Goal: Task Accomplishment & Management: Use online tool/utility

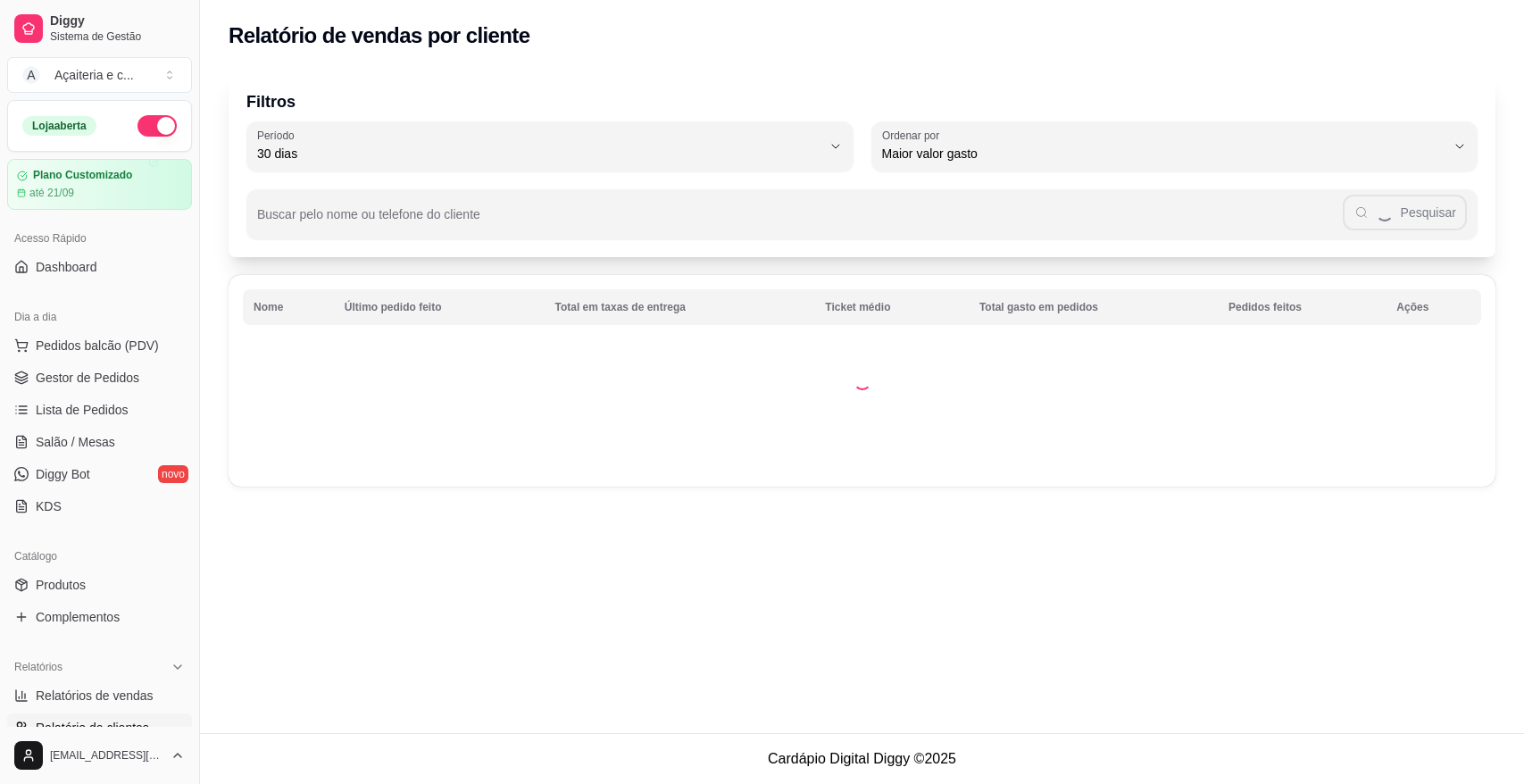
select select "30"
select select "HIGHEST_TOTAL_SPENT_WITH_ORDERS"
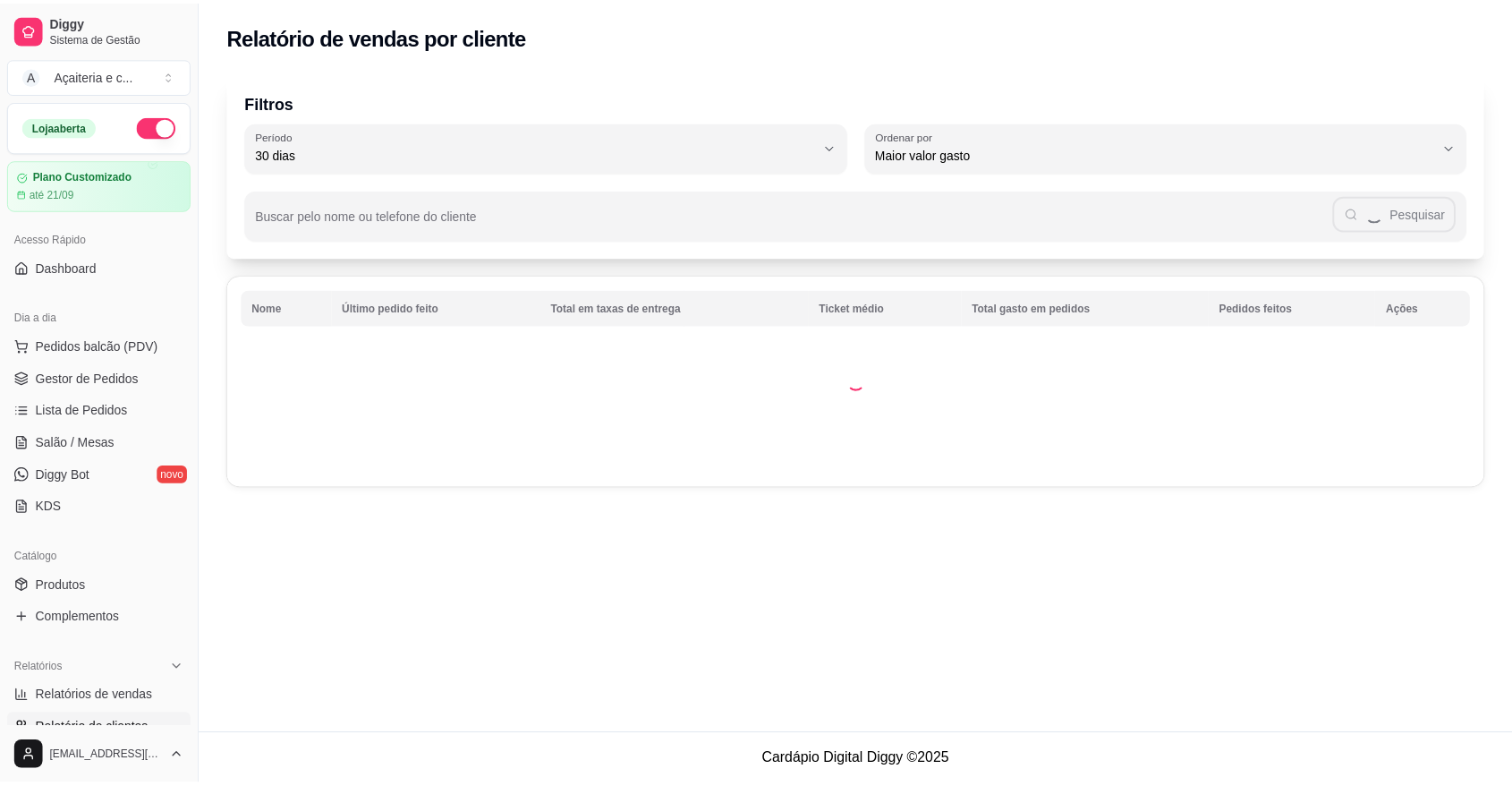
scroll to position [495, 0]
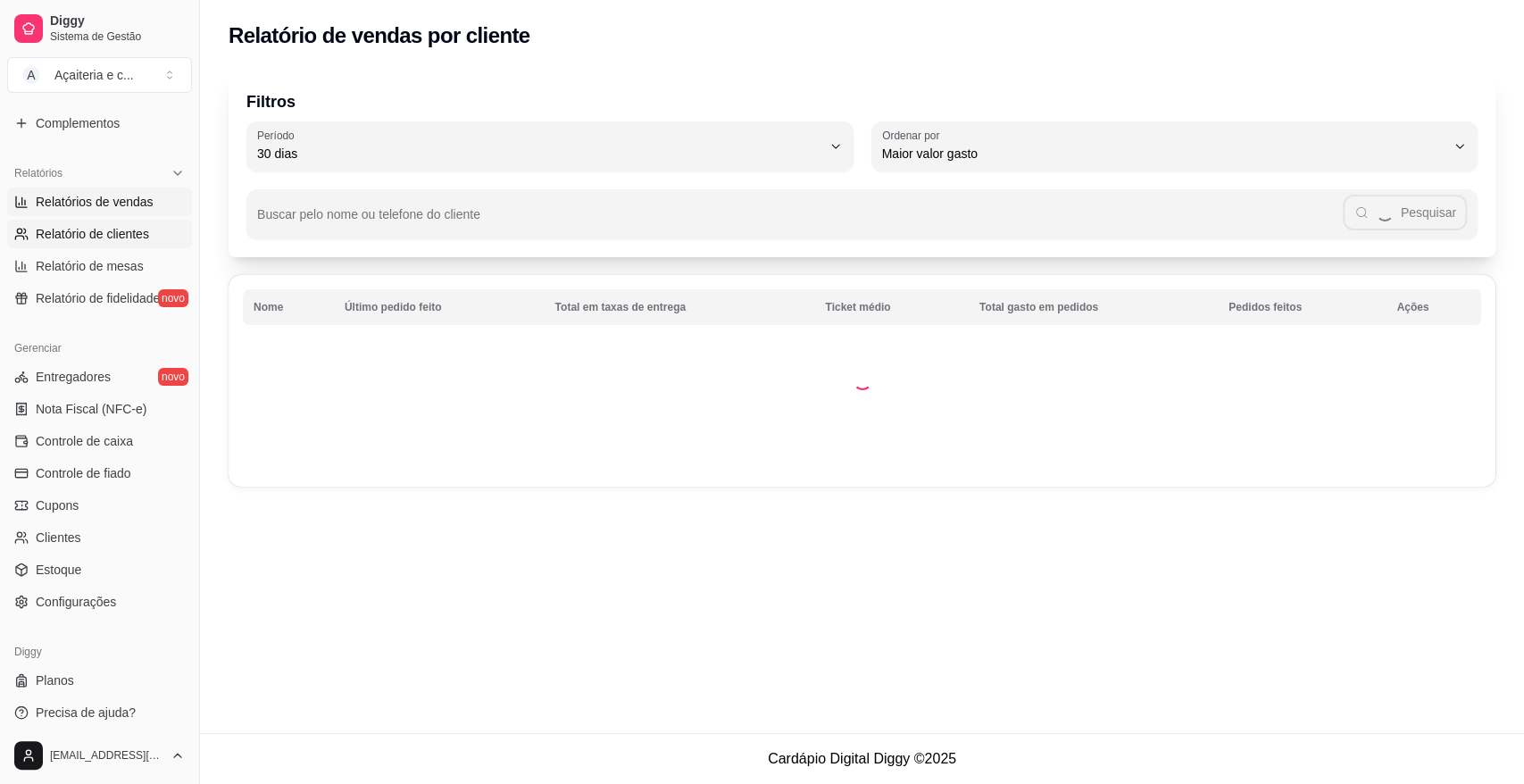
click at [113, 195] on span "Relatórios de vendas" at bounding box center [95, 201] width 118 height 18
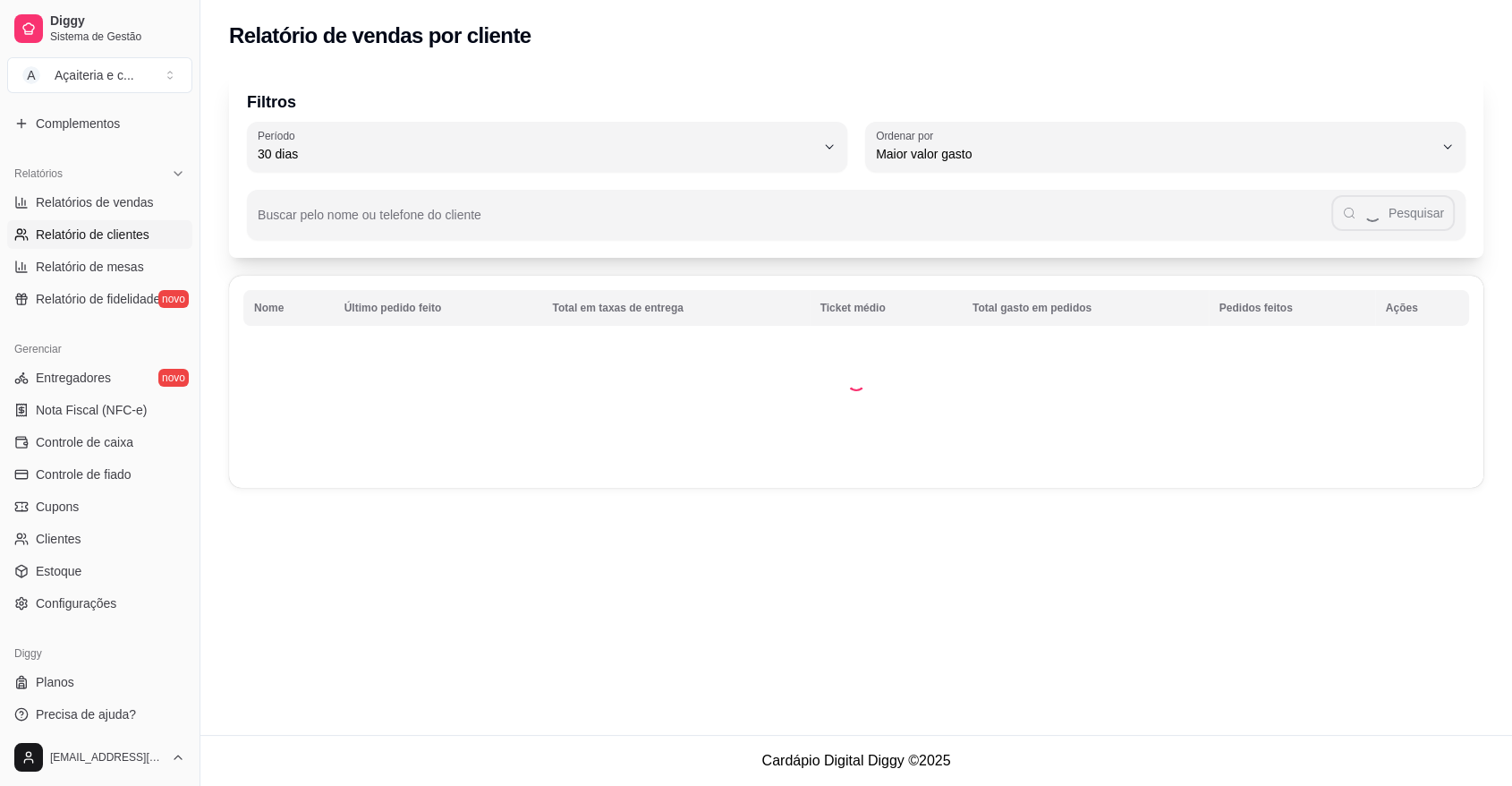
select select "ALL"
select select "0"
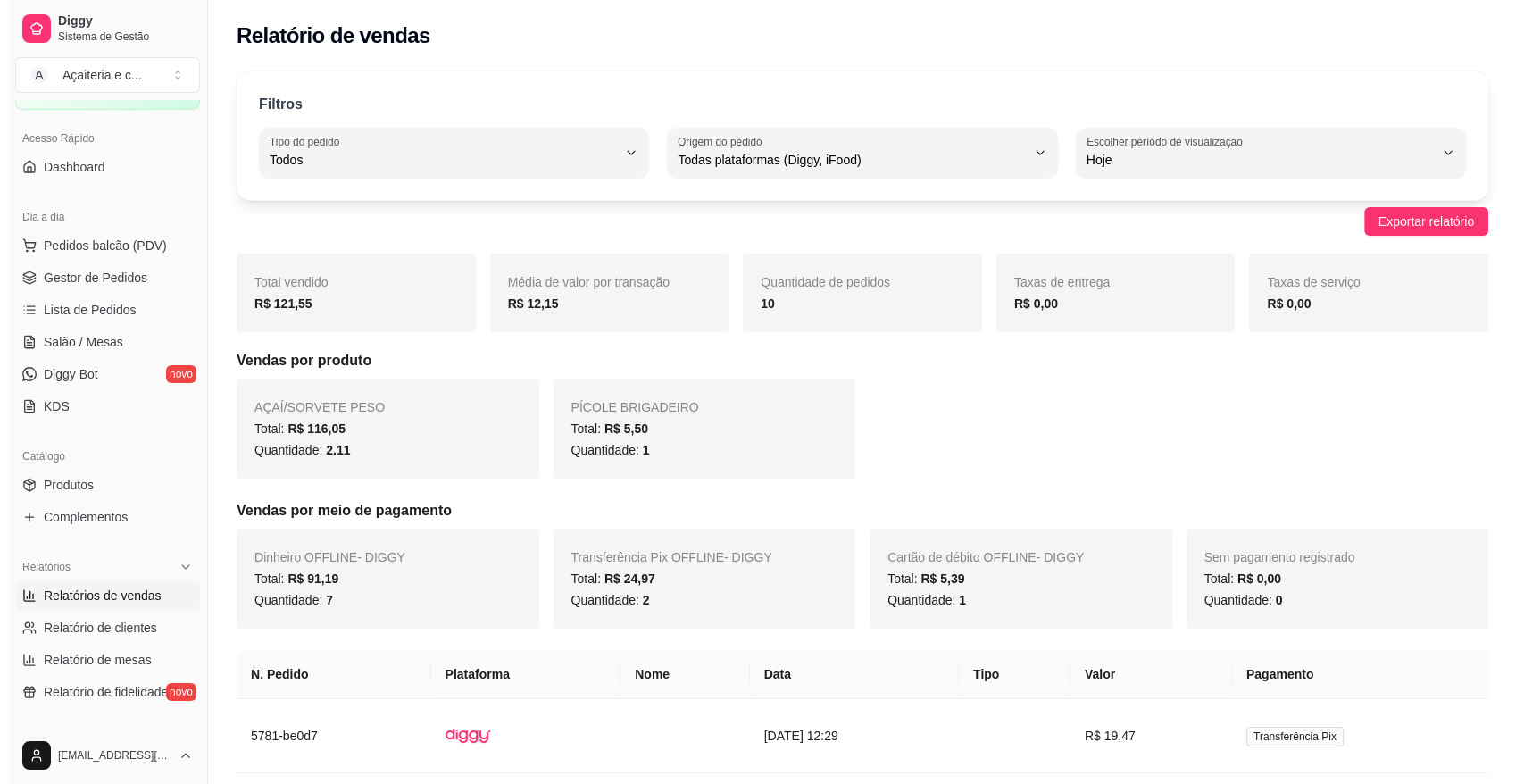
scroll to position [92, 0]
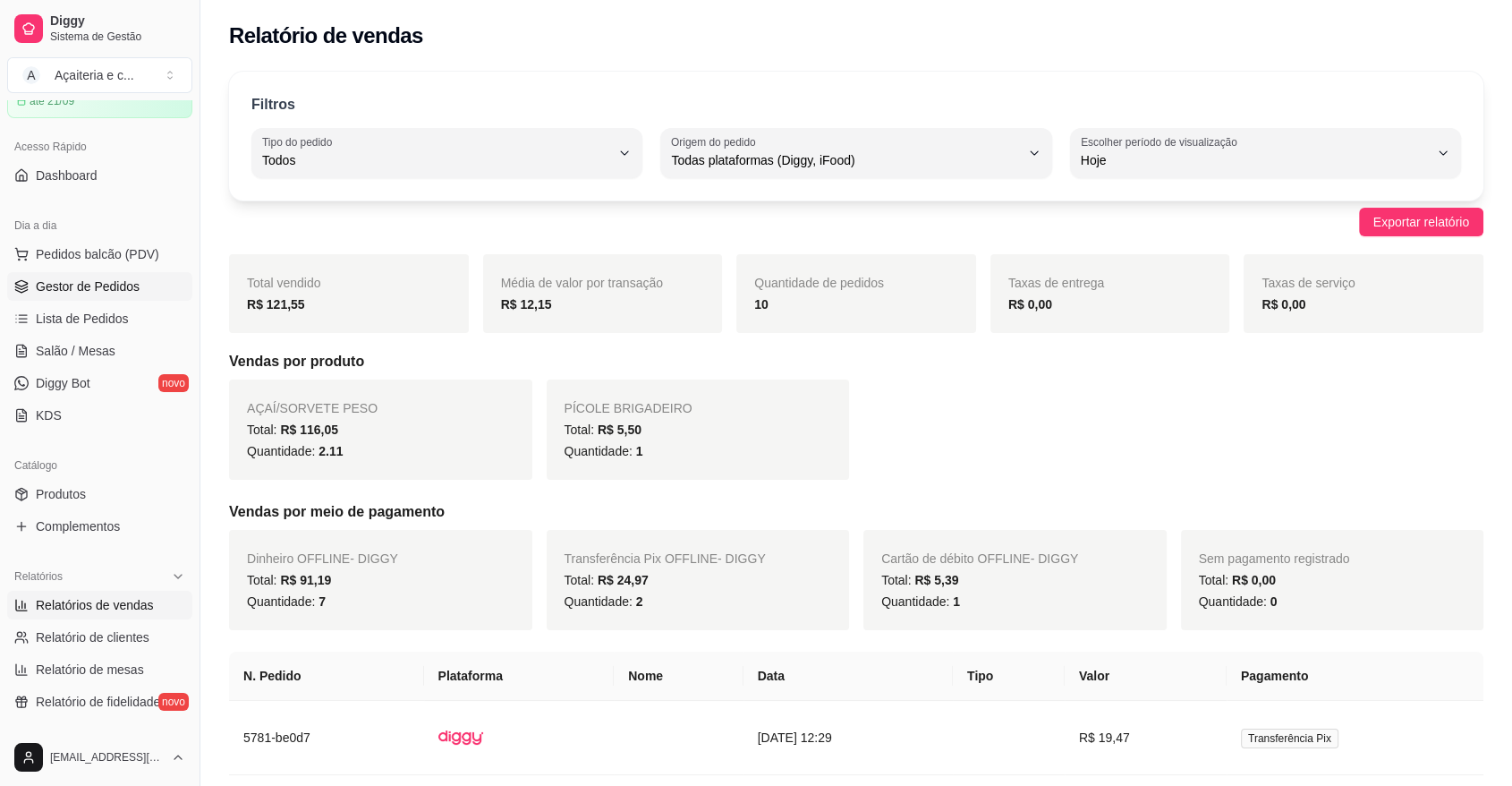
click at [103, 283] on span "Gestor de Pedidos" at bounding box center [88, 286] width 104 height 18
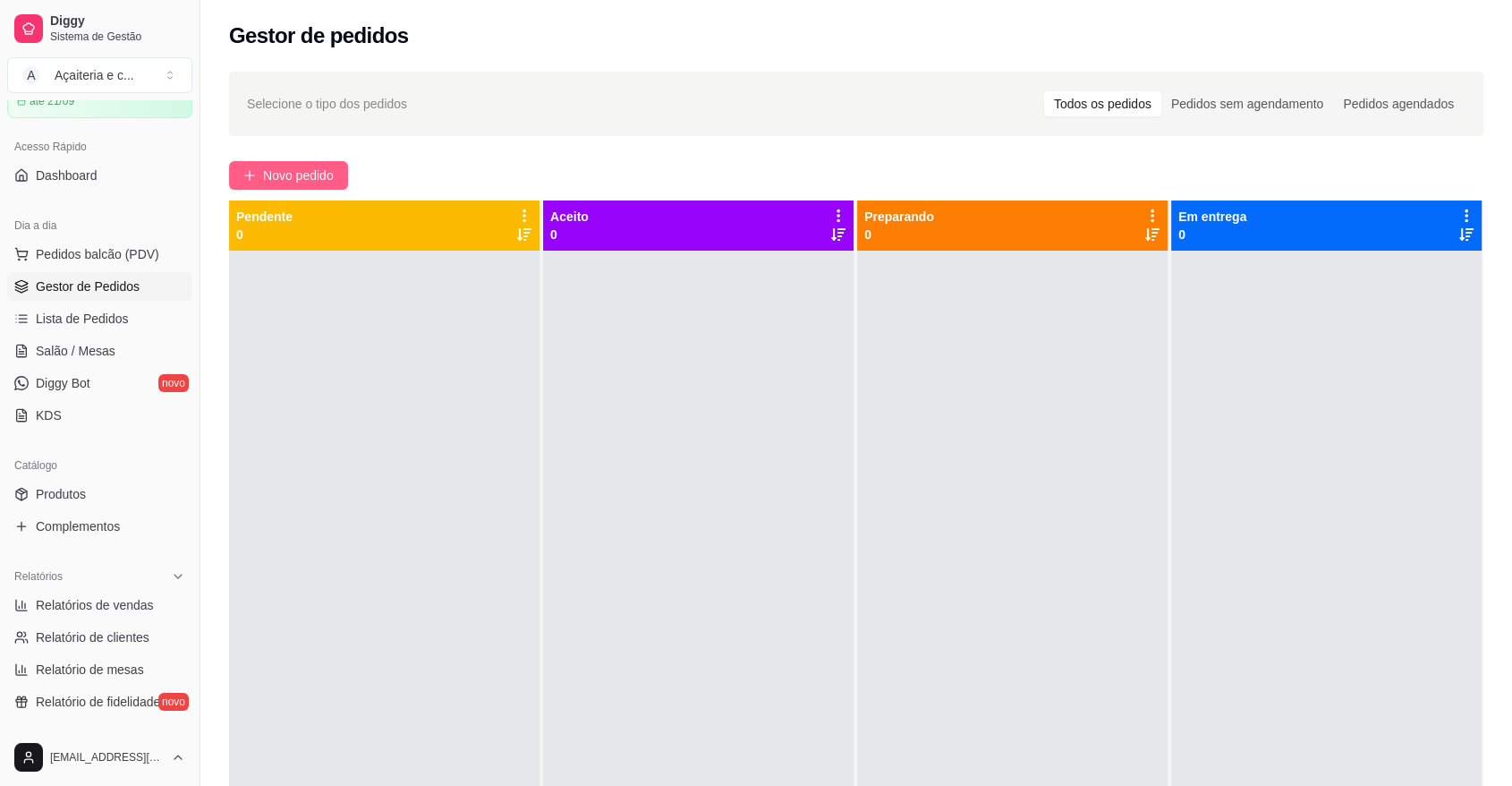
click at [286, 170] on span "Novo pedido" at bounding box center [298, 175] width 70 height 19
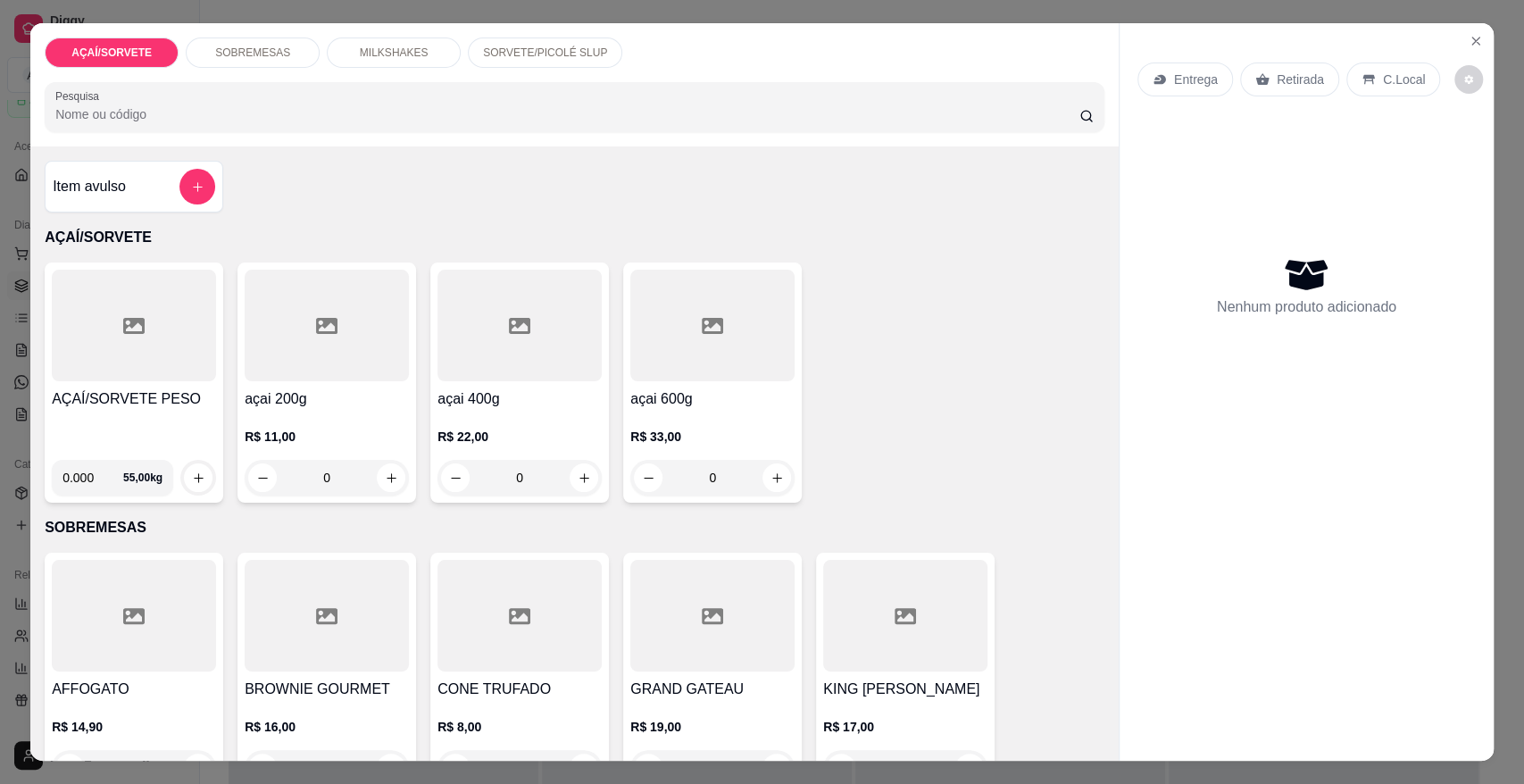
click at [504, 54] on p "SORVETE/PICOLÉ SLUP" at bounding box center [545, 52] width 124 height 14
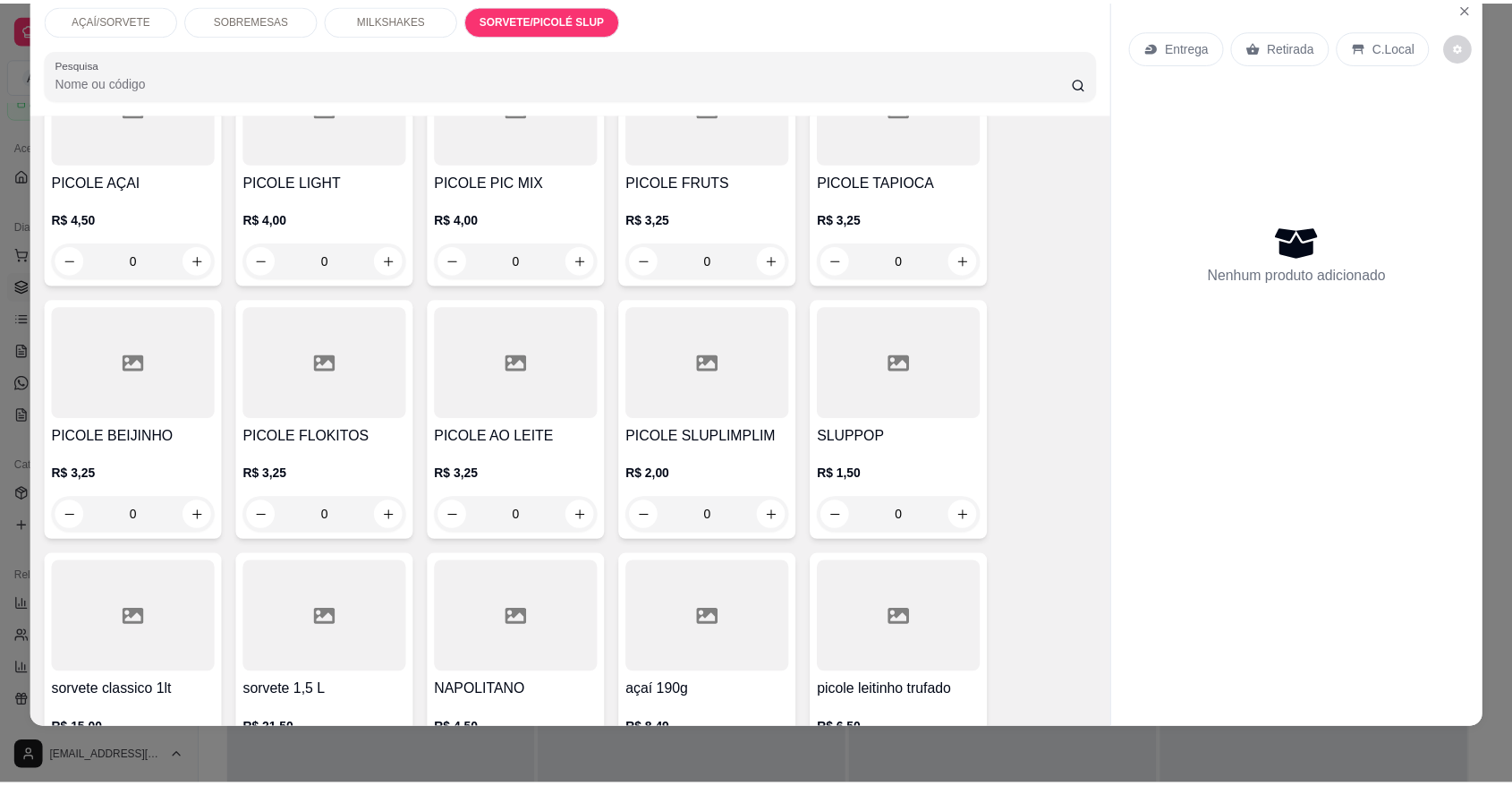
scroll to position [2686, 0]
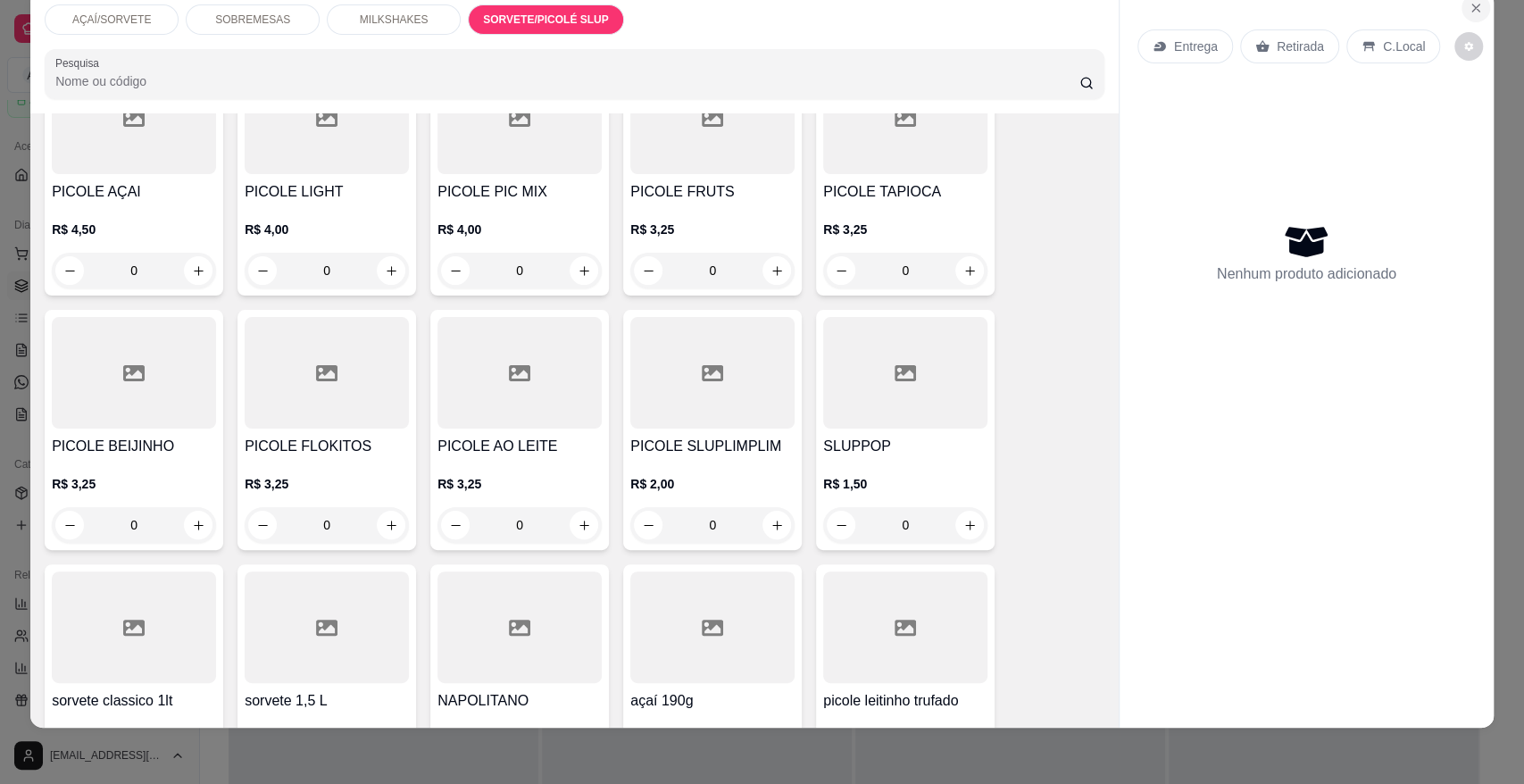
click at [1470, 11] on icon "Close" at bounding box center [1476, 7] width 14 height 14
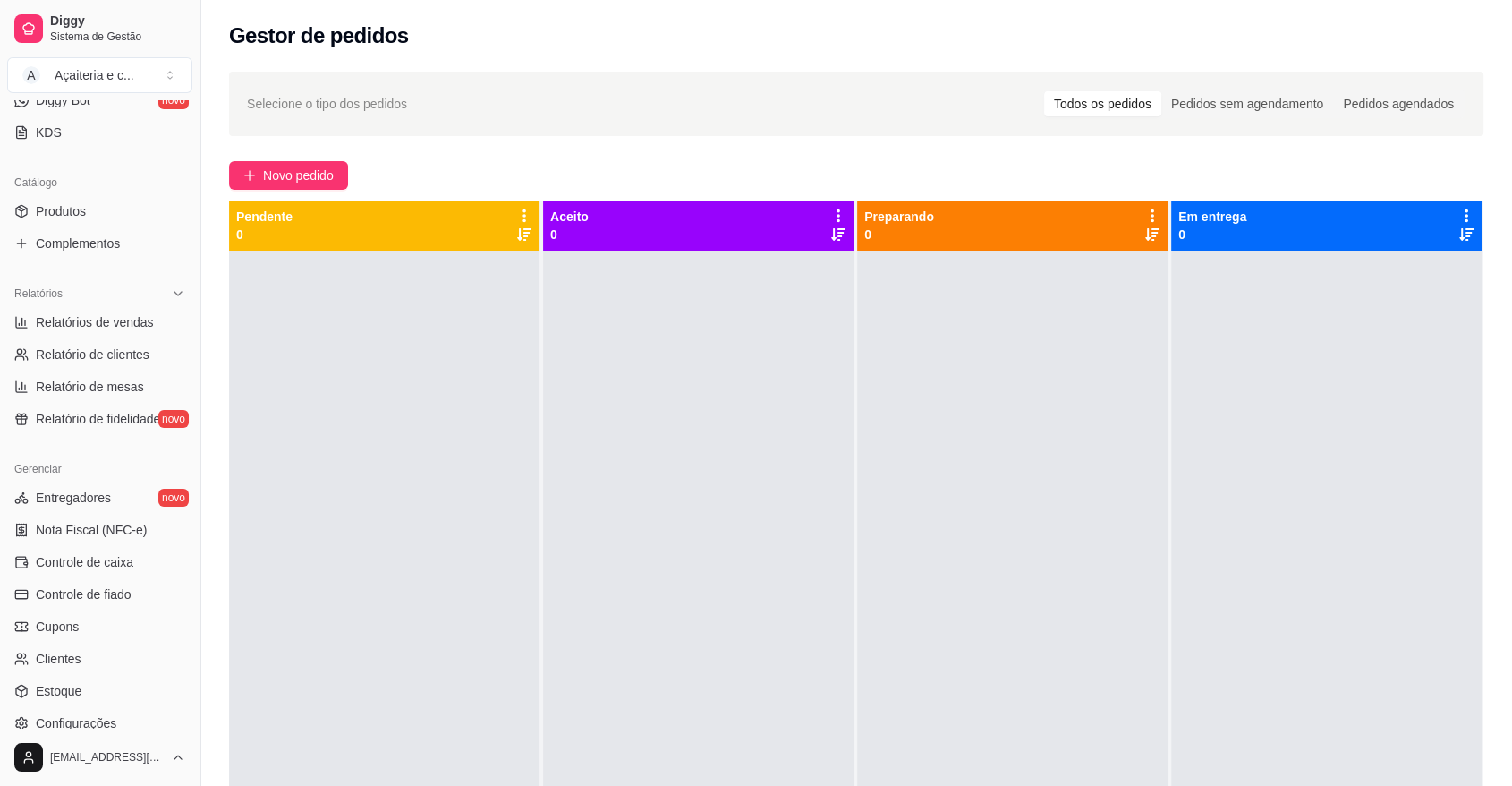
scroll to position [409, 0]
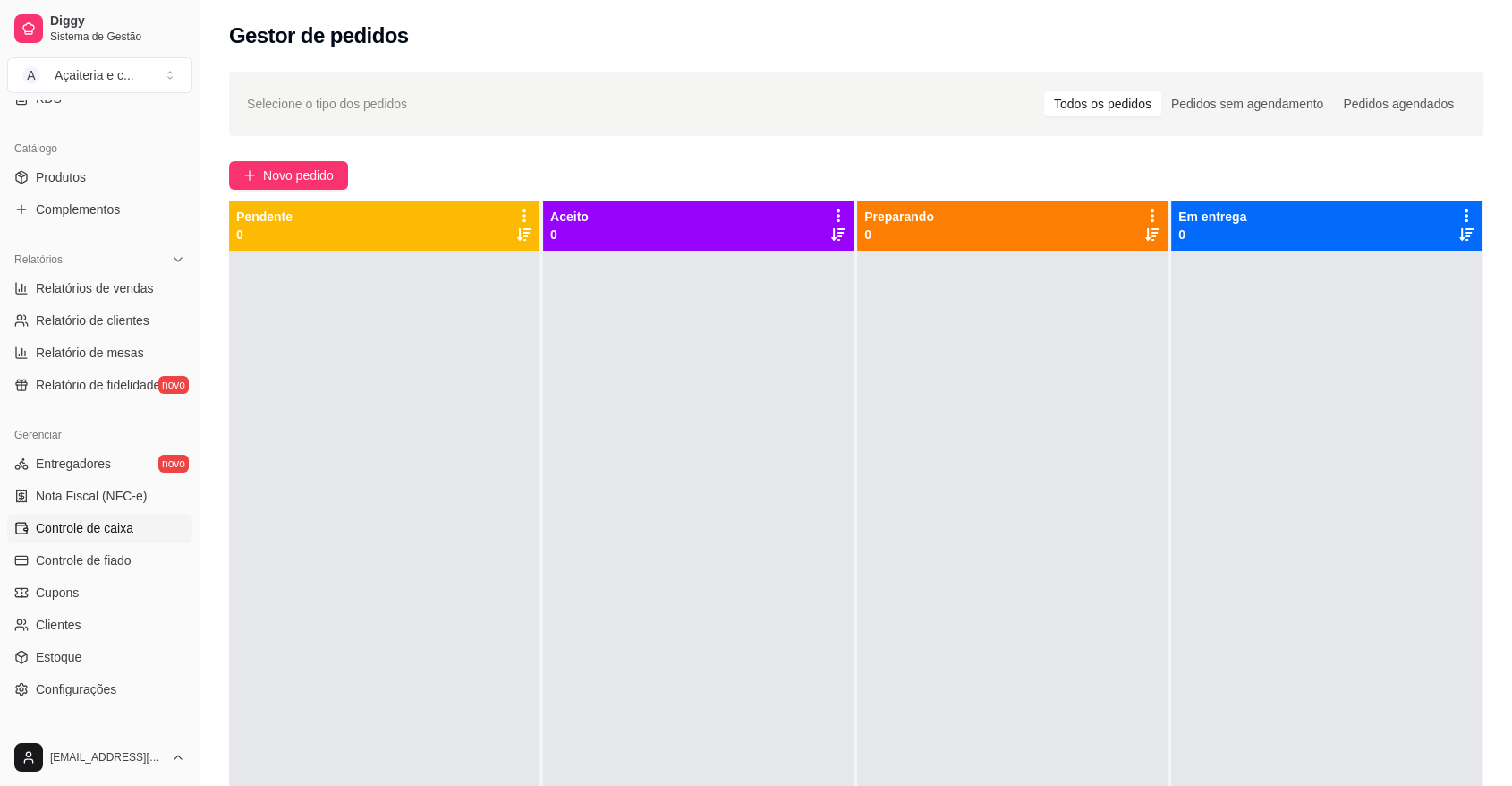
click at [57, 519] on span "Controle de caixa" at bounding box center [84, 528] width 97 height 18
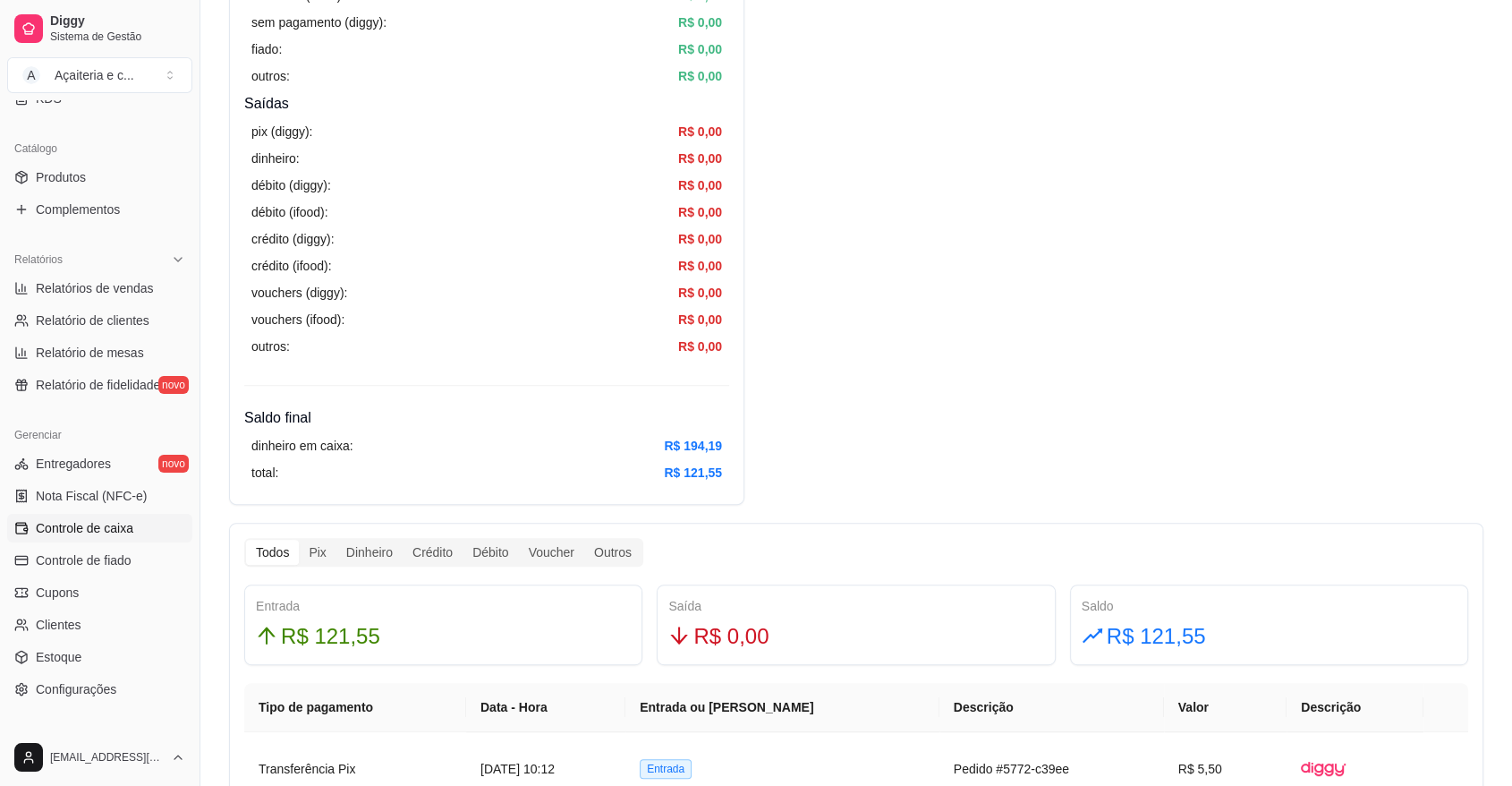
scroll to position [91, 0]
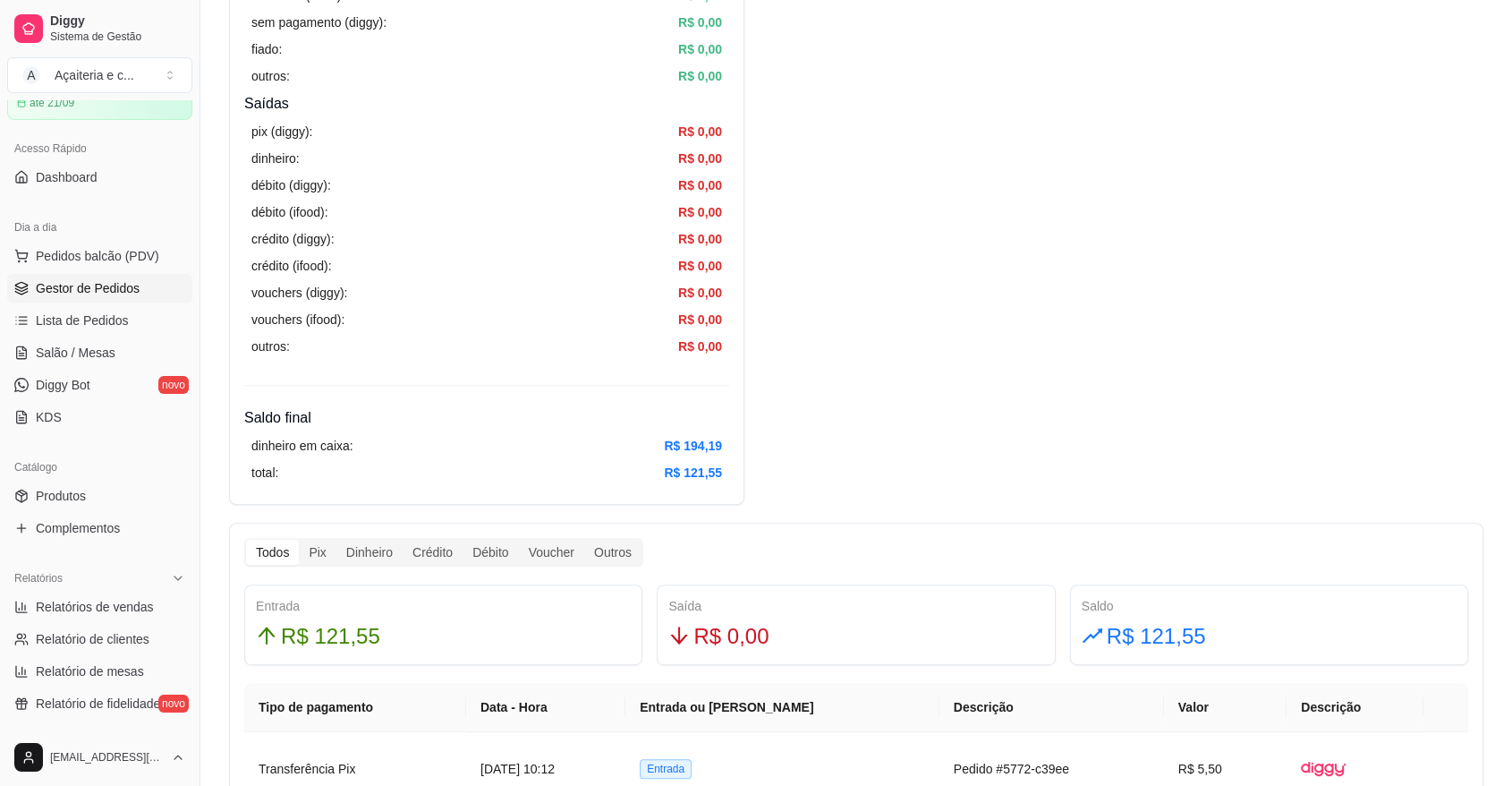
click at [49, 293] on span "Gestor de Pedidos" at bounding box center [88, 288] width 104 height 18
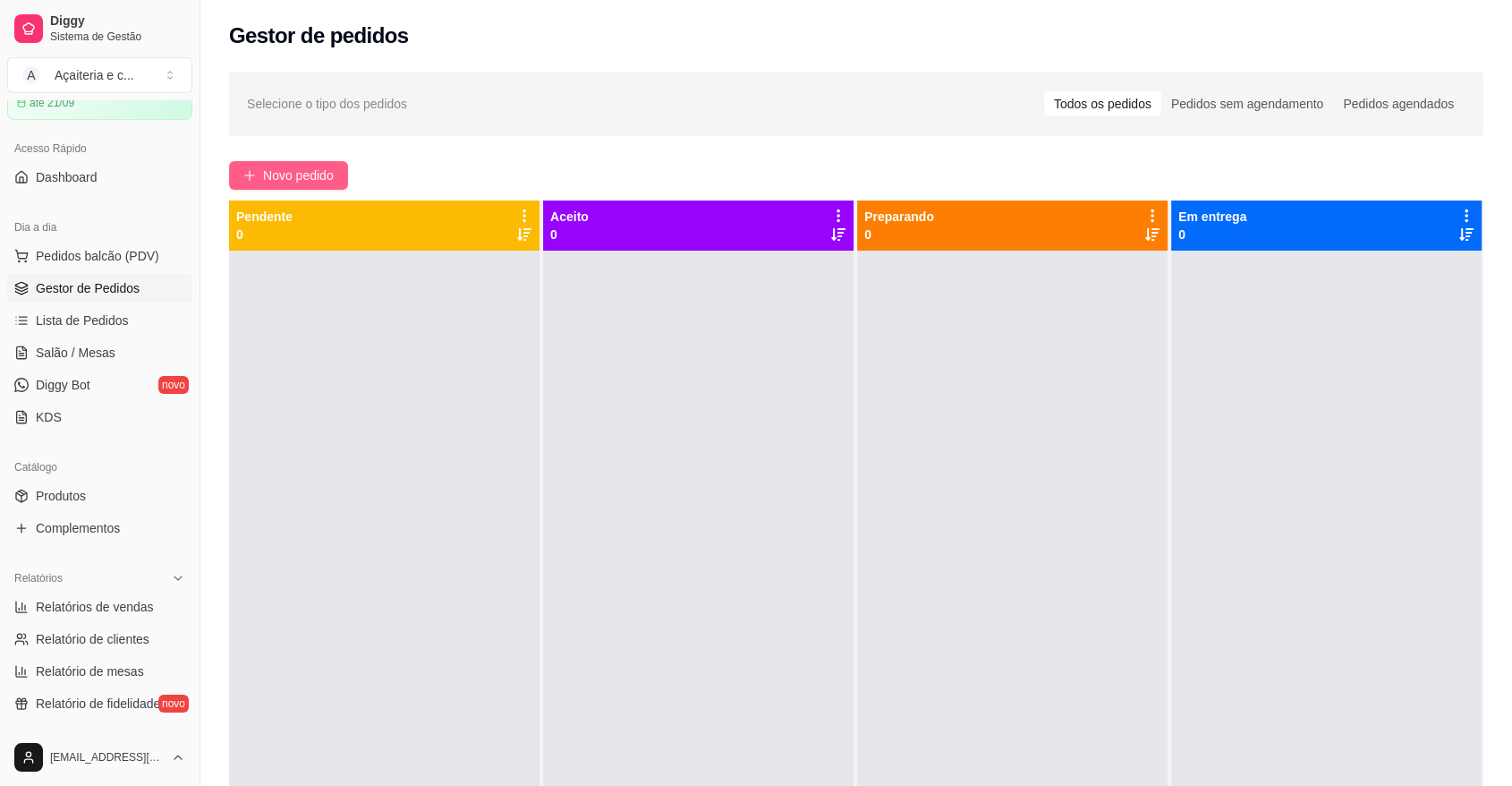
click at [303, 168] on span "Novo pedido" at bounding box center [298, 175] width 70 height 19
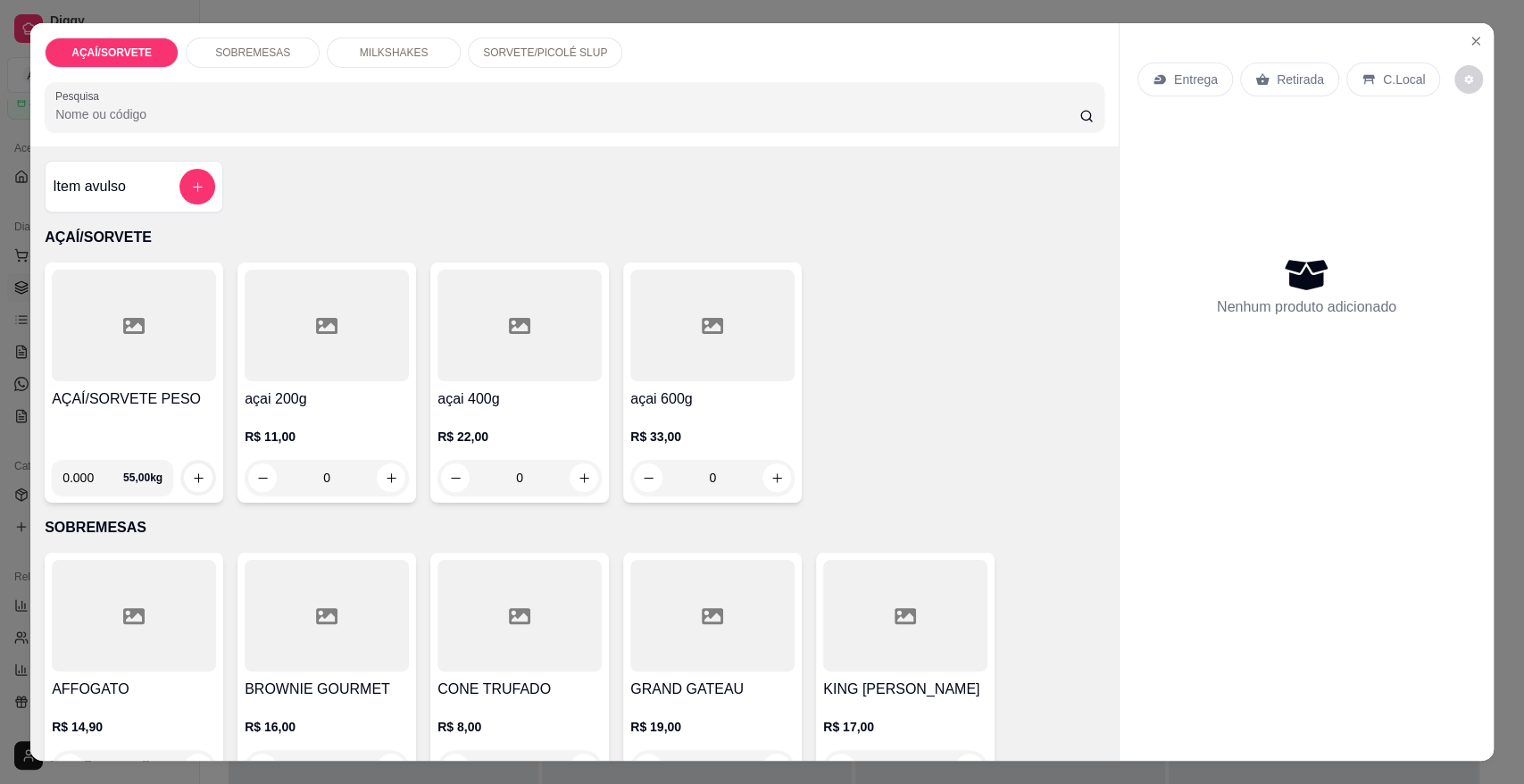
click at [542, 49] on p "SORVETE/PICOLÉ SLUP" at bounding box center [545, 52] width 124 height 14
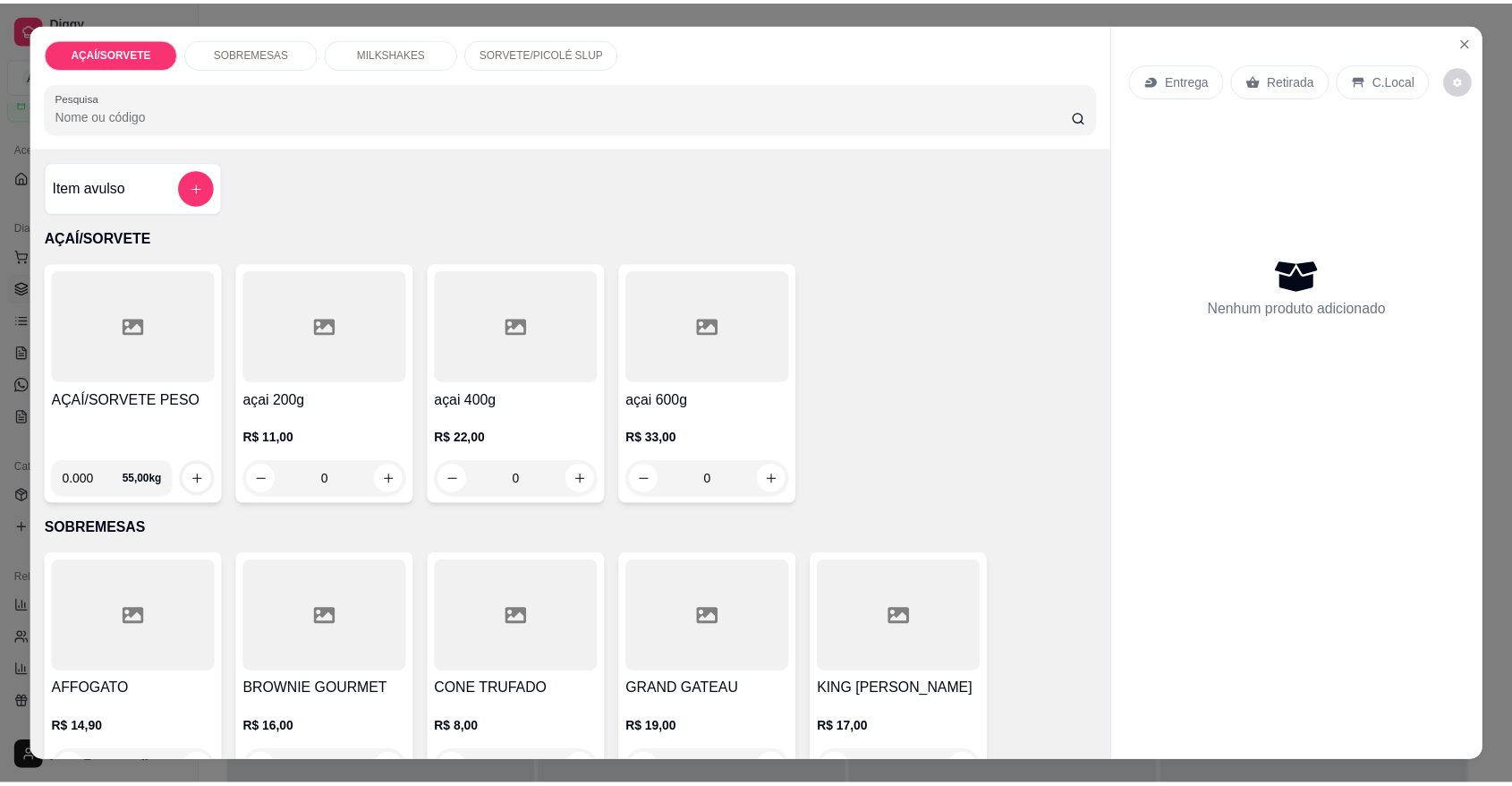
scroll to position [33, 0]
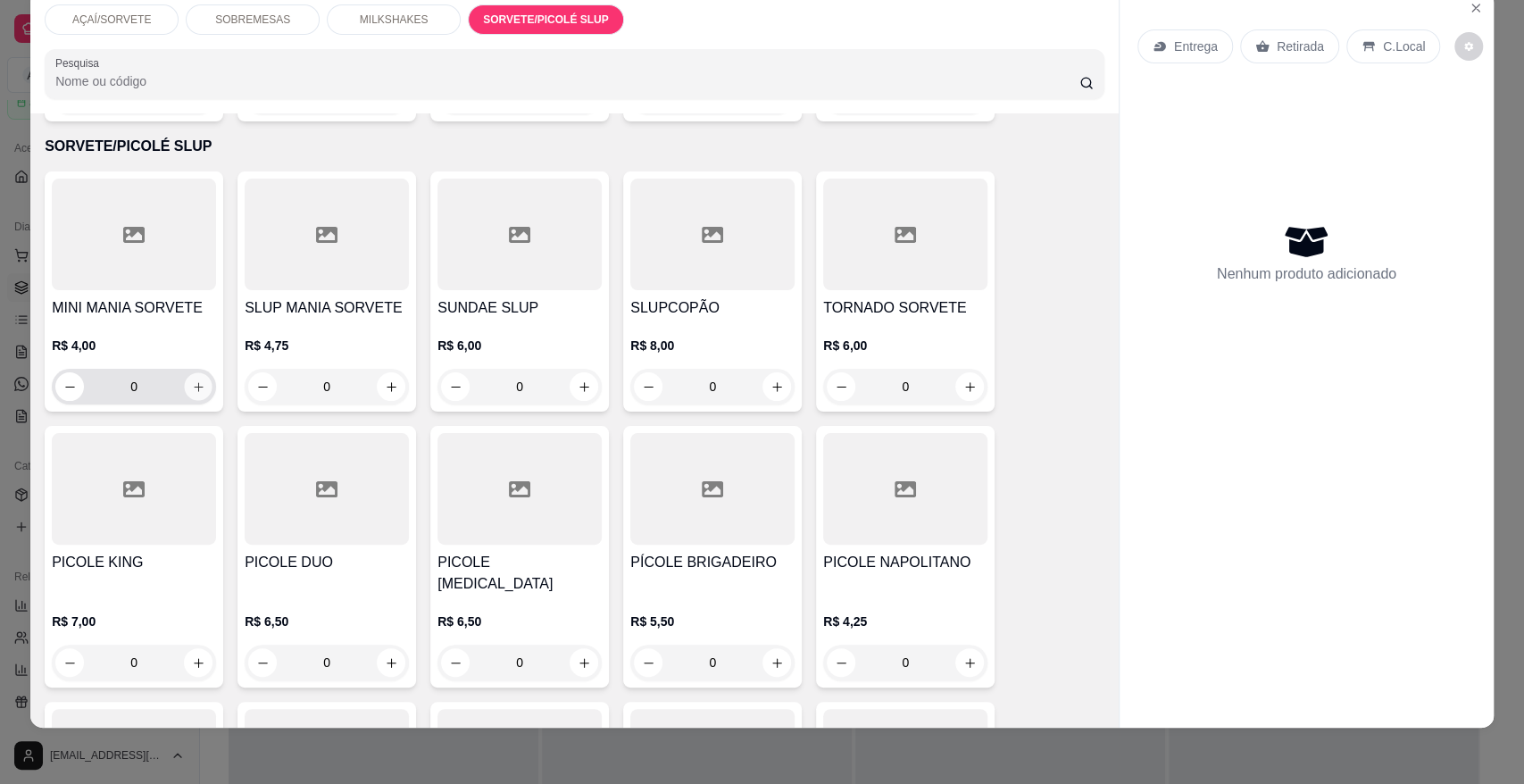
click at [194, 380] on icon "increase-product-quantity" at bounding box center [199, 387] width 14 height 14
type input "1"
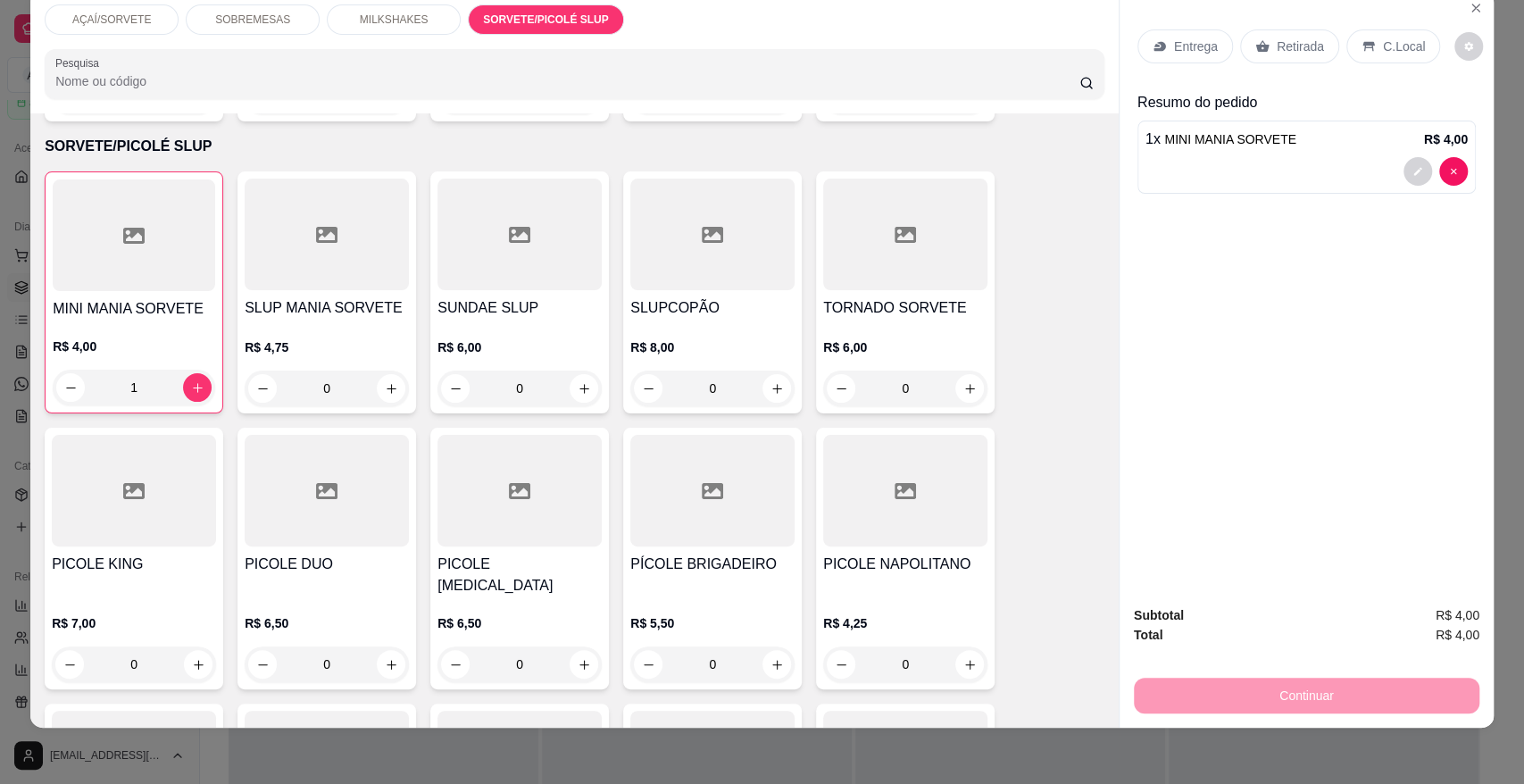
click at [1294, 46] on p "Retirada" at bounding box center [1300, 46] width 47 height 18
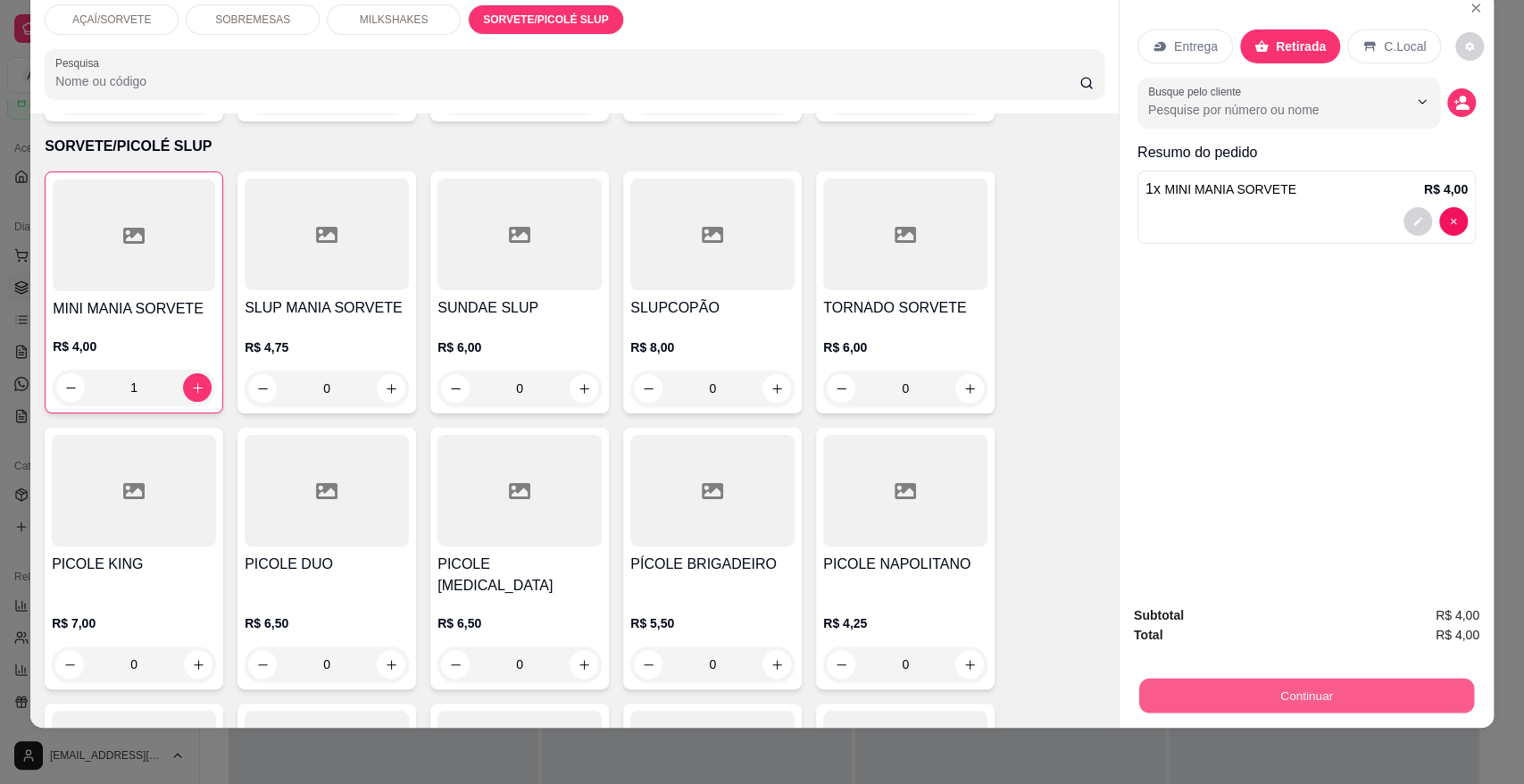
click at [1233, 706] on button "Continuar" at bounding box center [1307, 695] width 335 height 35
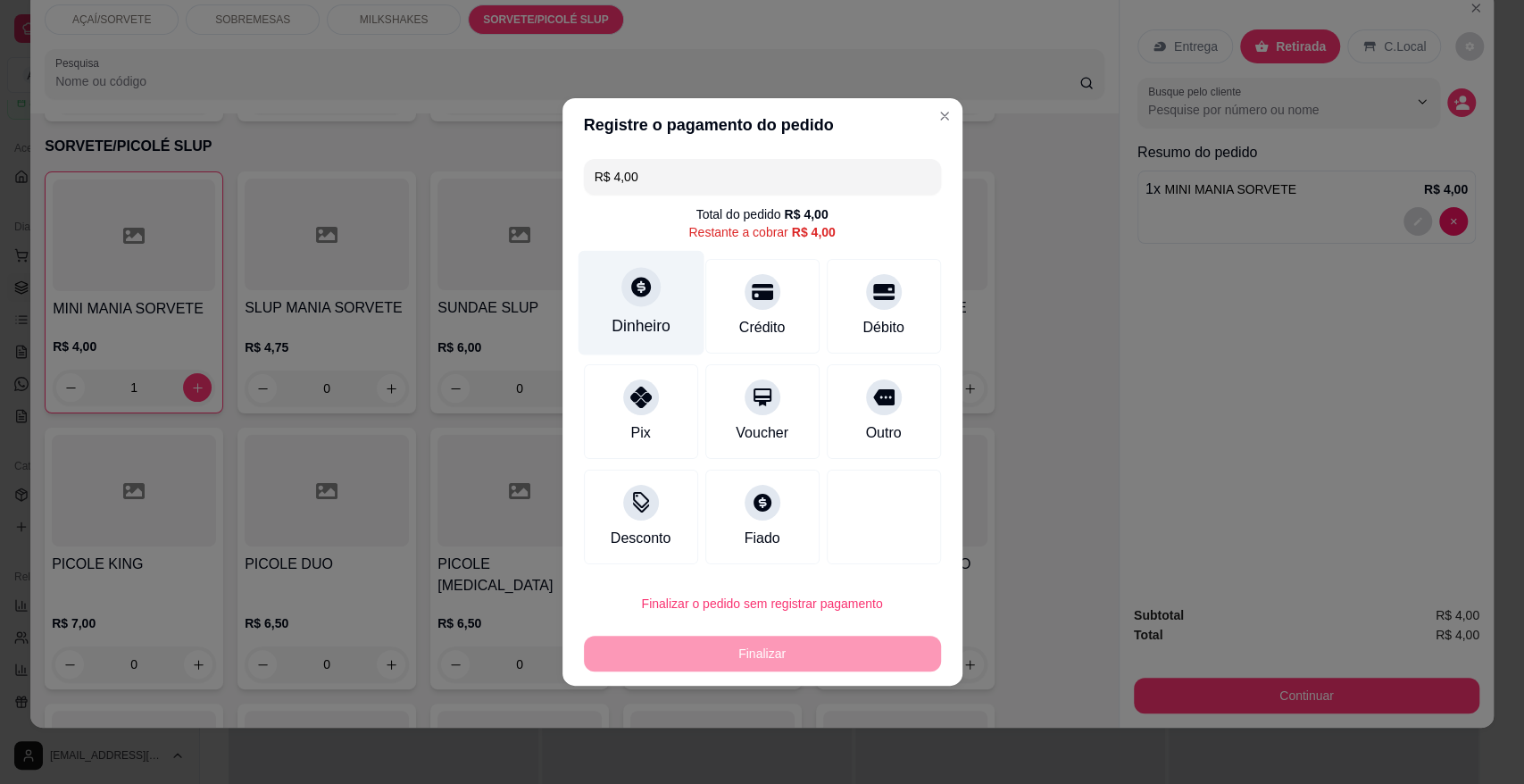
click at [641, 308] on div "Dinheiro" at bounding box center [641, 303] width 126 height 104
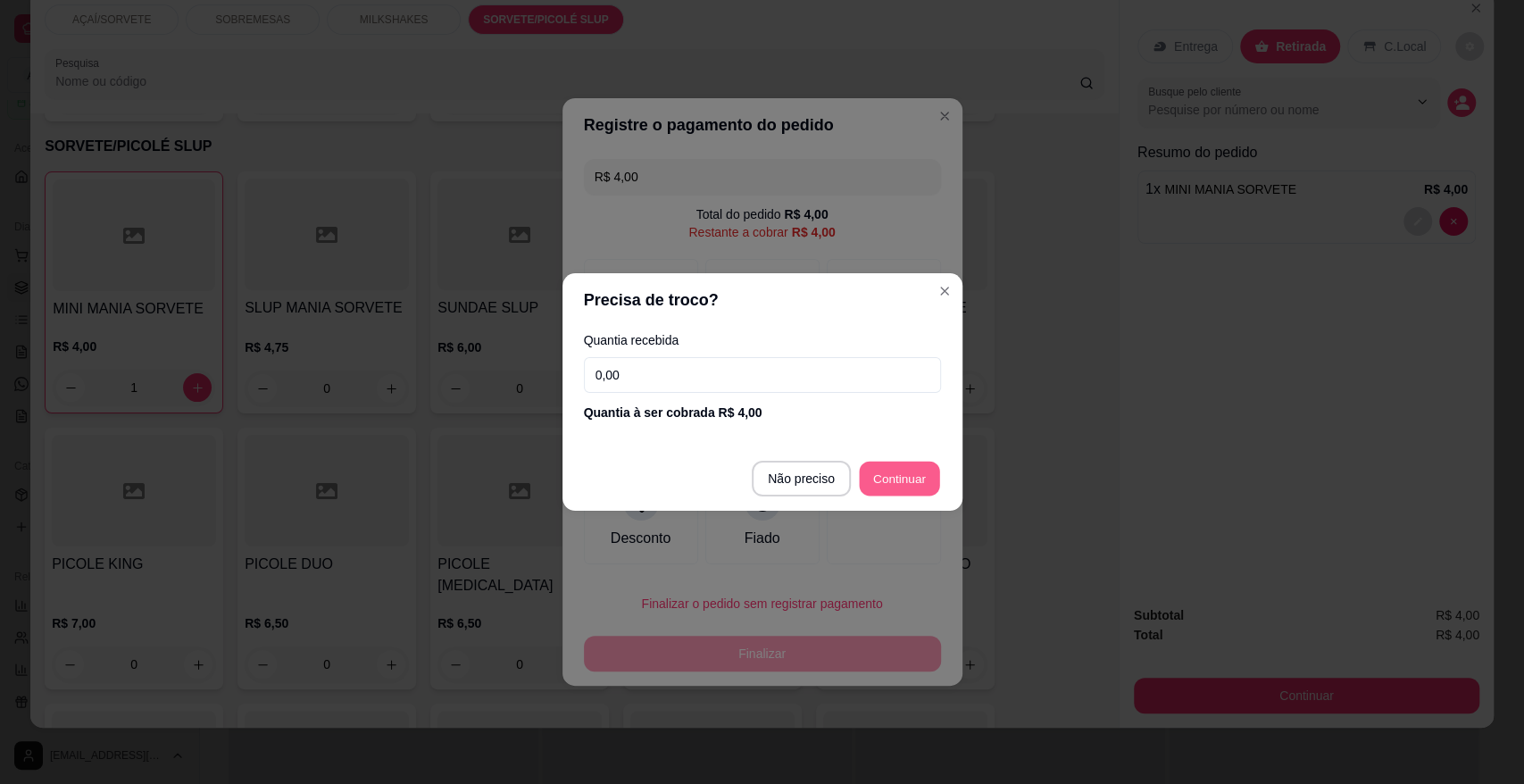
type input "R$ 0,00"
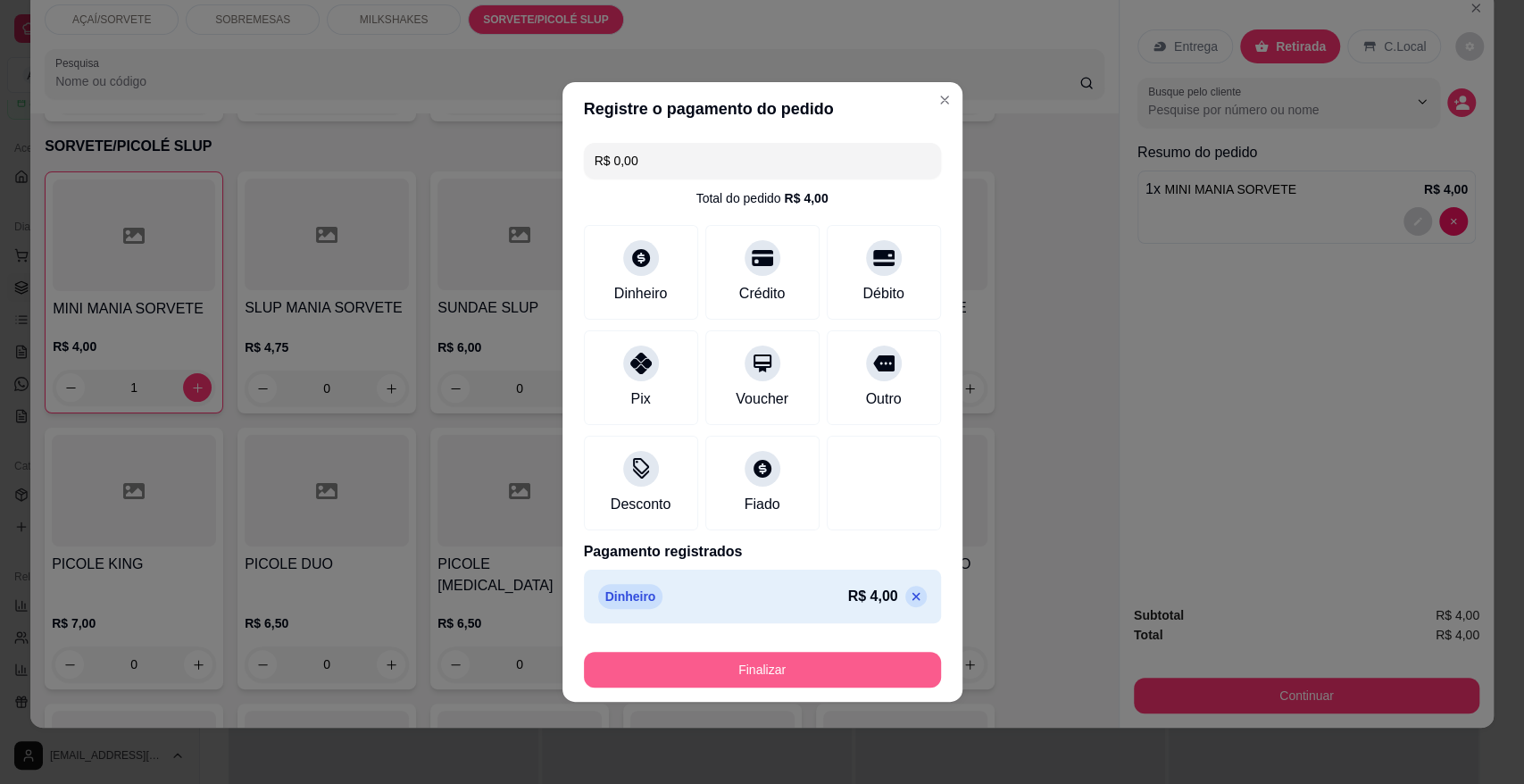
drag, startPoint x: 841, startPoint y: 693, endPoint x: 839, endPoint y: 681, distance: 12.2
click at [839, 681] on footer "Finalizar" at bounding box center [762, 666] width 400 height 71
click at [839, 681] on button "Finalizar" at bounding box center [762, 669] width 357 height 36
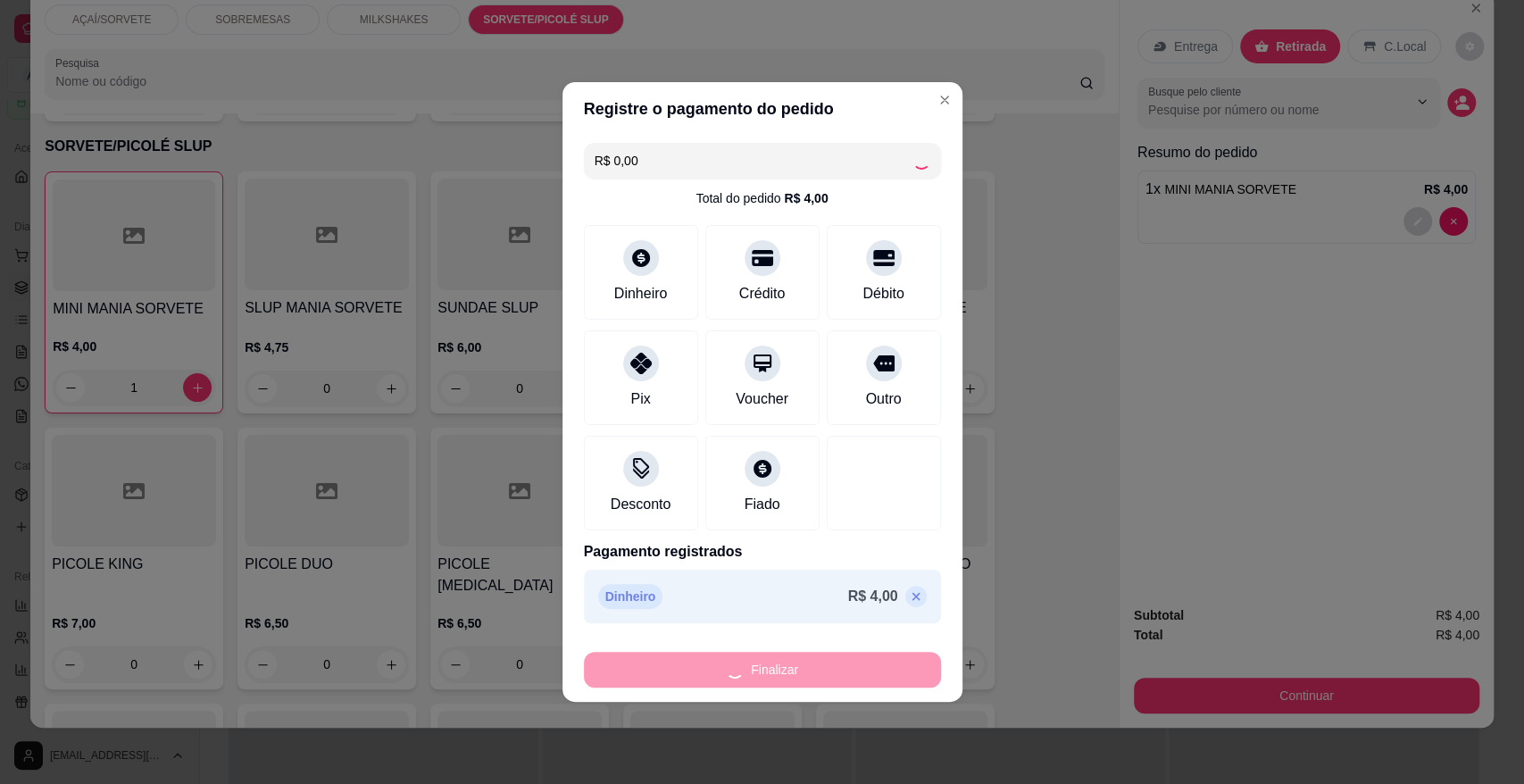
type input "0"
type input "-R$ 4,00"
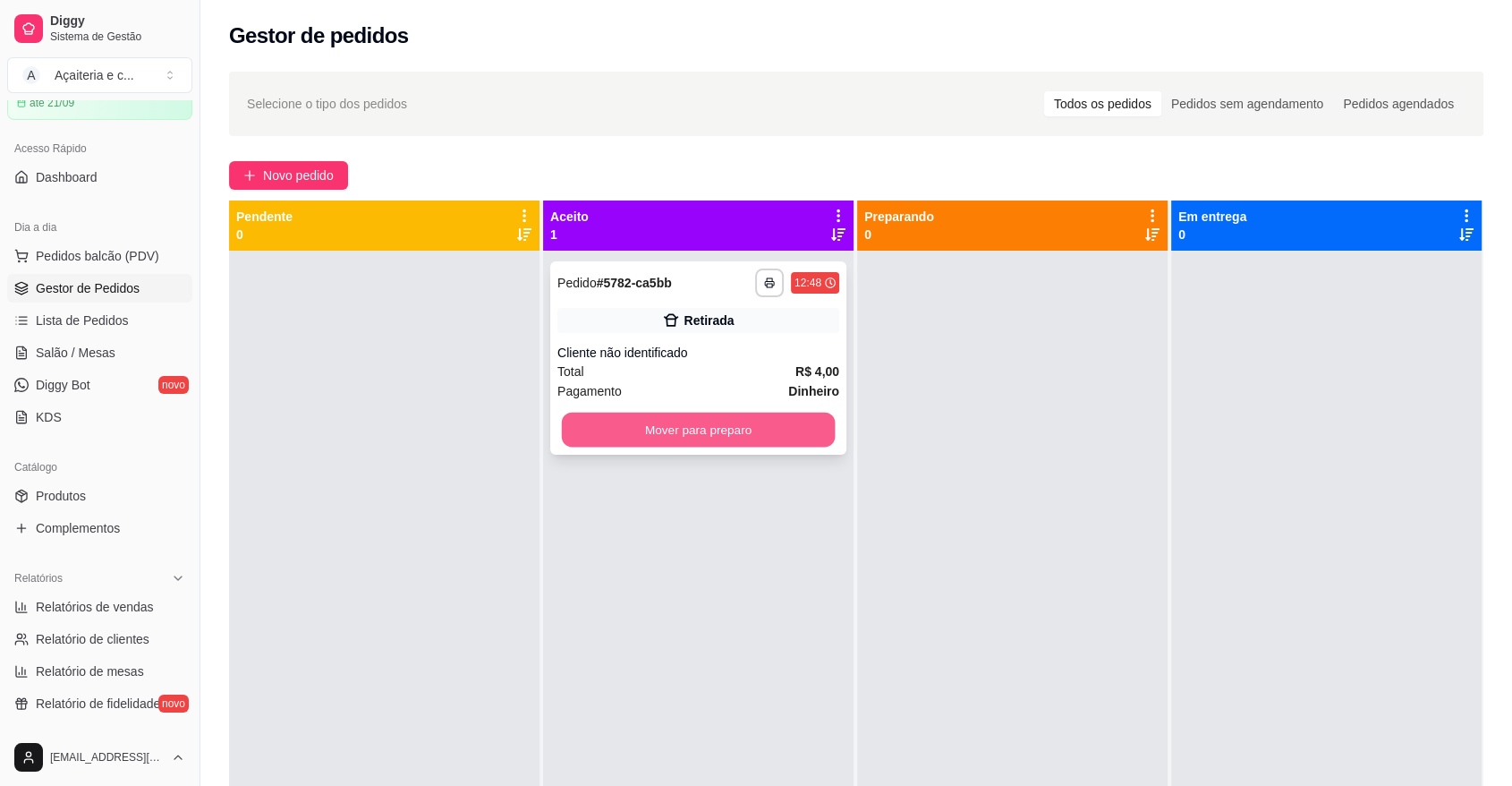
click at [796, 423] on button "Mover para preparo" at bounding box center [699, 430] width 274 height 35
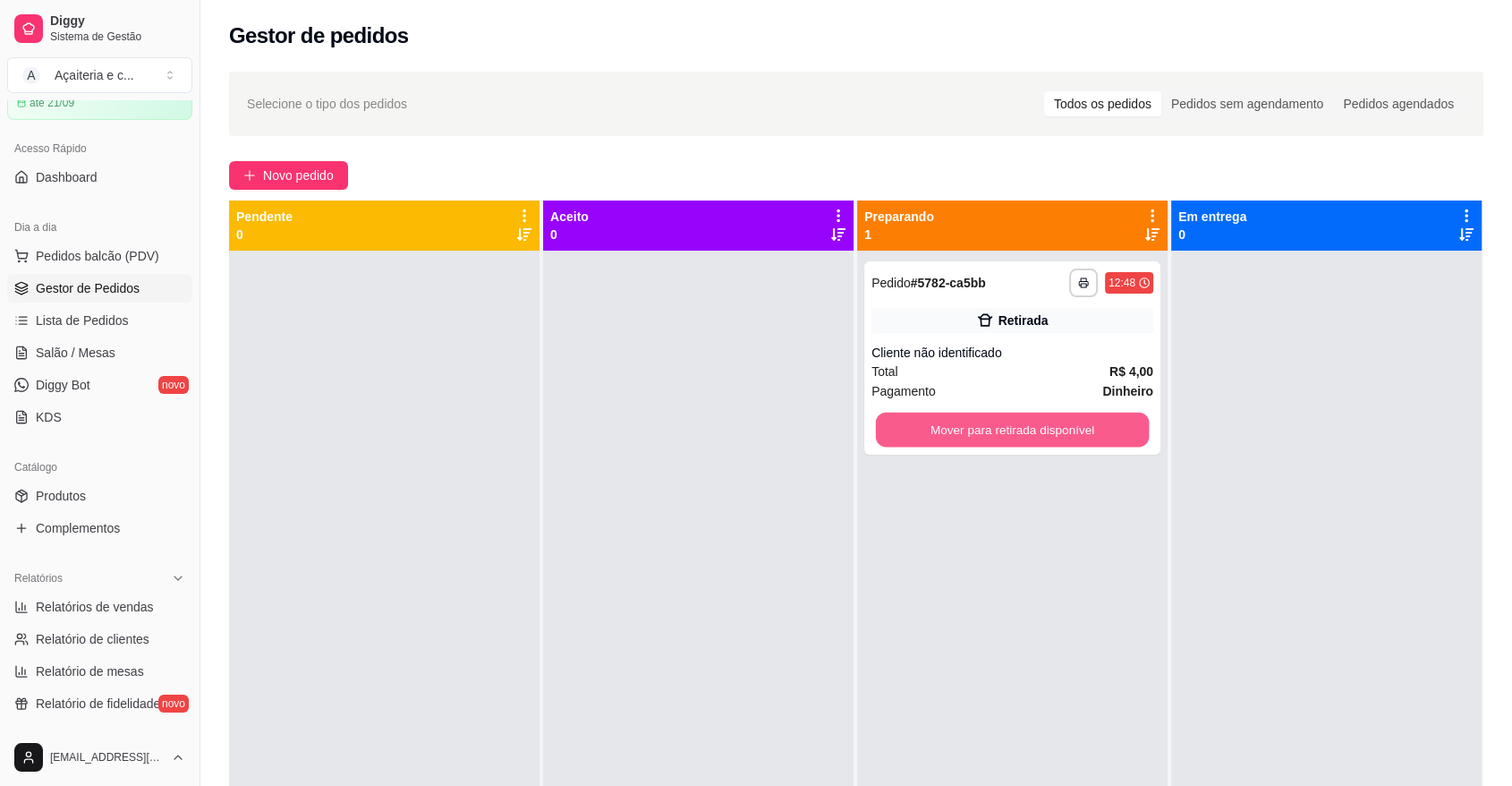
click at [919, 425] on button "Mover para retirada disponível" at bounding box center [1013, 430] width 274 height 35
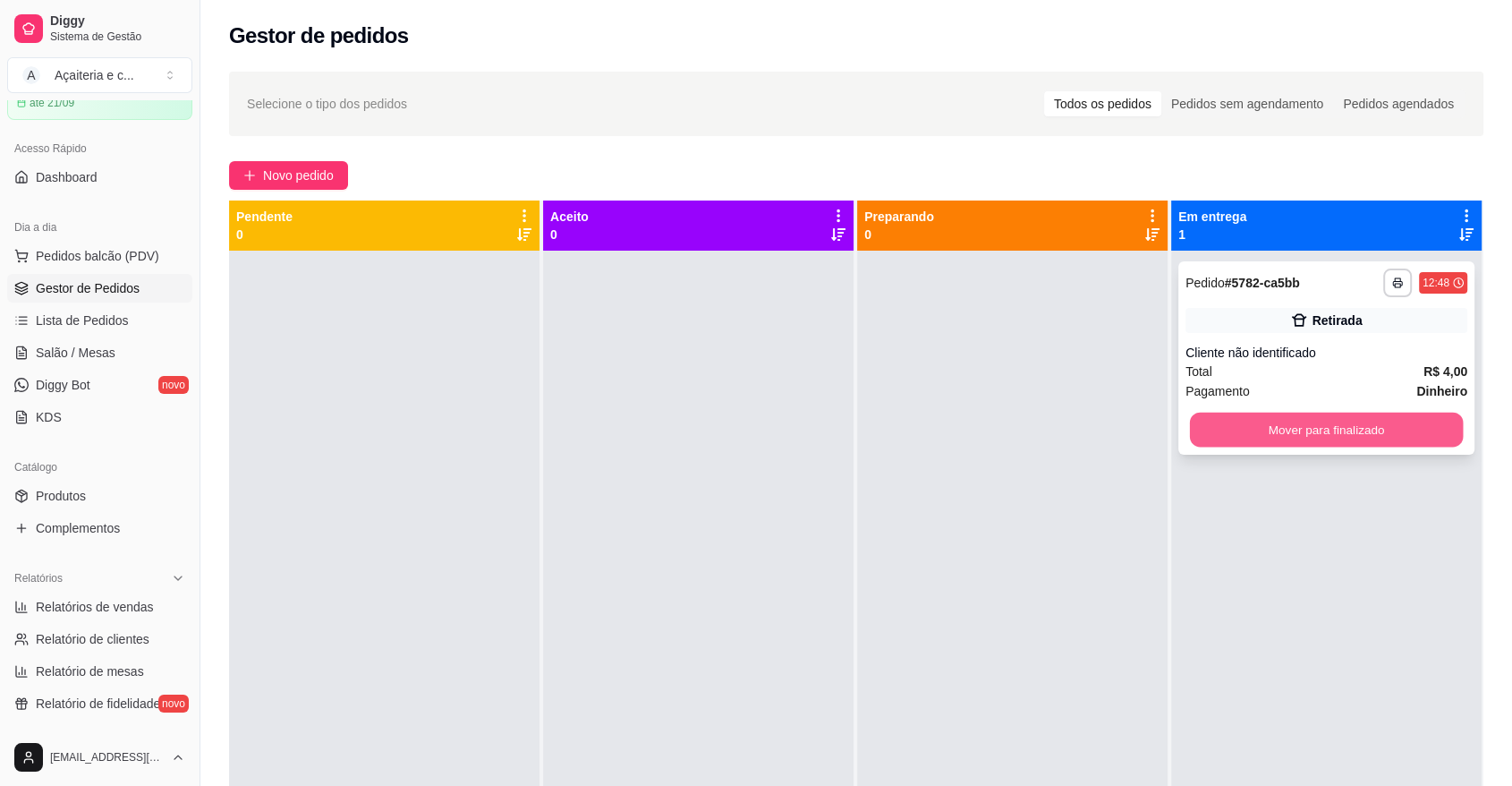
click at [1259, 444] on button "Mover para finalizado" at bounding box center [1327, 430] width 274 height 35
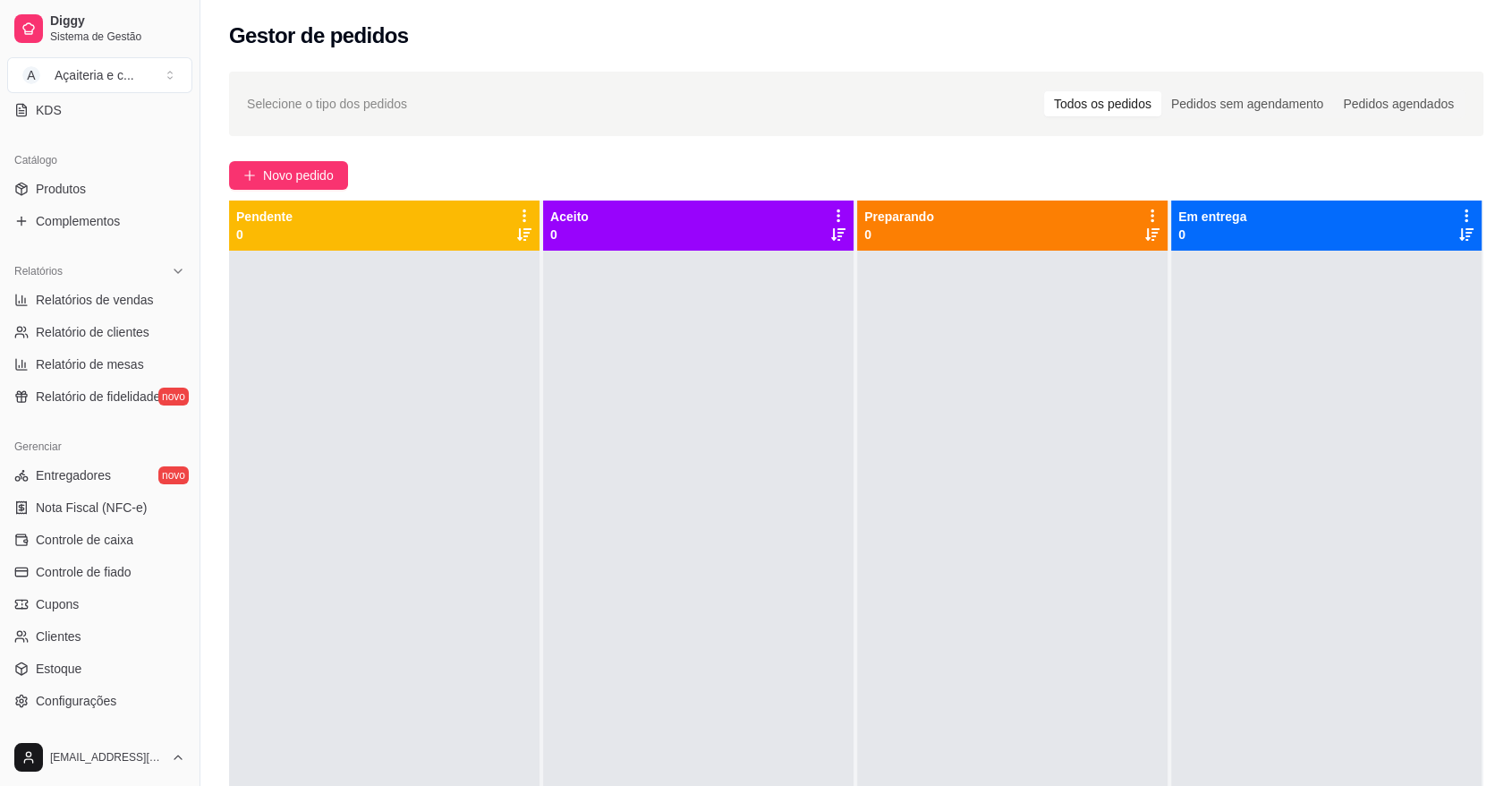
scroll to position [426, 0]
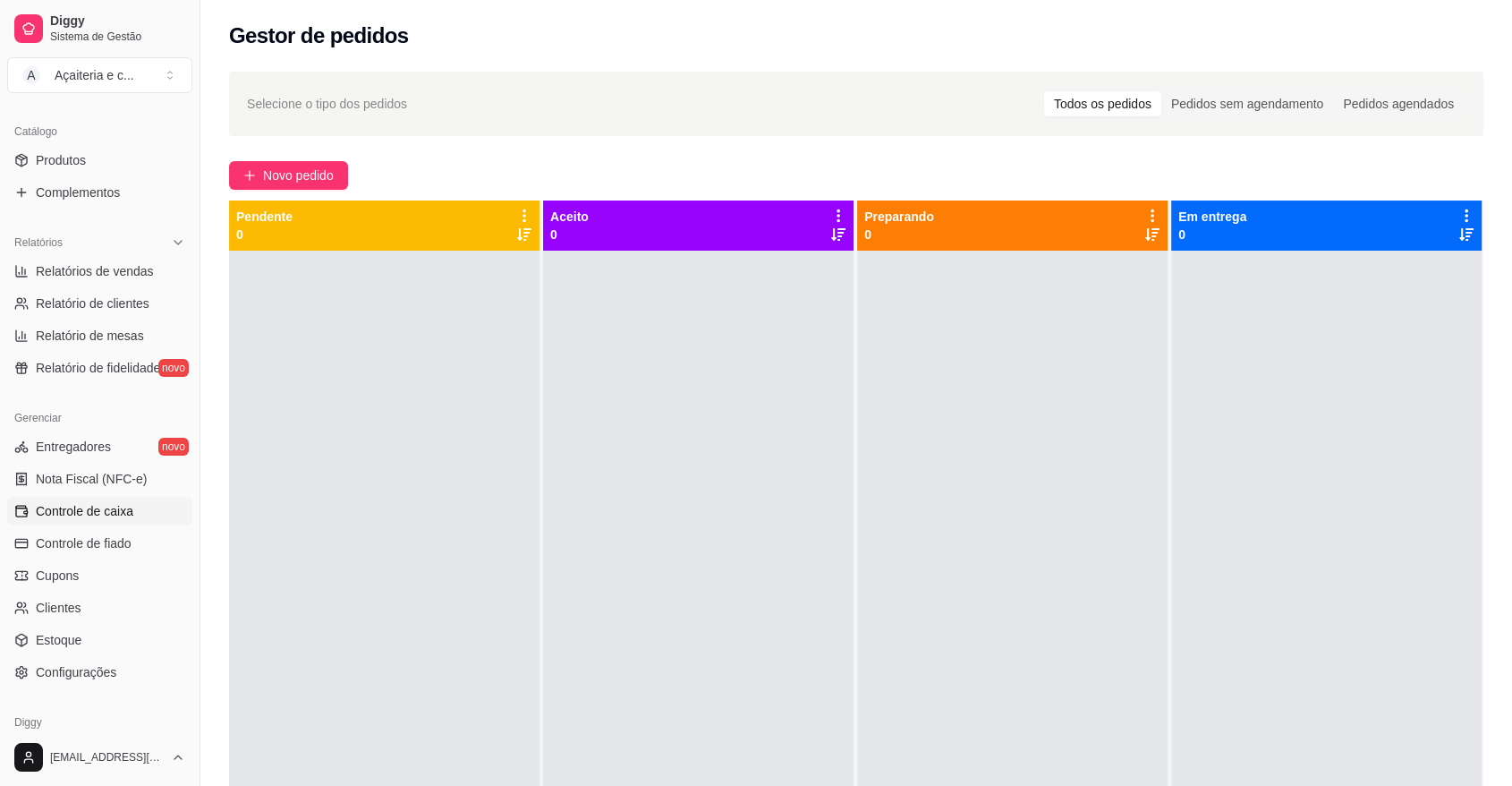
click at [107, 511] on span "Controle de caixa" at bounding box center [84, 510] width 97 height 18
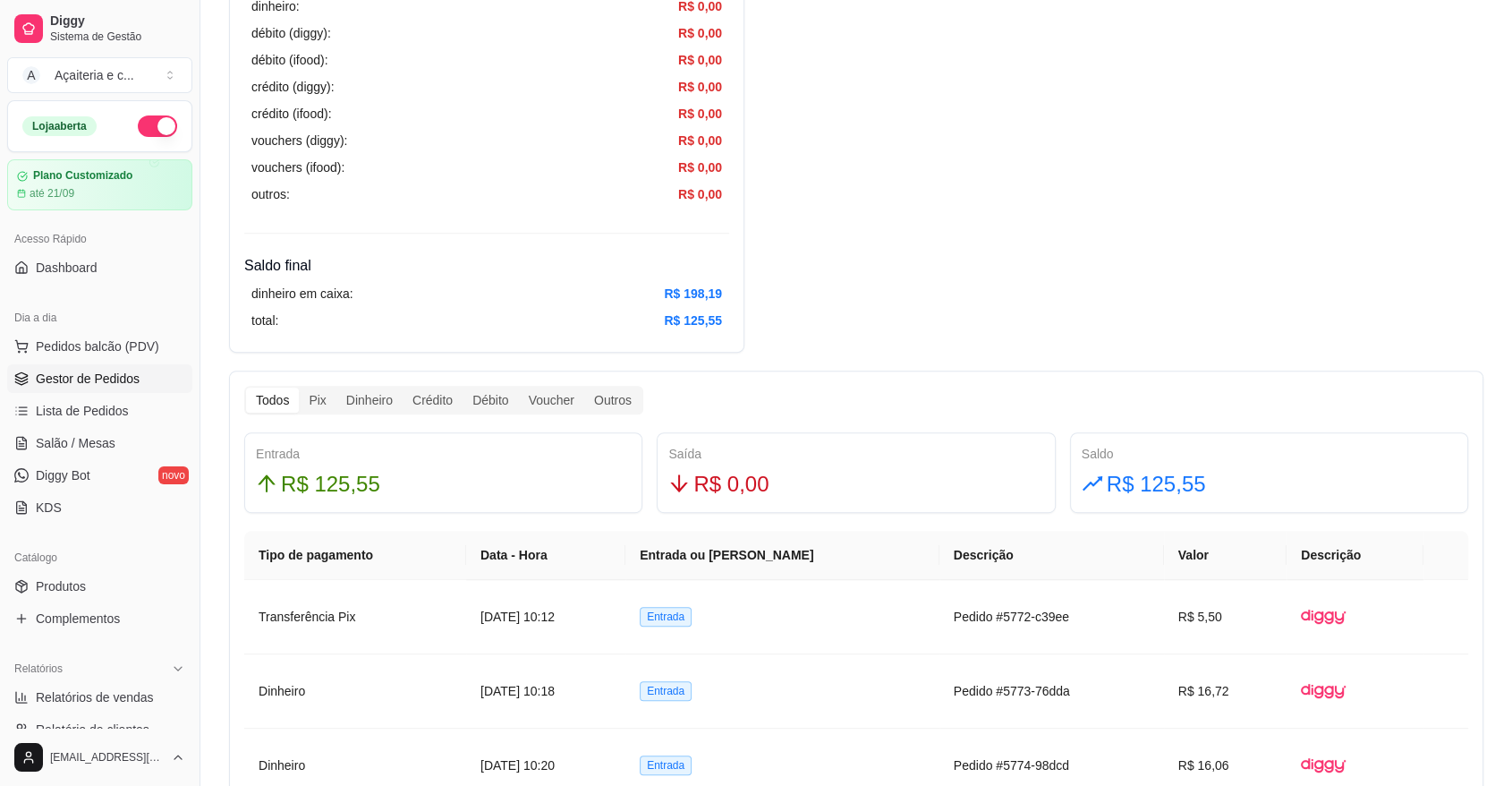
click at [98, 373] on span "Gestor de Pedidos" at bounding box center [88, 378] width 104 height 18
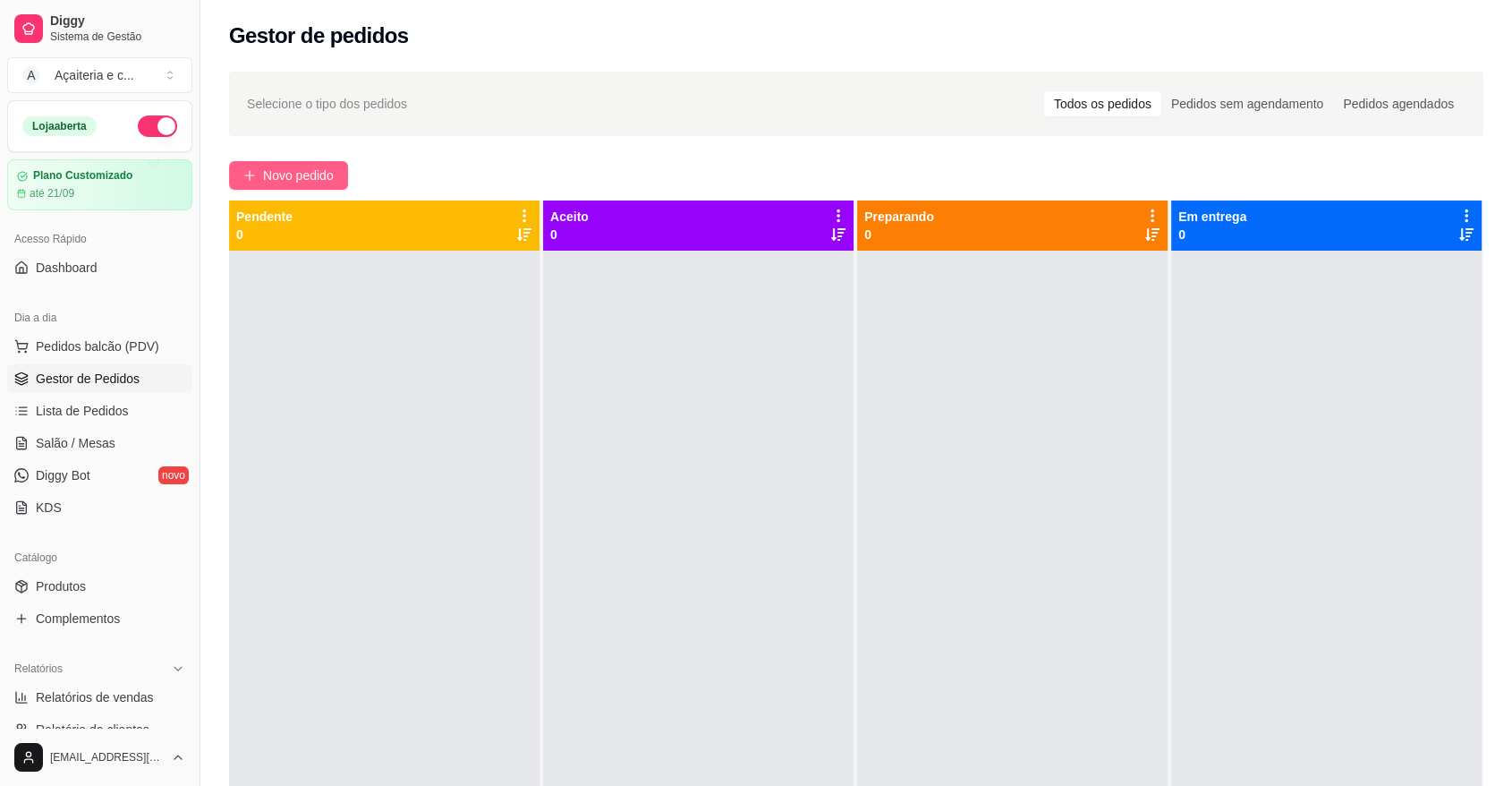
click at [285, 166] on span "Novo pedido" at bounding box center [298, 175] width 70 height 19
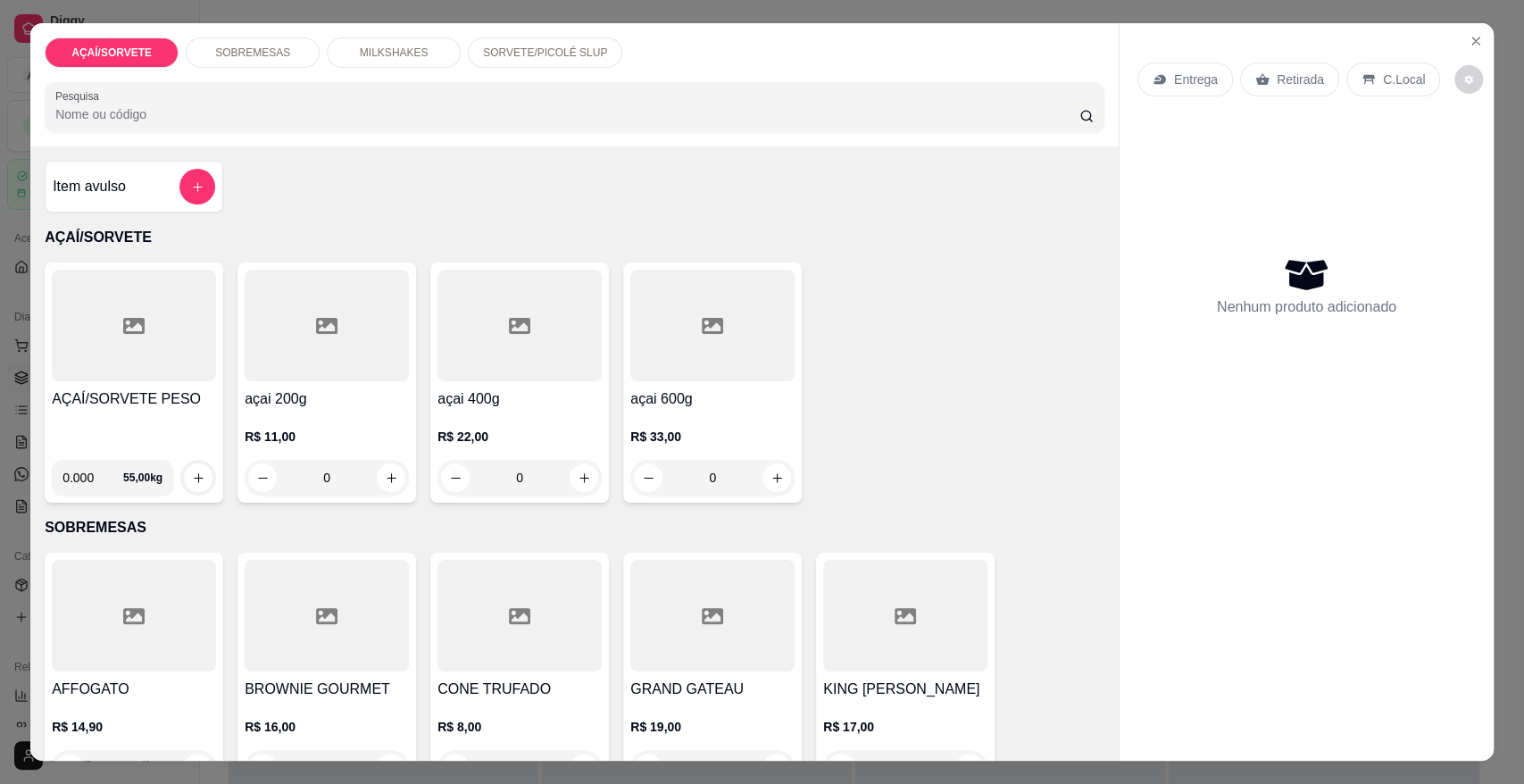
click at [120, 404] on h4 "AÇAÍ/SORVETE PESO" at bounding box center [134, 399] width 164 height 21
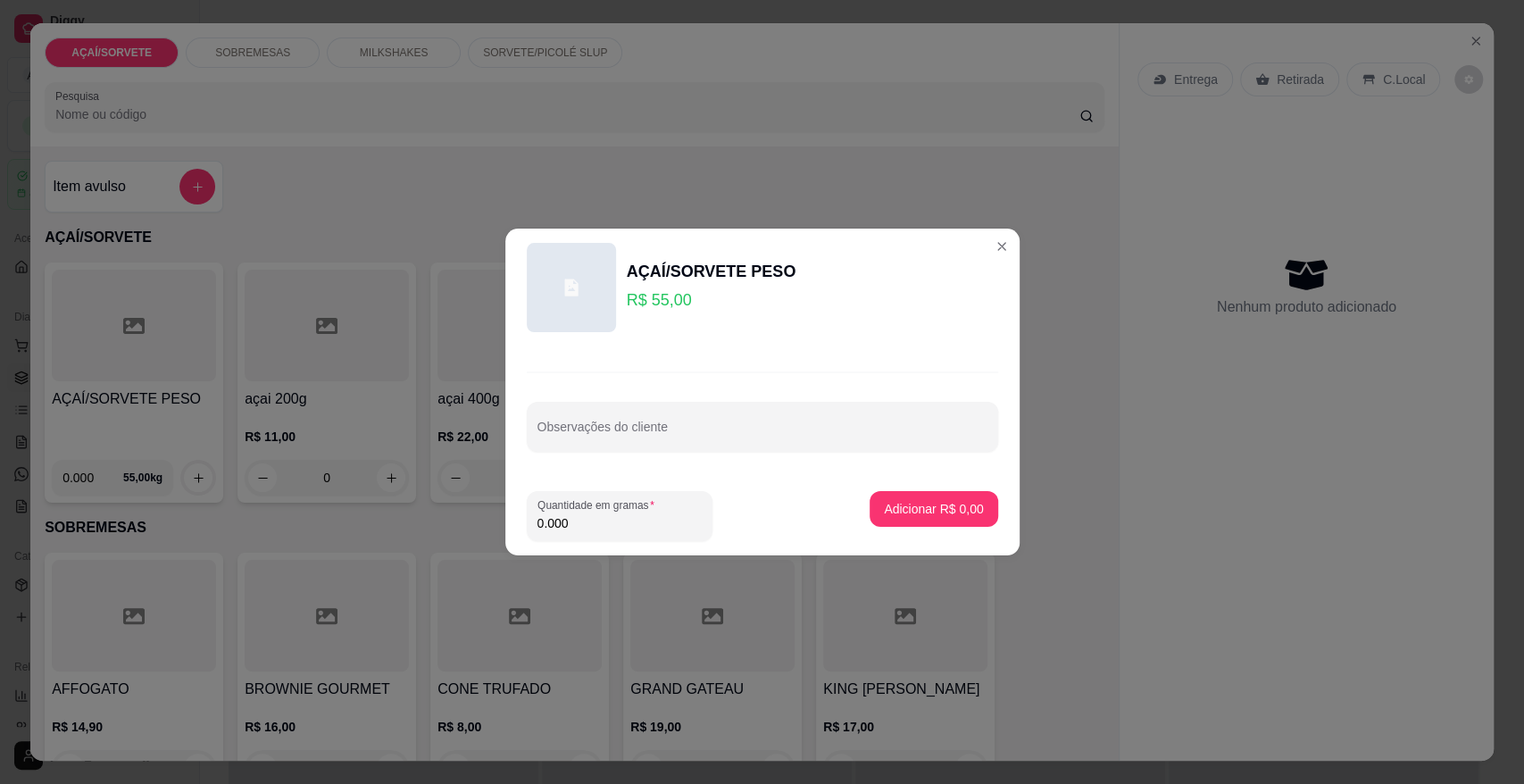
click at [611, 531] on input "0.000" at bounding box center [620, 523] width 164 height 18
type input "0.190"
click at [906, 515] on p "Adicionar R$ 10,45" at bounding box center [930, 508] width 103 height 17
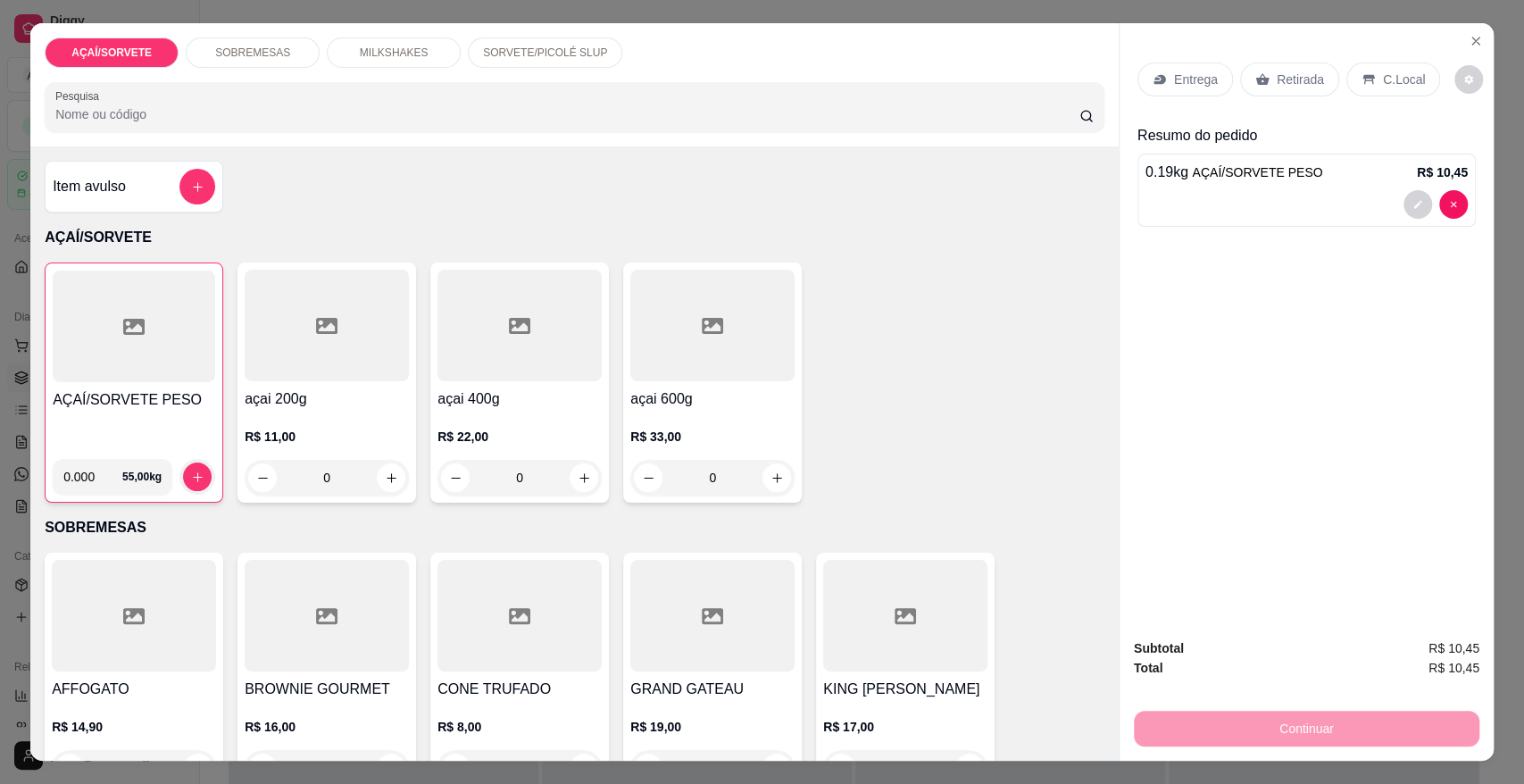
click at [1302, 67] on div "Retirada" at bounding box center [1289, 79] width 99 height 34
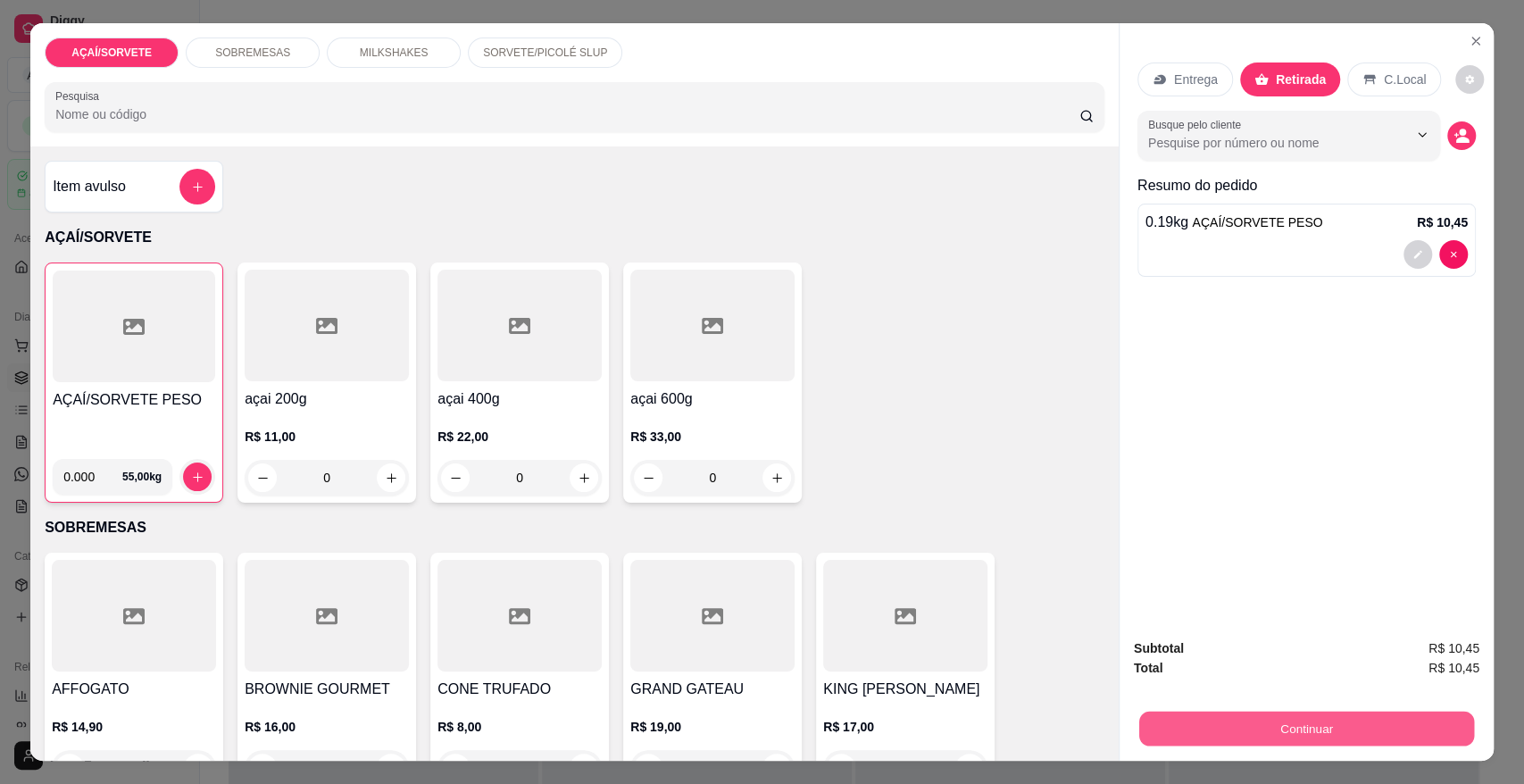
click at [1205, 730] on button "Continuar" at bounding box center [1307, 729] width 335 height 35
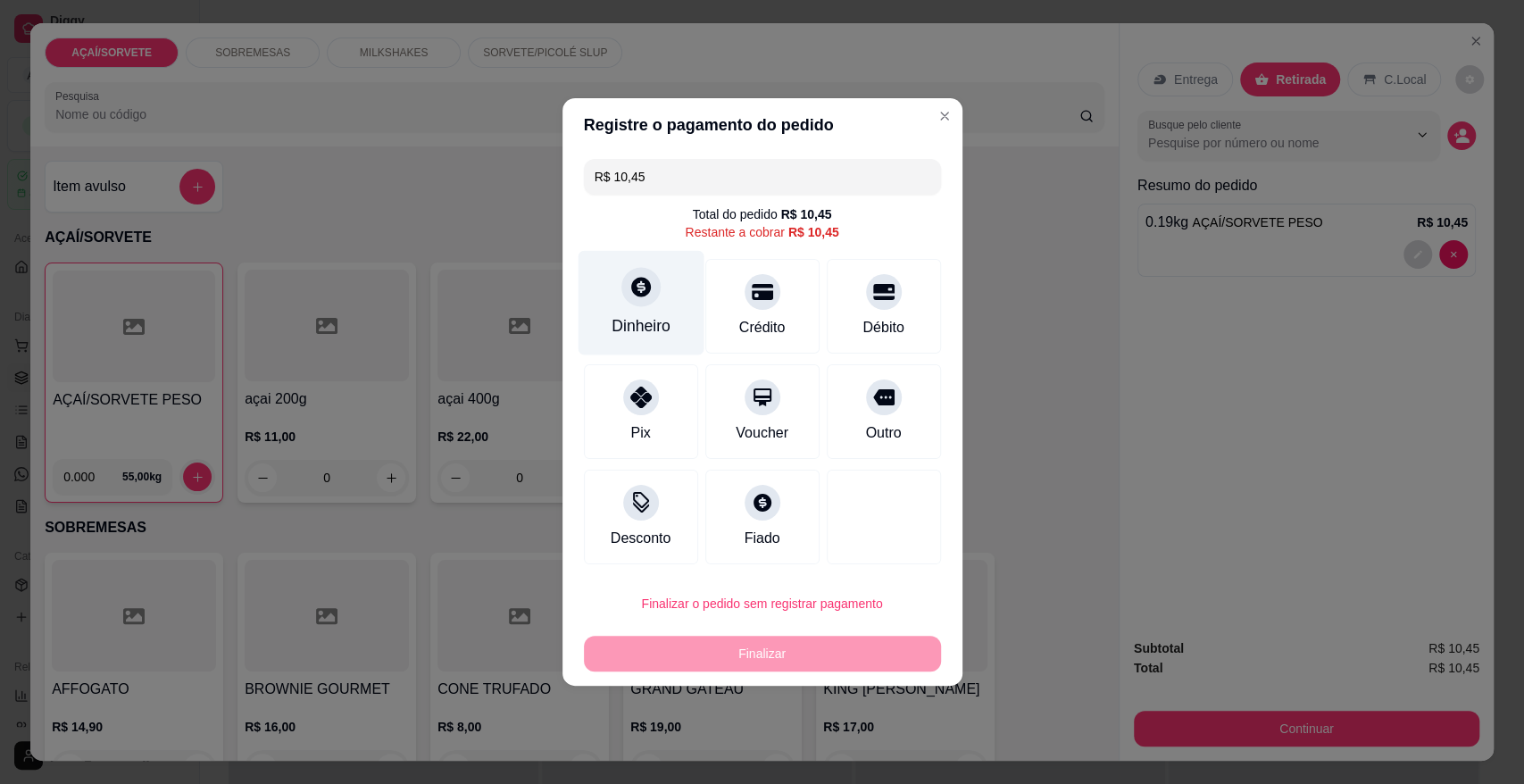
click at [636, 325] on div "Dinheiro" at bounding box center [641, 325] width 59 height 23
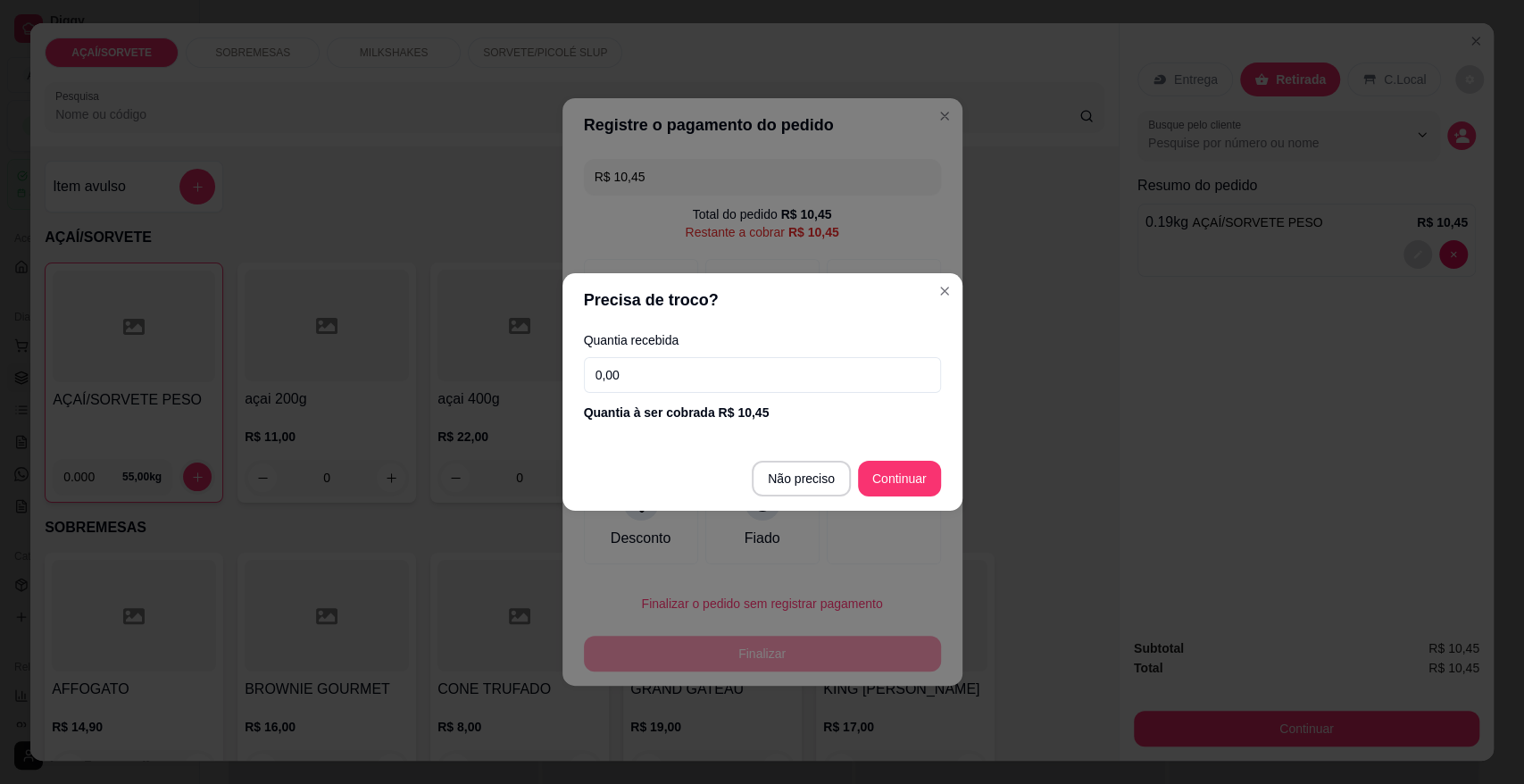
click at [663, 381] on input "0,00" at bounding box center [762, 375] width 357 height 36
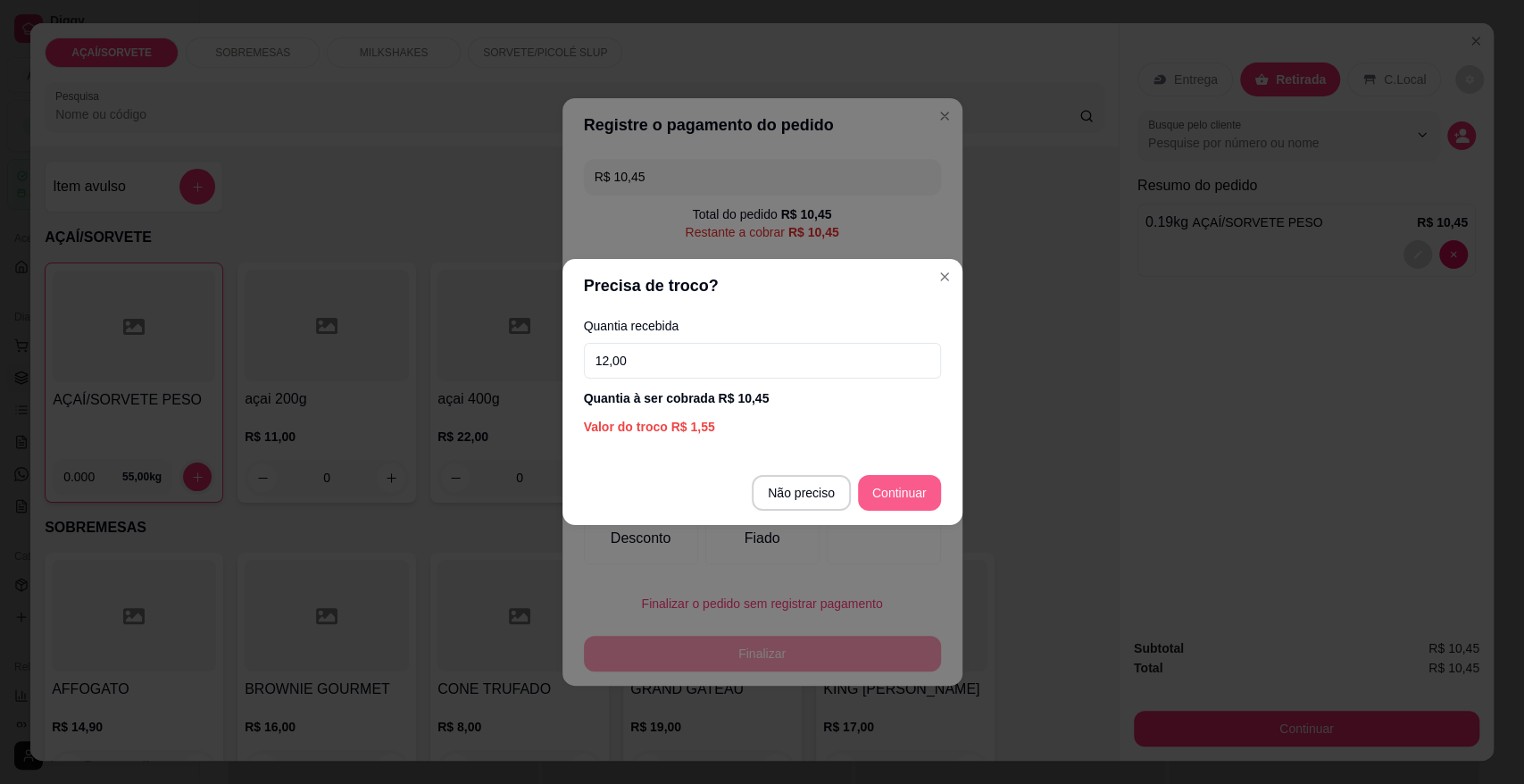
type input "12,00"
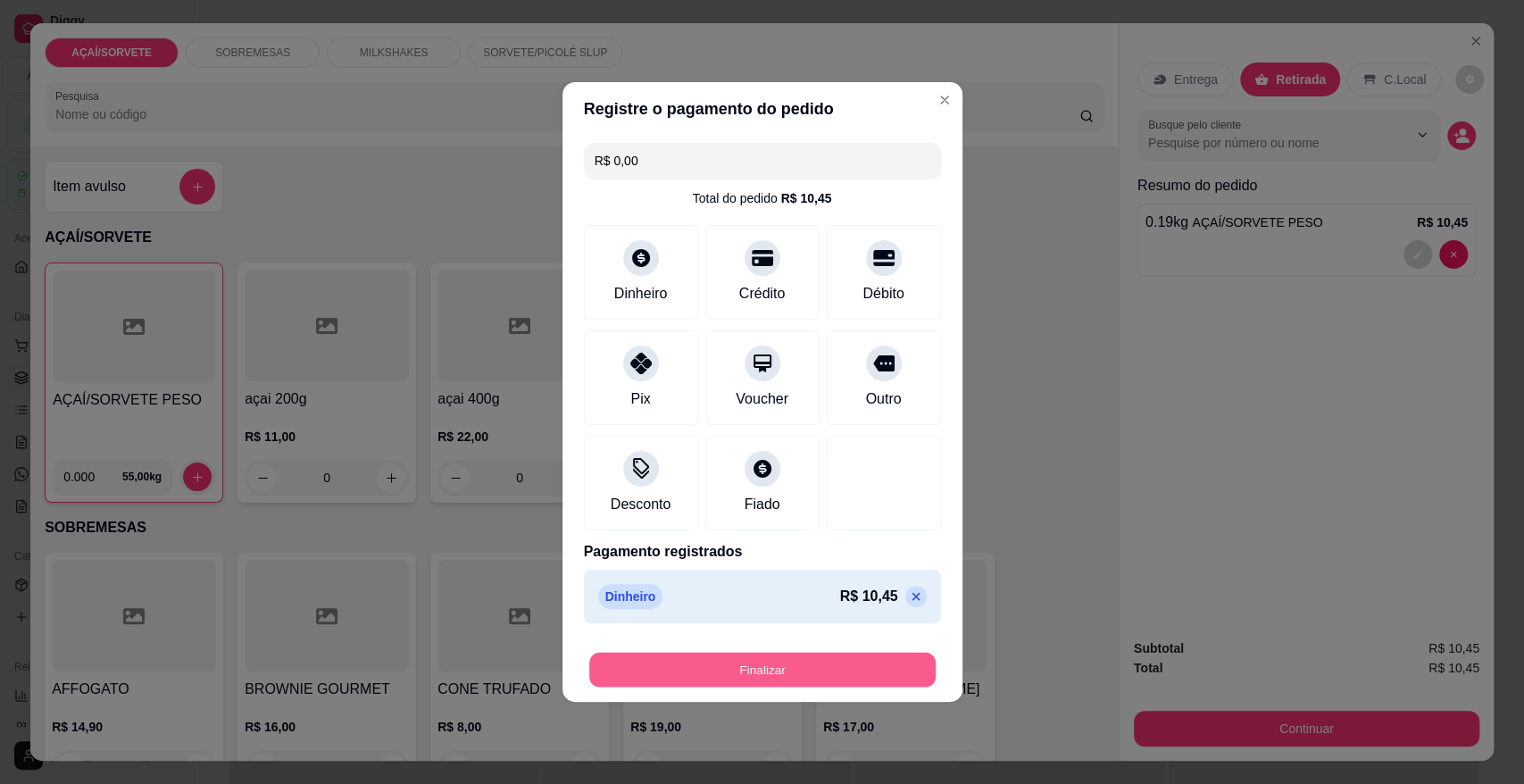
click at [733, 669] on button "Finalizar" at bounding box center [762, 670] width 346 height 35
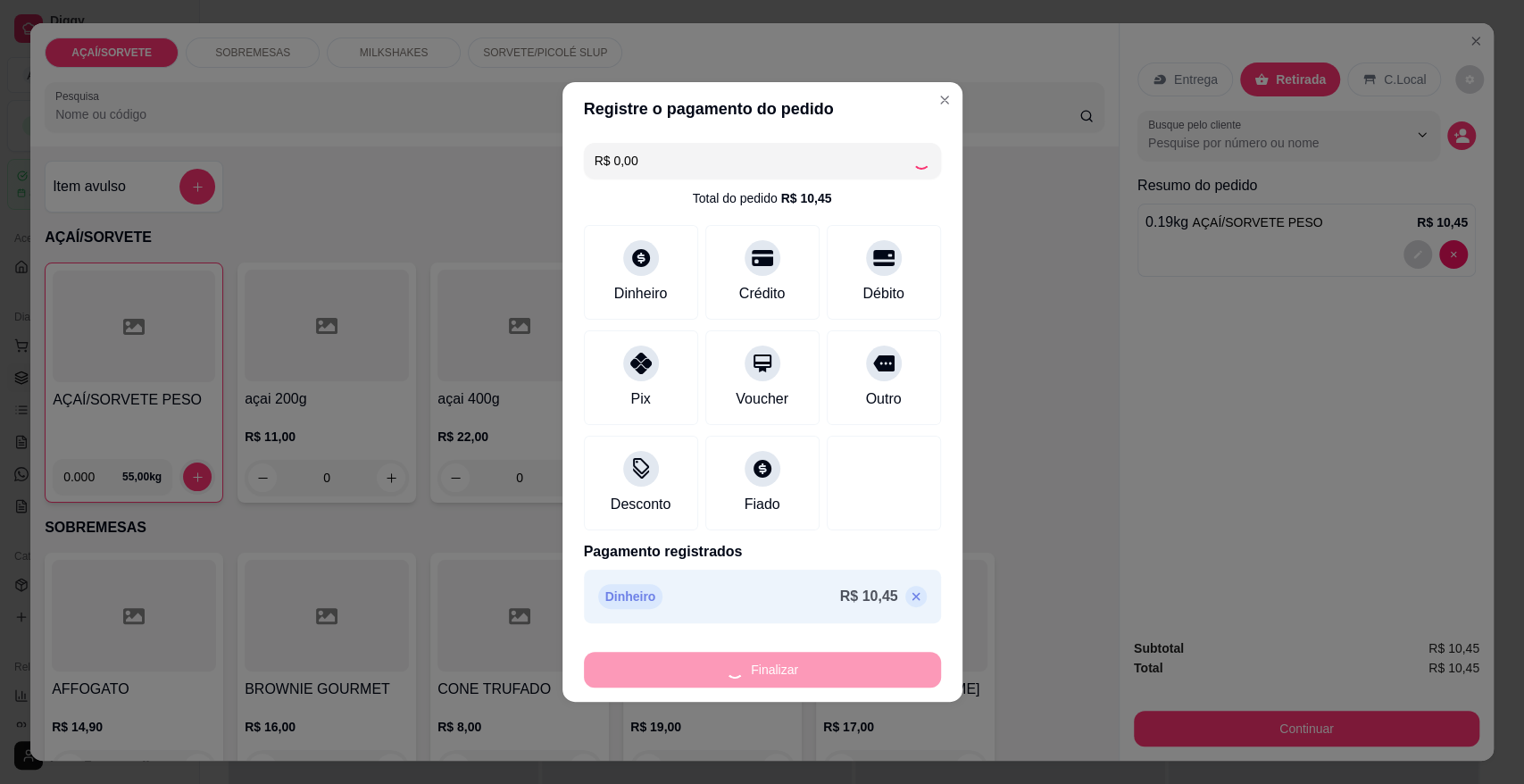
type input "-R$ 10,45"
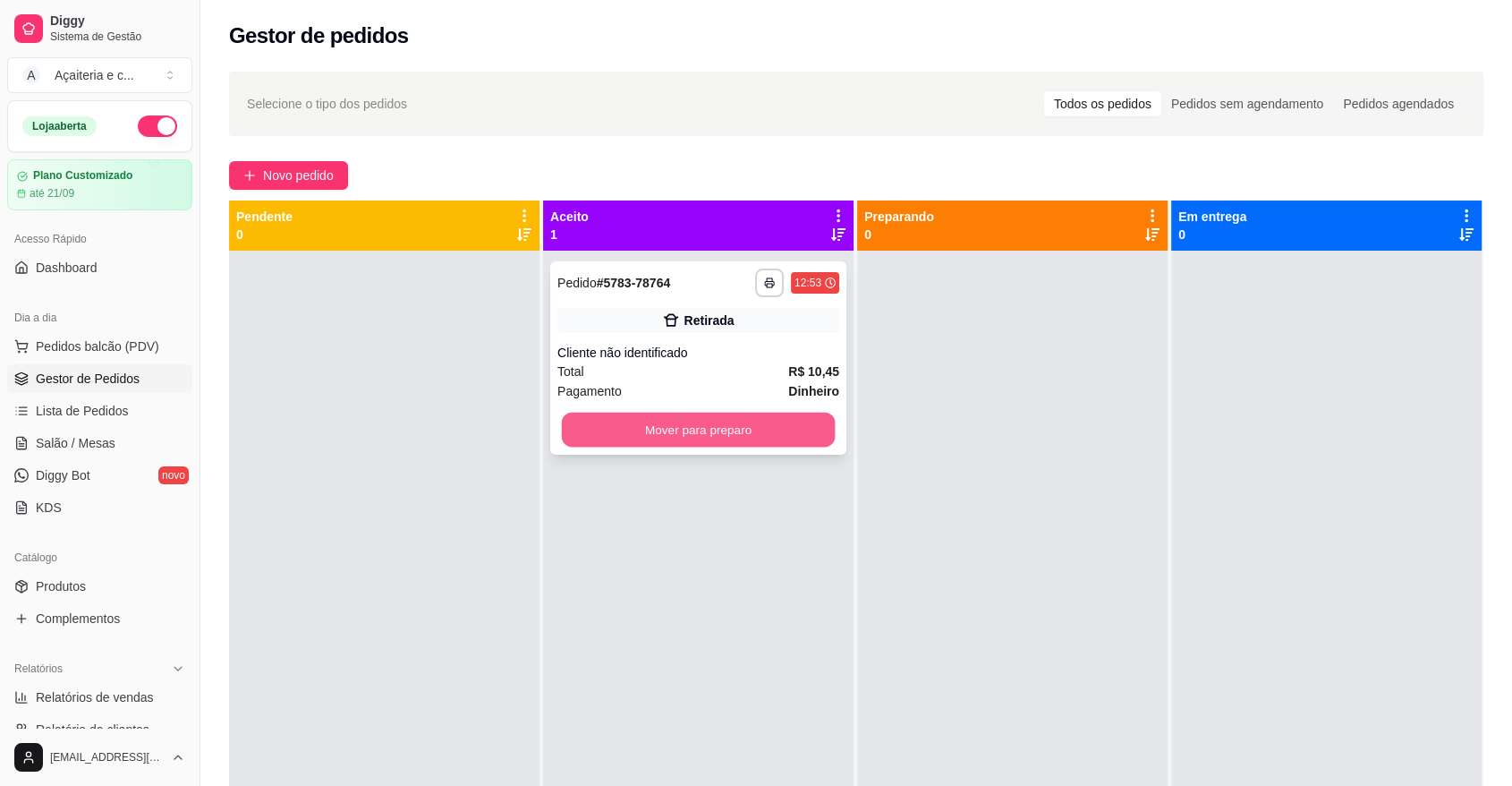
click at [746, 425] on button "Mover para preparo" at bounding box center [699, 430] width 274 height 35
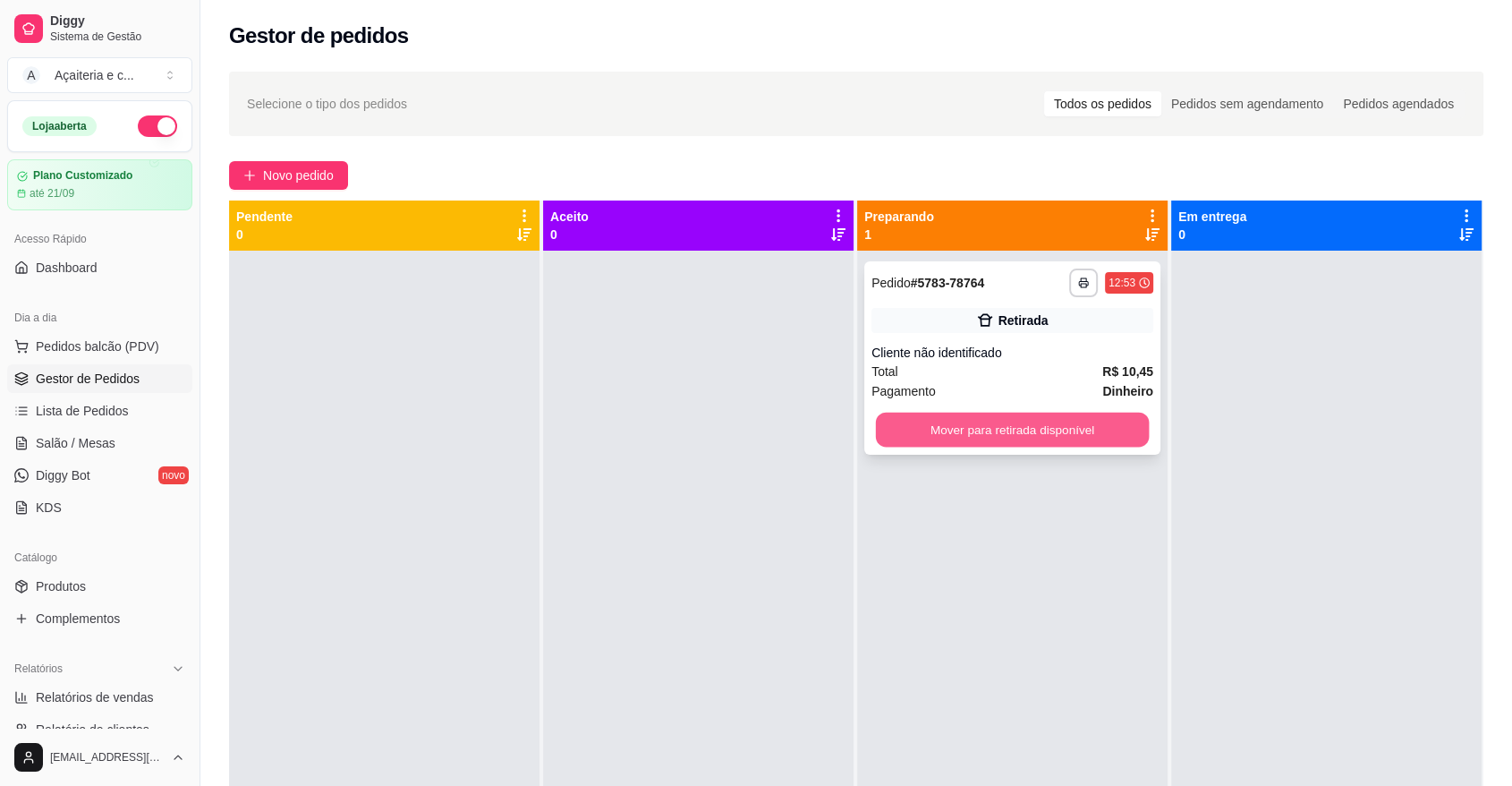
click at [987, 431] on button "Mover para retirada disponível" at bounding box center [1013, 430] width 274 height 35
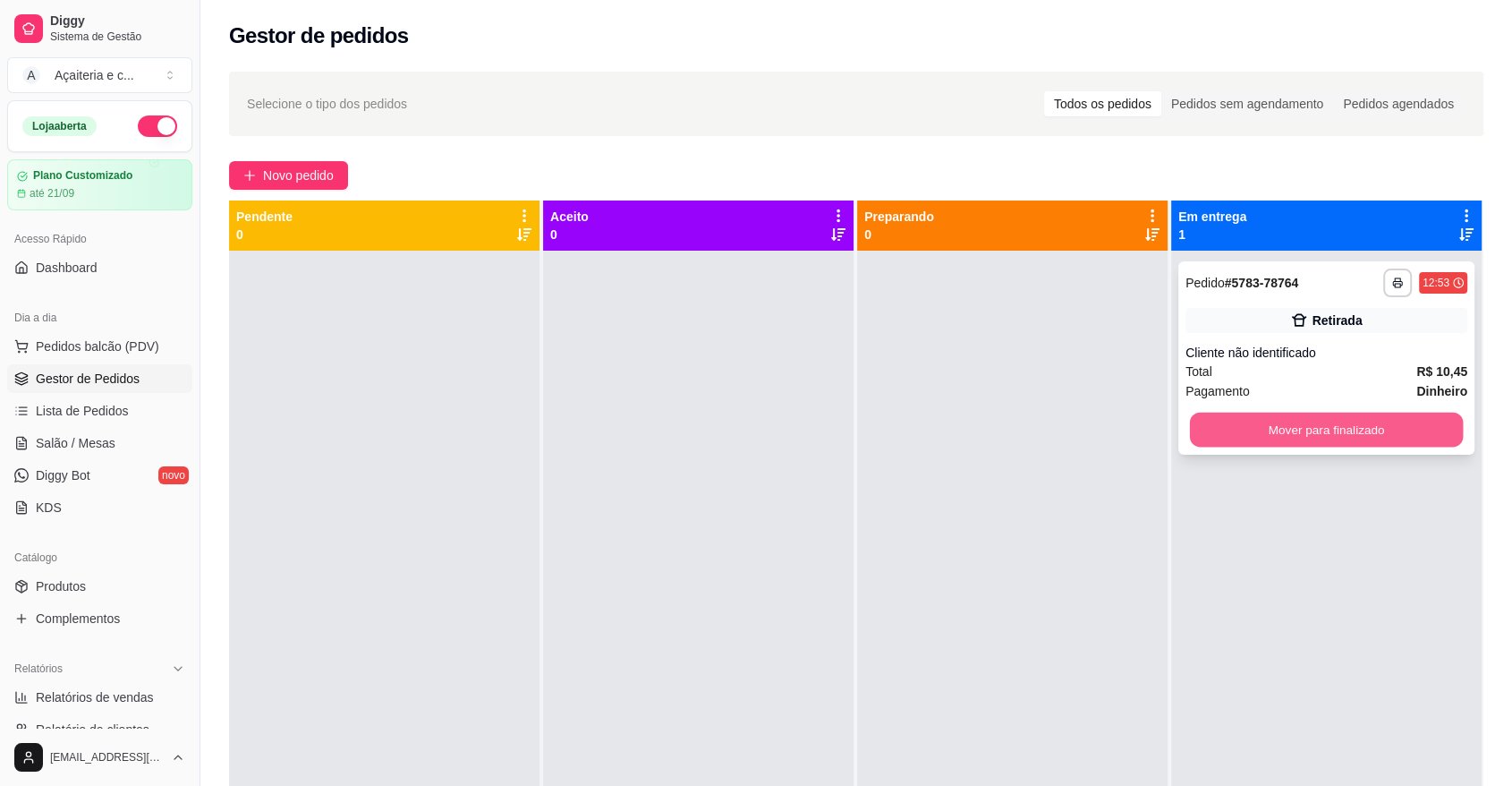
click at [1294, 430] on button "Mover para finalizado" at bounding box center [1327, 430] width 274 height 35
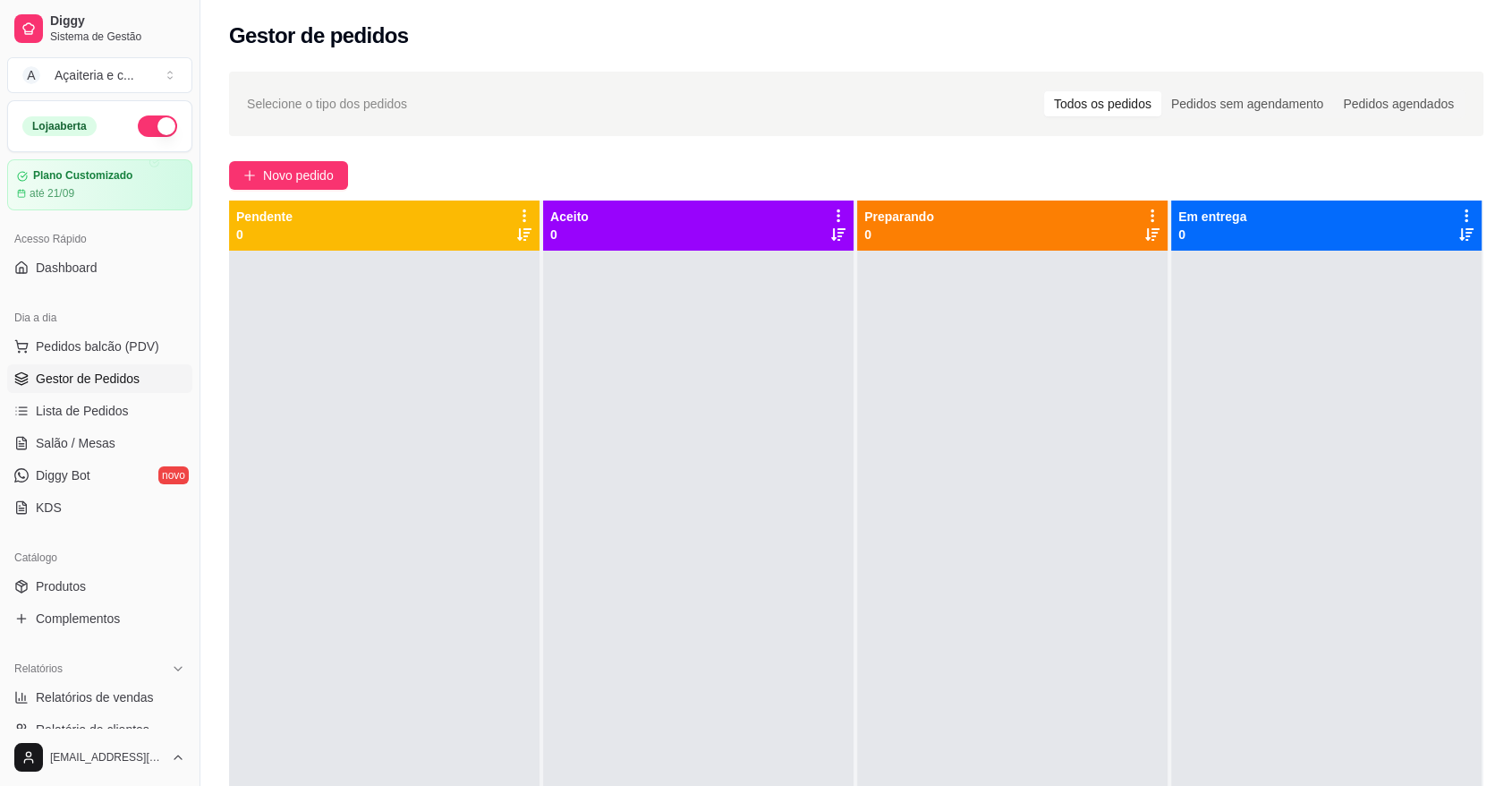
drag, startPoint x: 196, startPoint y: 413, endPoint x: 195, endPoint y: 403, distance: 10.0
click at [195, 403] on button "Toggle Sidebar" at bounding box center [199, 393] width 14 height 786
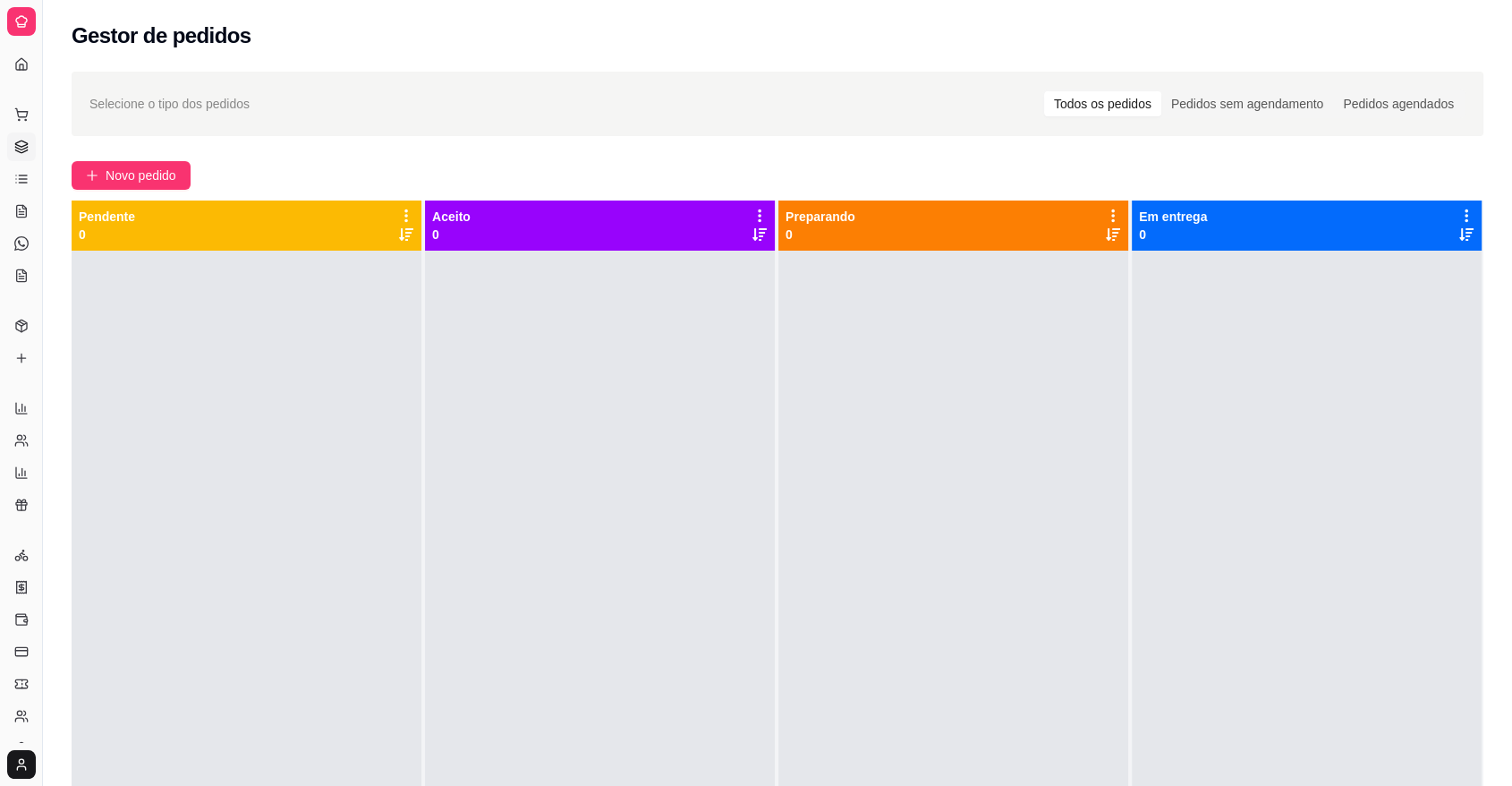
drag, startPoint x: 75, startPoint y: 368, endPoint x: 50, endPoint y: 357, distance: 27.3
click at [50, 357] on div "Selecione o tipo dos pedidos Todos os pedidos Pedidos sem agendamento Pedidos a…" at bounding box center [777, 534] width 1469 height 947
click at [36, 355] on button "Toggle Sidebar" at bounding box center [42, 393] width 14 height 786
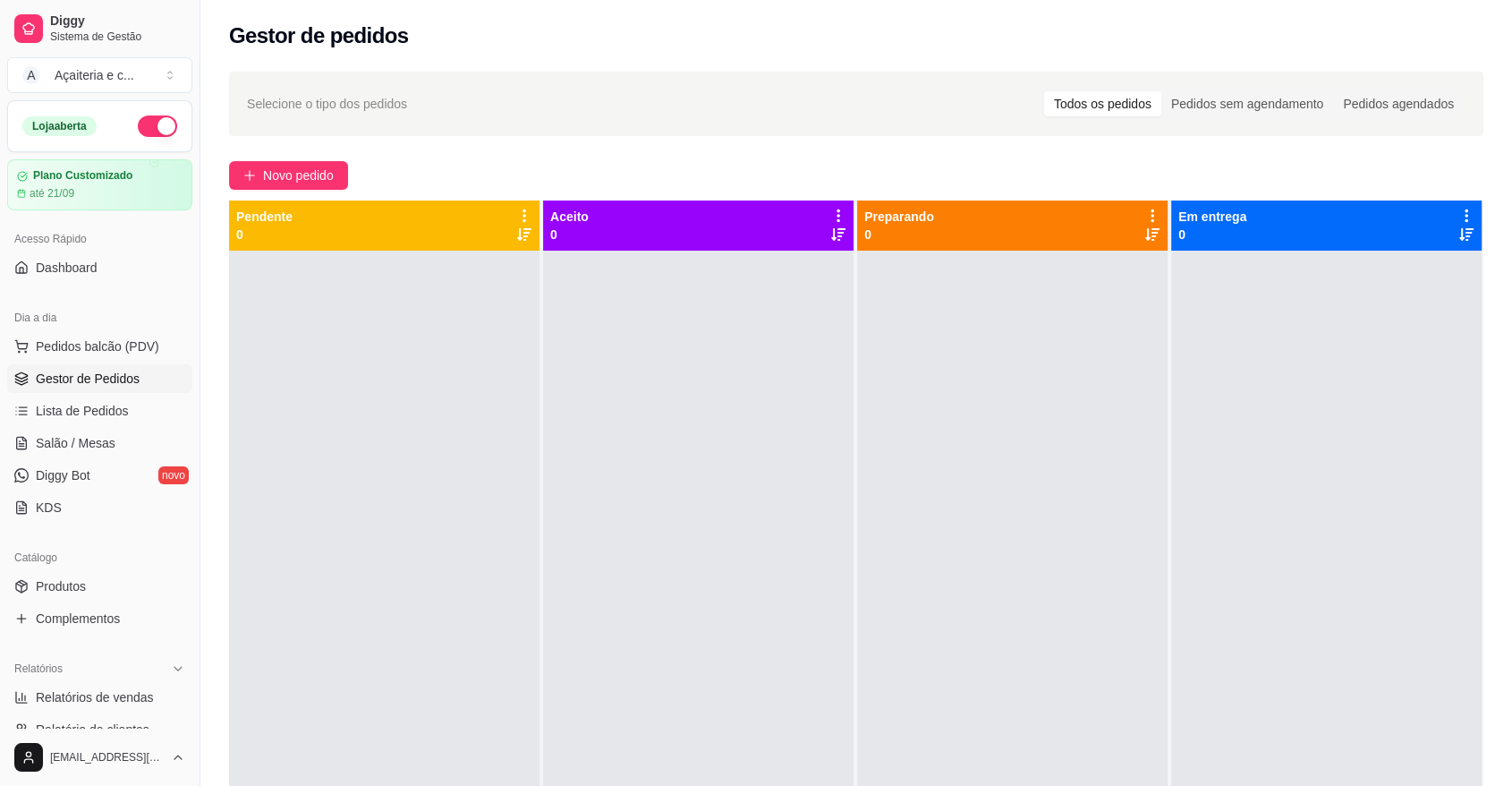
click at [188, 413] on div "Diggy Sistema de Gestão A Açaiteria e c ... Loja aberta Plano Customizado até 2…" at bounding box center [100, 393] width 200 height 786
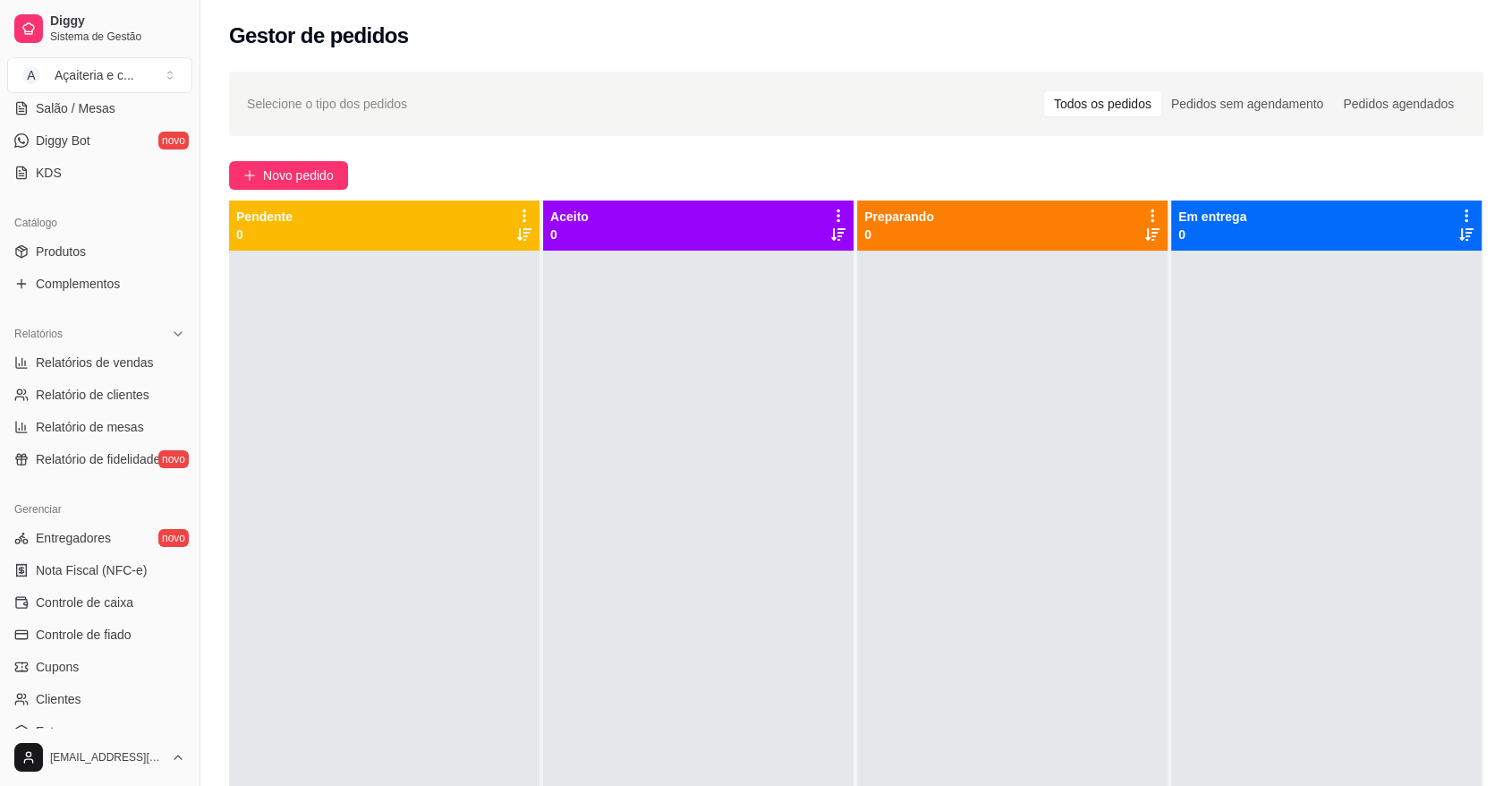
scroll to position [371, 0]
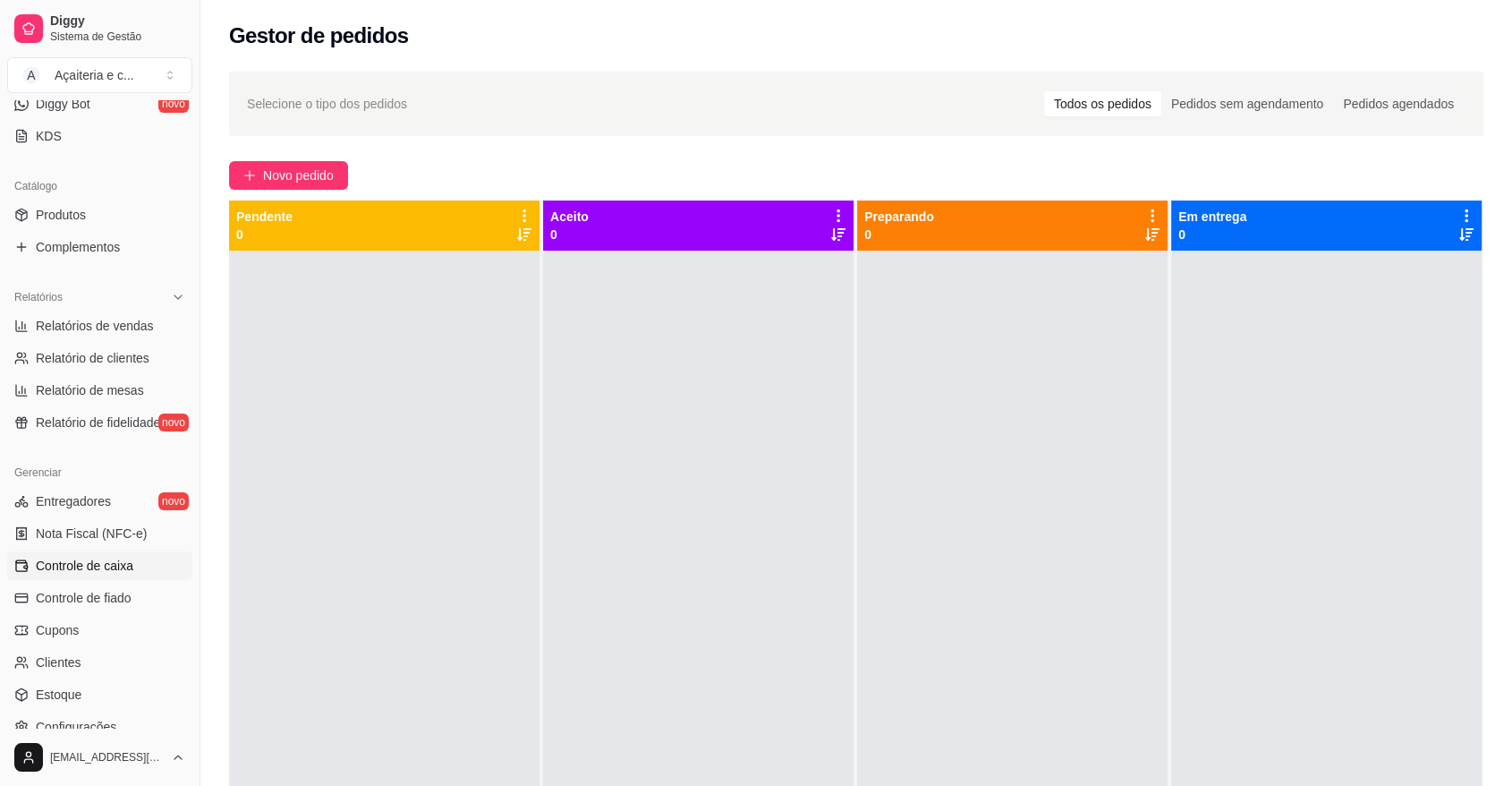
click at [128, 570] on span "Controle de caixa" at bounding box center [84, 565] width 97 height 18
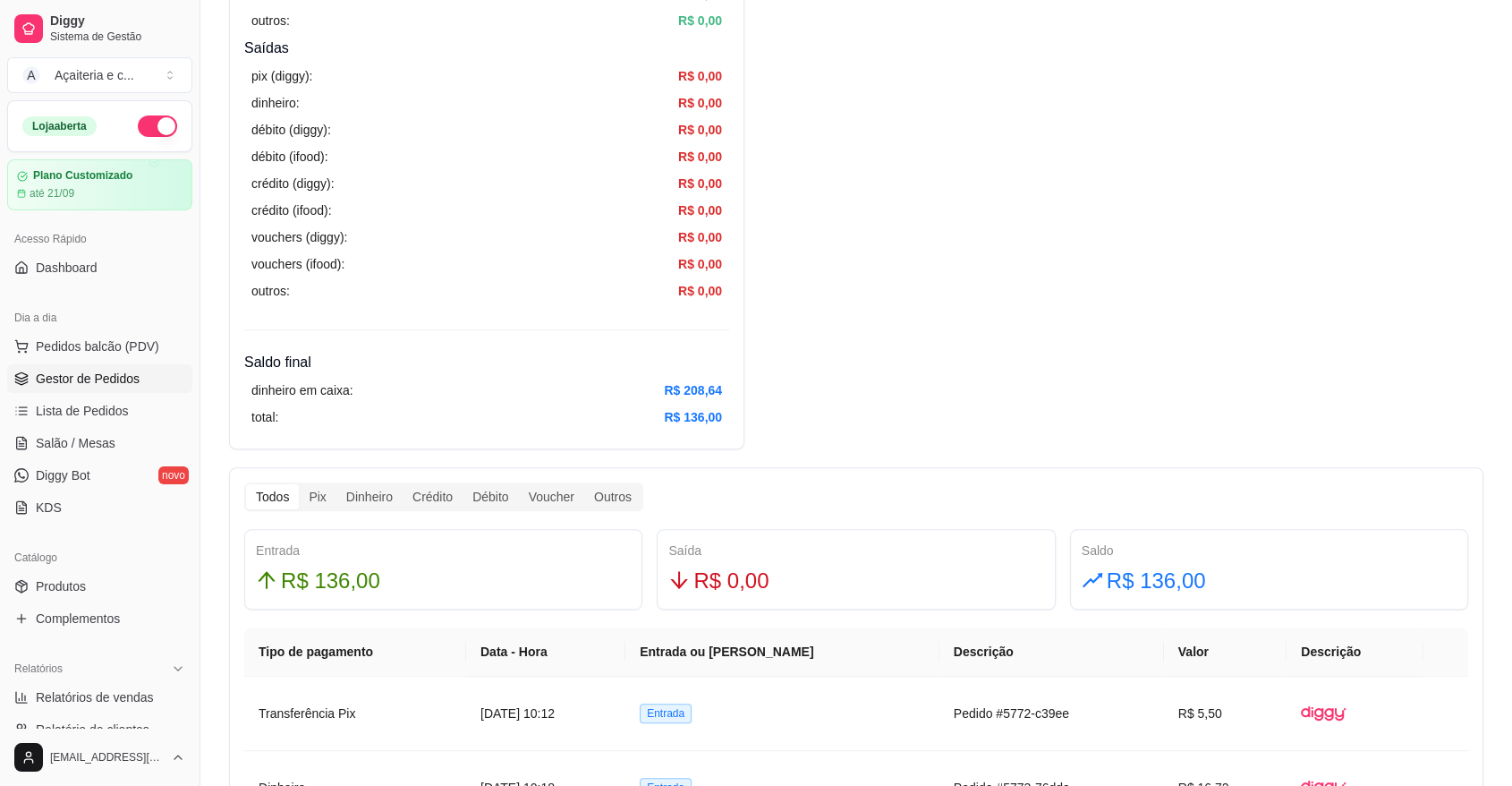
click at [118, 390] on link "Gestor de Pedidos" at bounding box center [100, 379] width 185 height 29
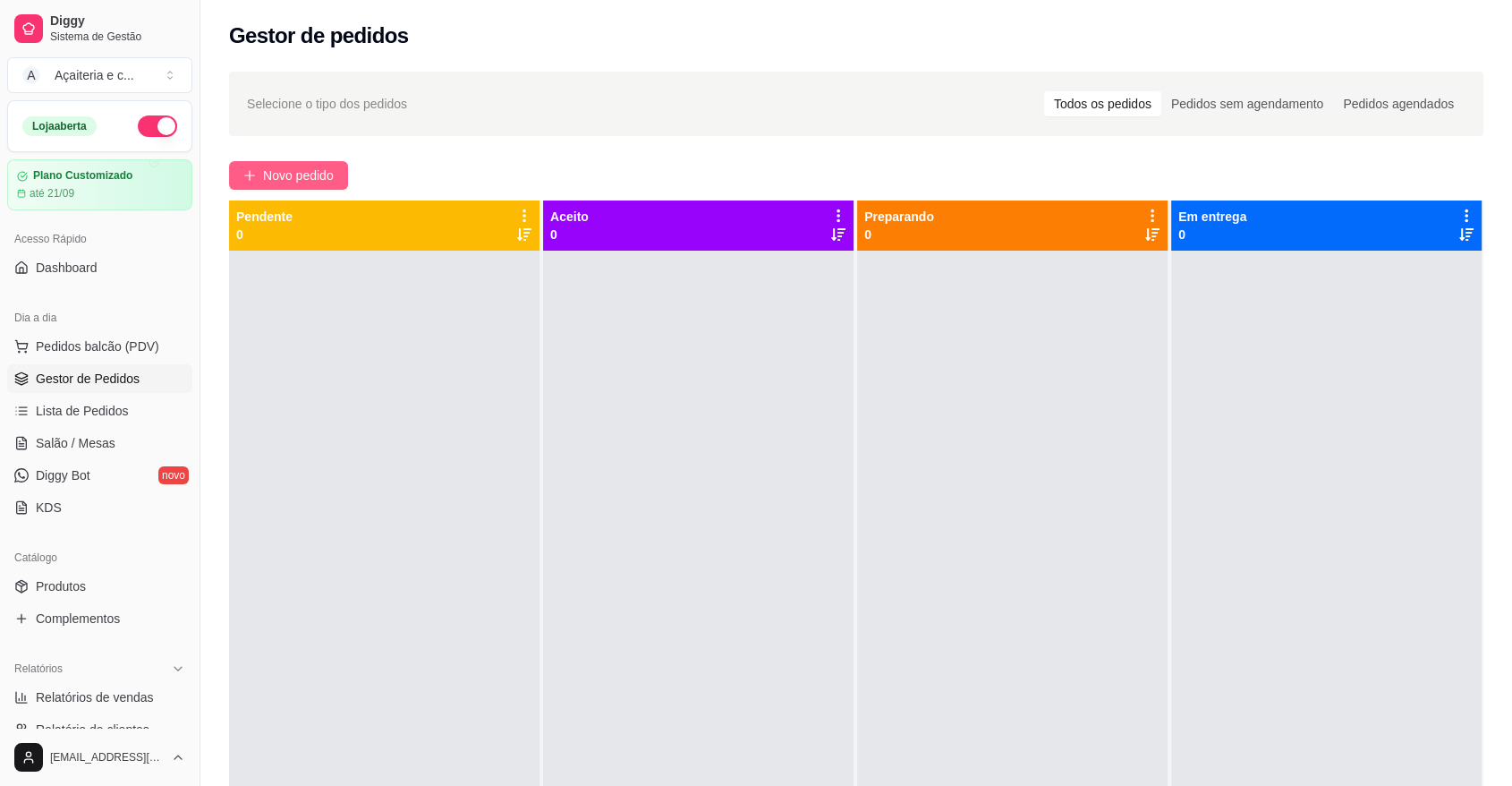
click at [303, 173] on span "Novo pedido" at bounding box center [298, 175] width 70 height 19
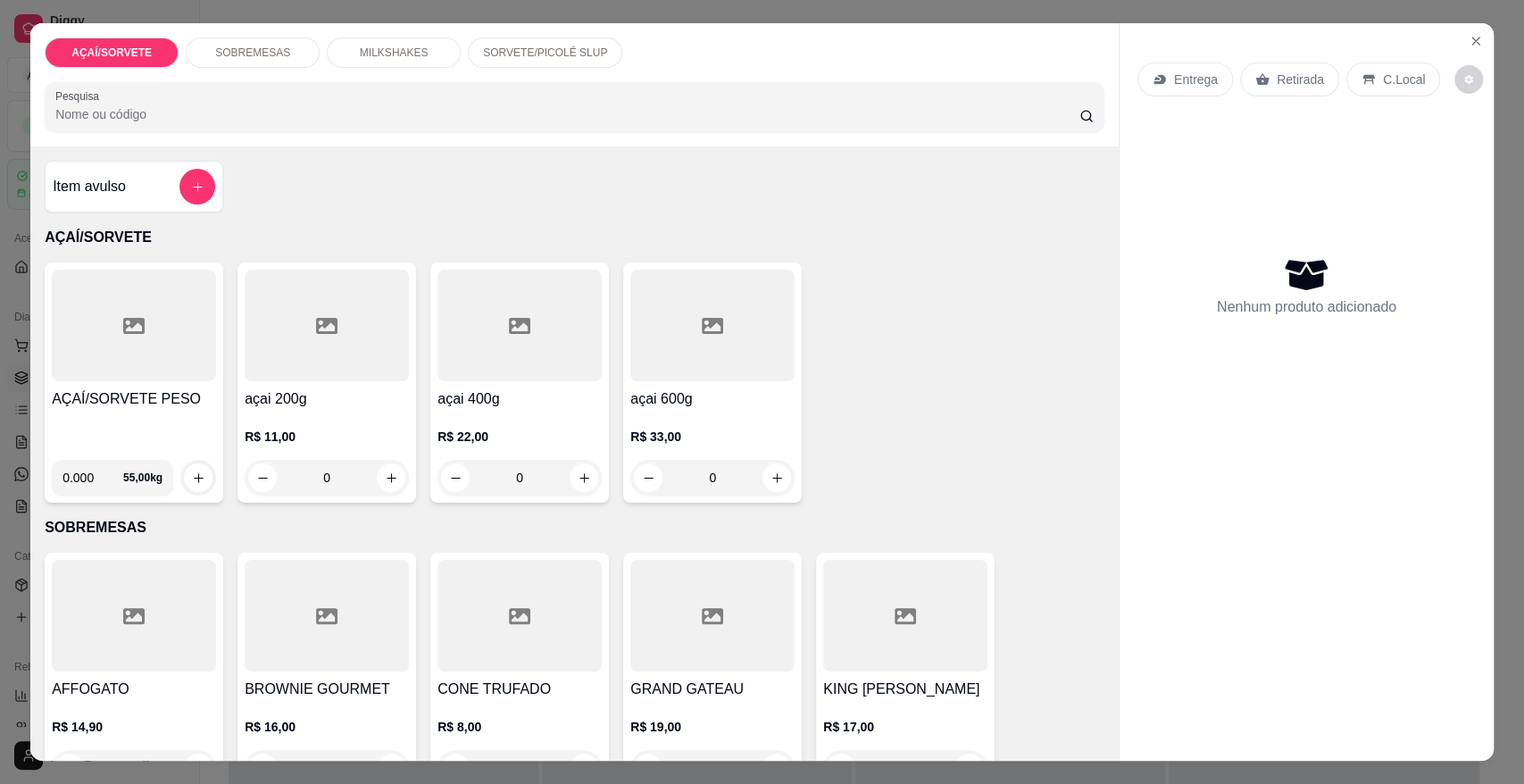
click at [500, 46] on p "SORVETE/PICOLÉ SLUP" at bounding box center [545, 52] width 124 height 14
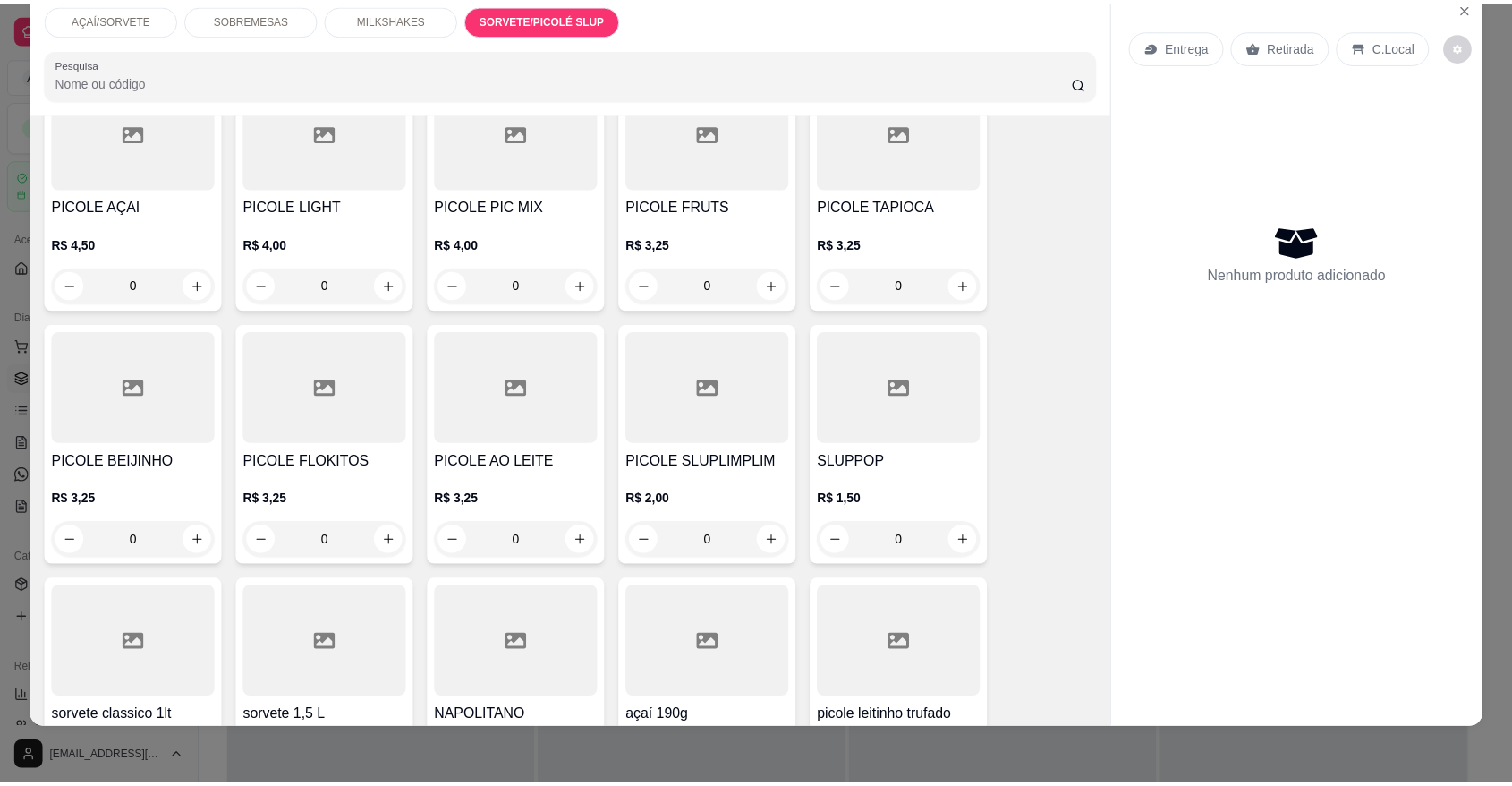
scroll to position [2680, 0]
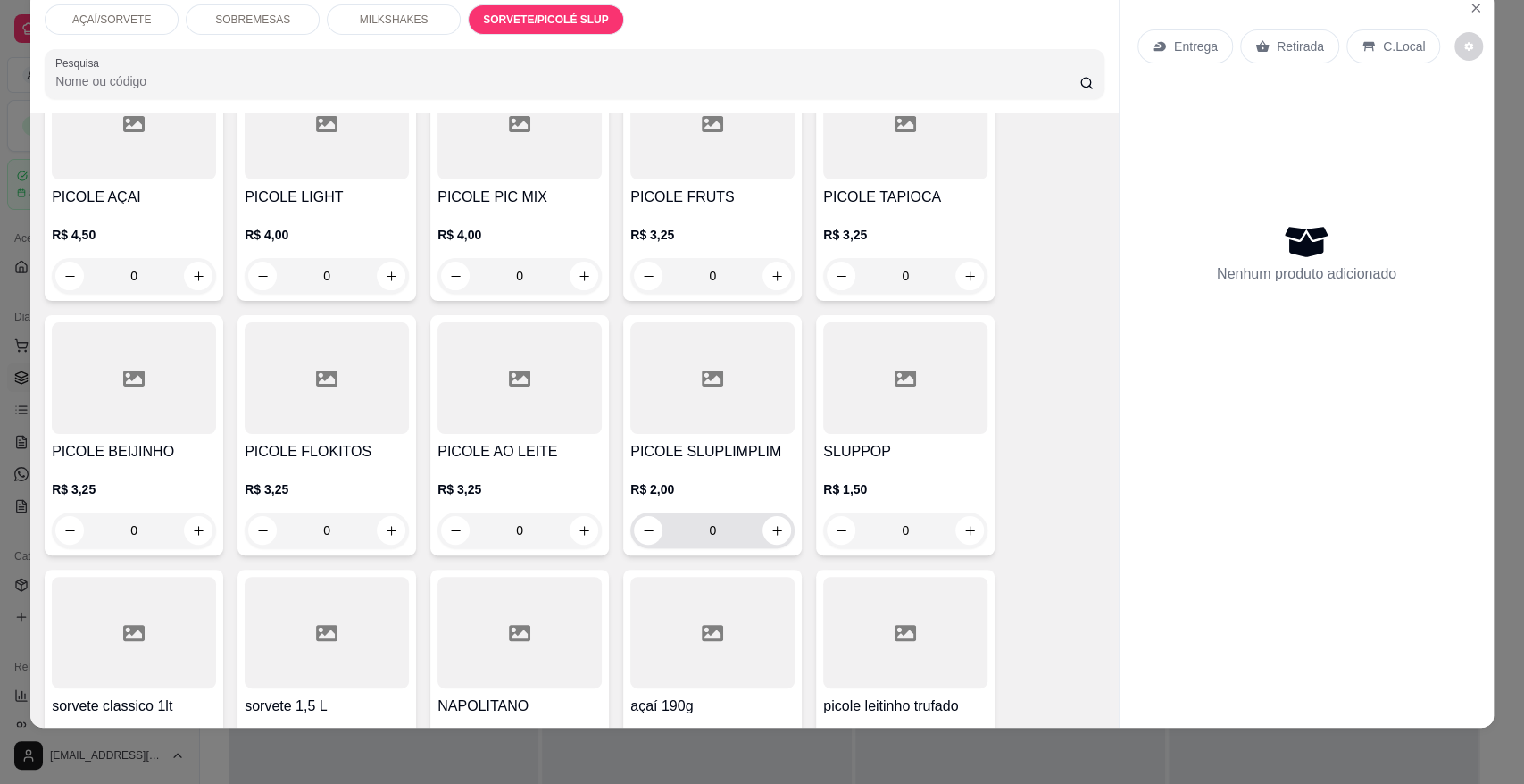
click at [779, 513] on div "0" at bounding box center [712, 530] width 157 height 36
click at [770, 525] on icon "increase-product-quantity" at bounding box center [777, 531] width 14 height 14
type input "1"
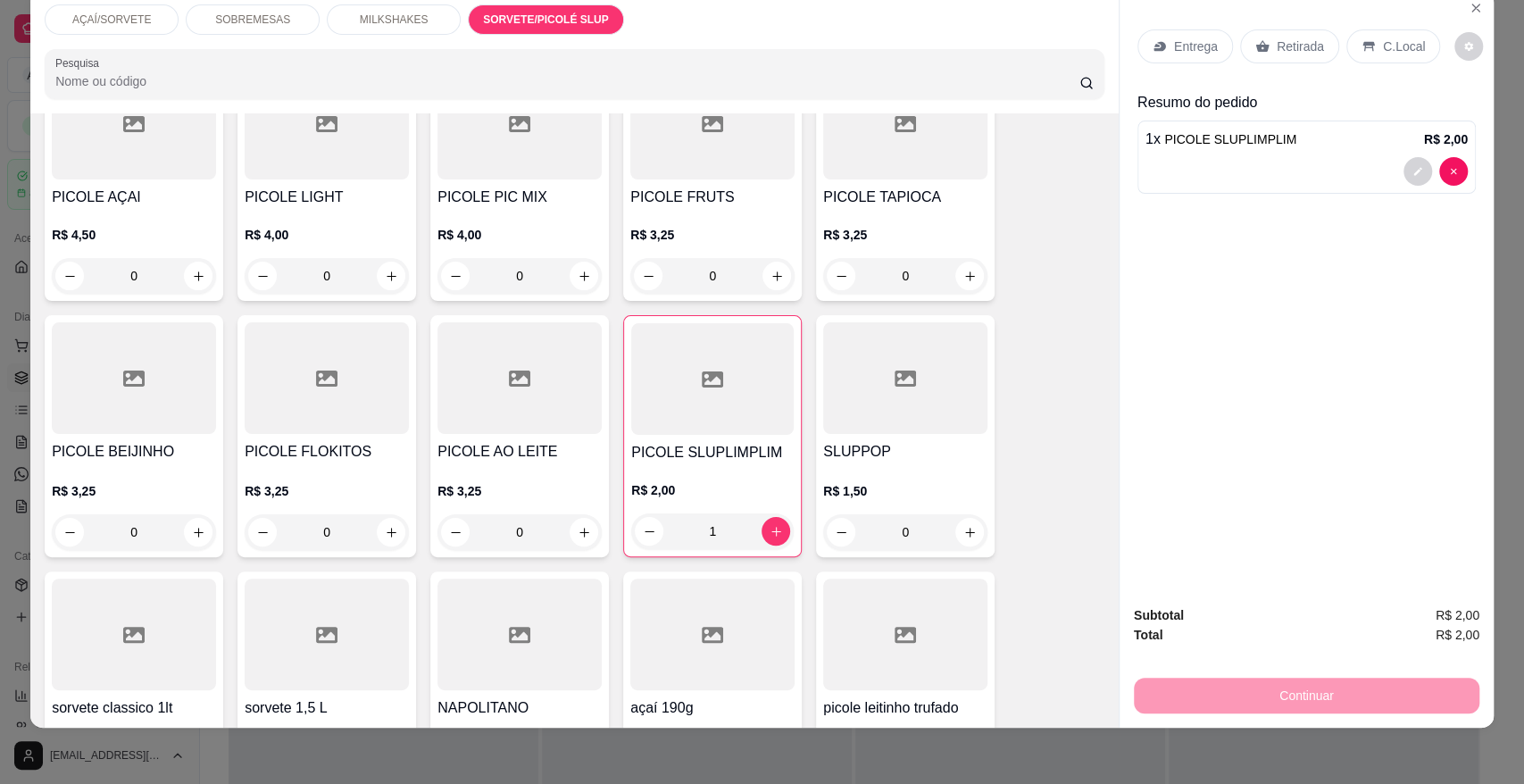
click at [1246, 37] on div "Retirada" at bounding box center [1289, 46] width 99 height 34
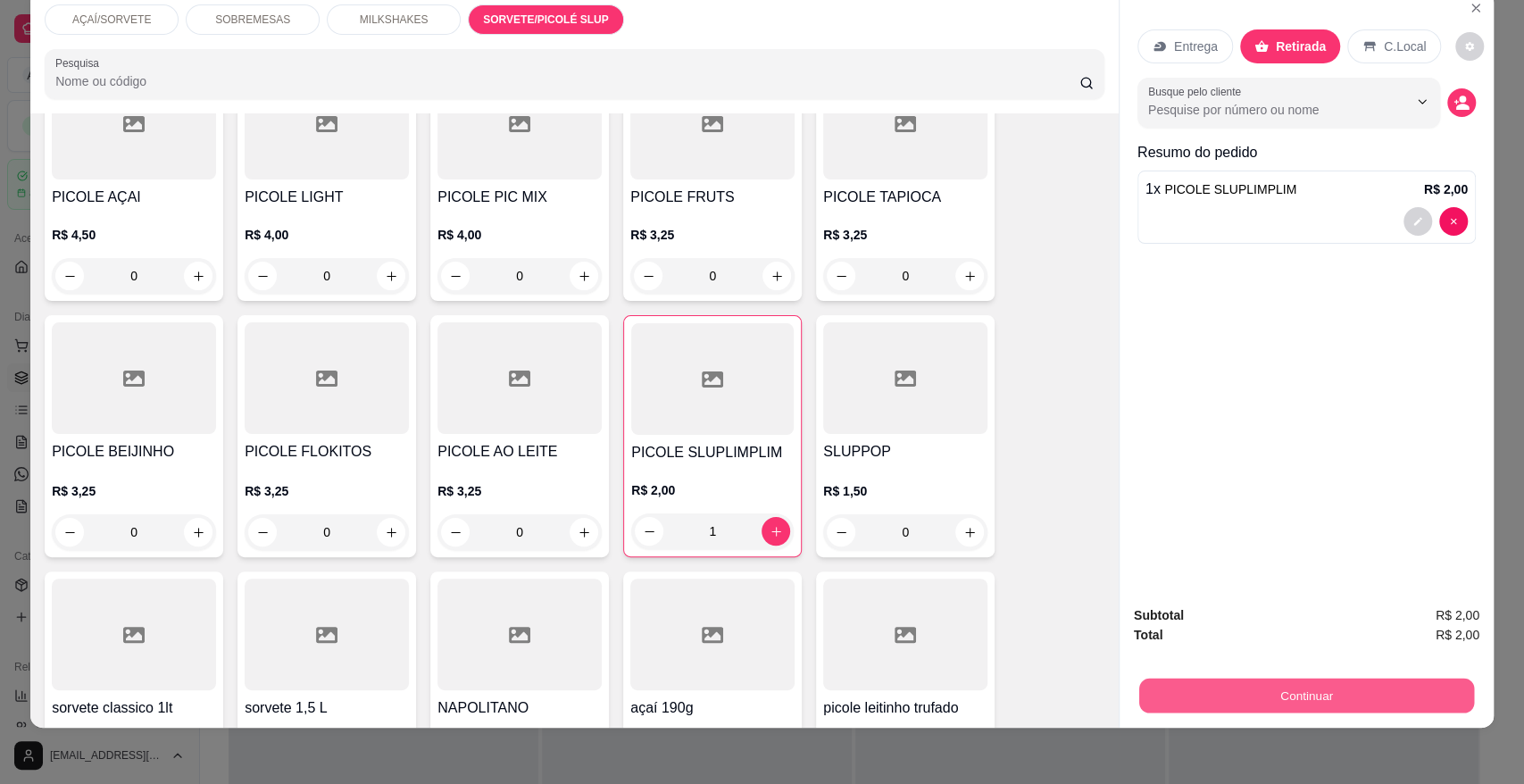
click at [1207, 683] on button "Continuar" at bounding box center [1307, 695] width 335 height 35
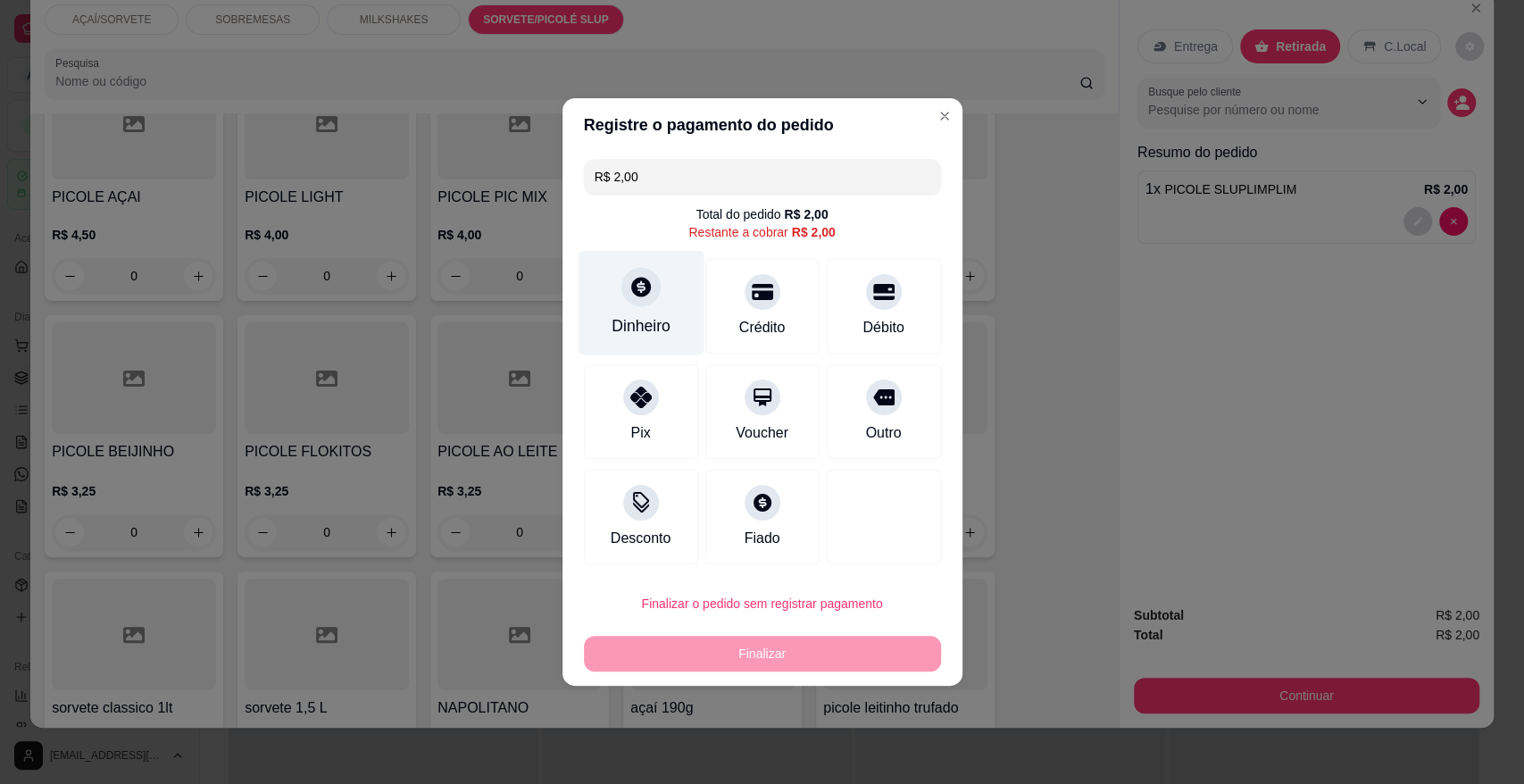
click at [647, 320] on div "Dinheiro" at bounding box center [641, 325] width 59 height 23
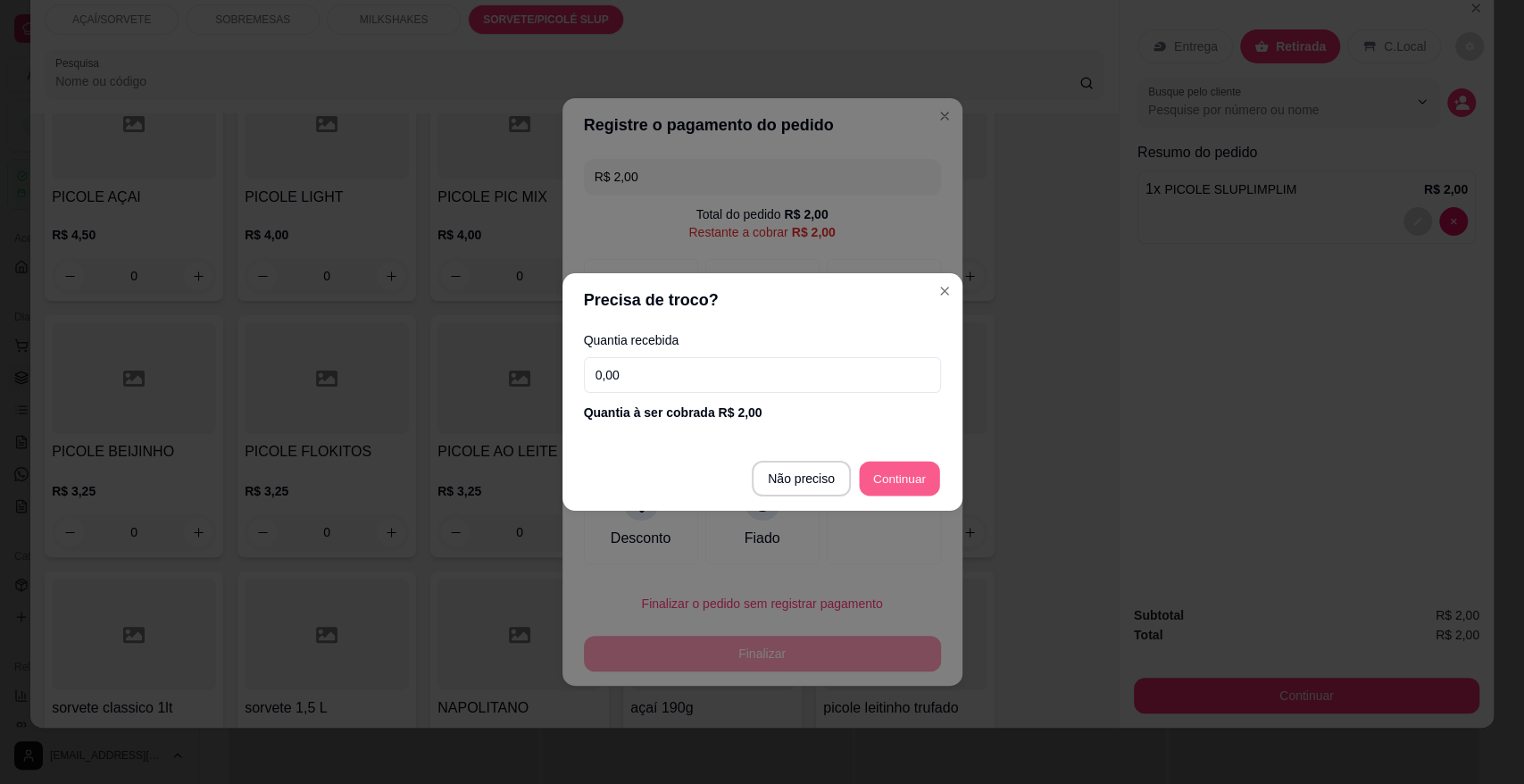
type input "R$ 0,00"
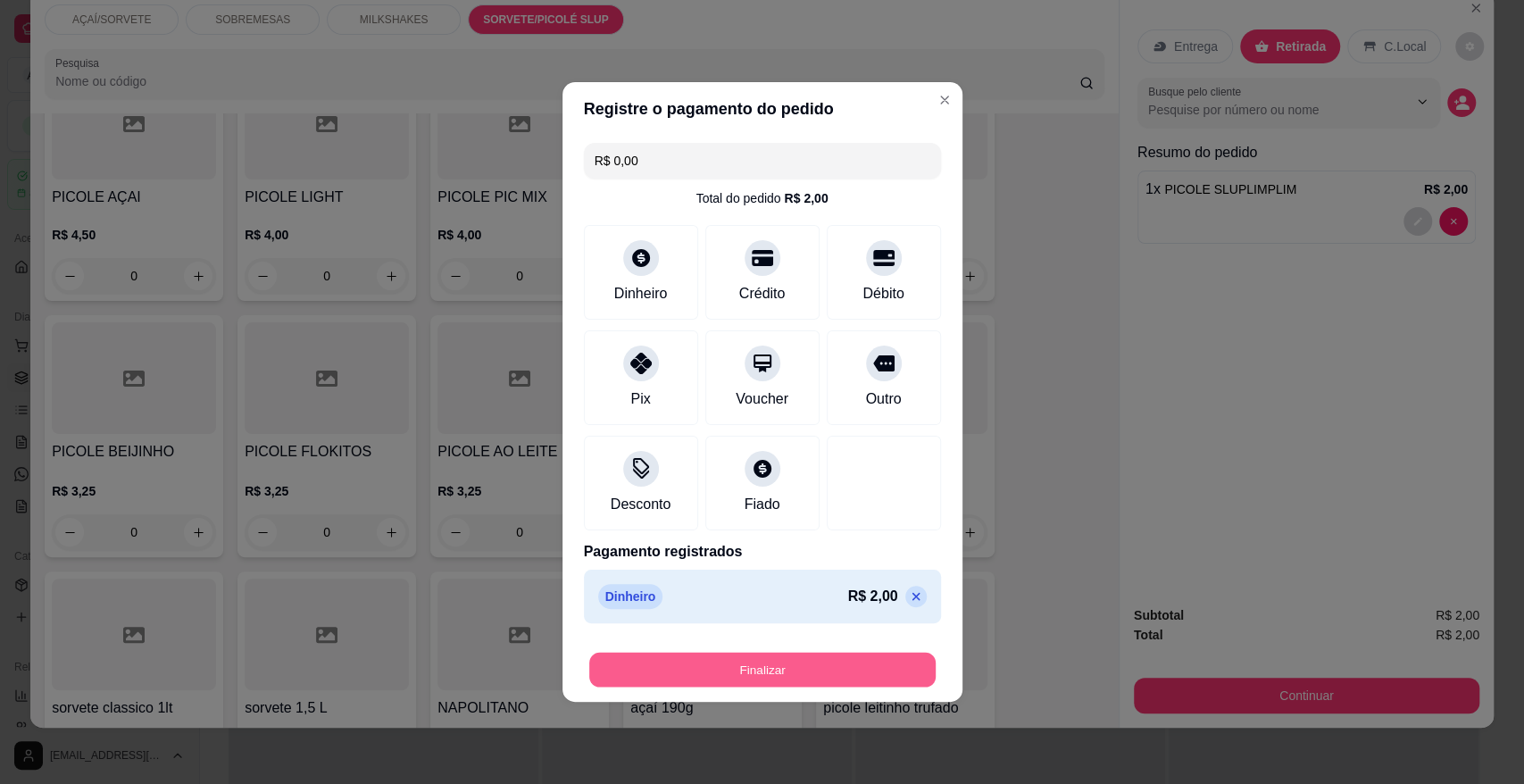
click at [895, 664] on button "Finalizar" at bounding box center [762, 670] width 346 height 35
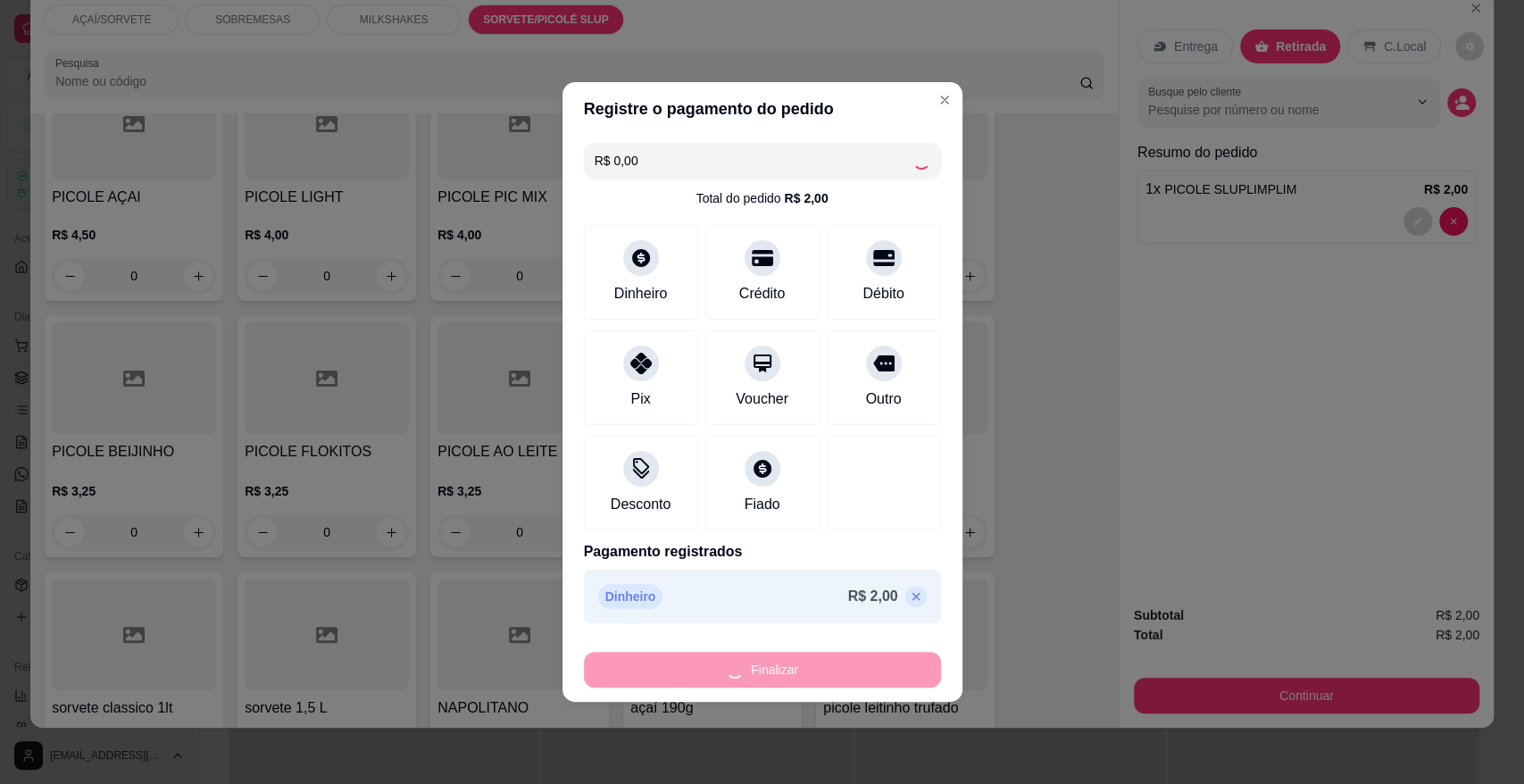
type input "0"
type input "-R$ 2,00"
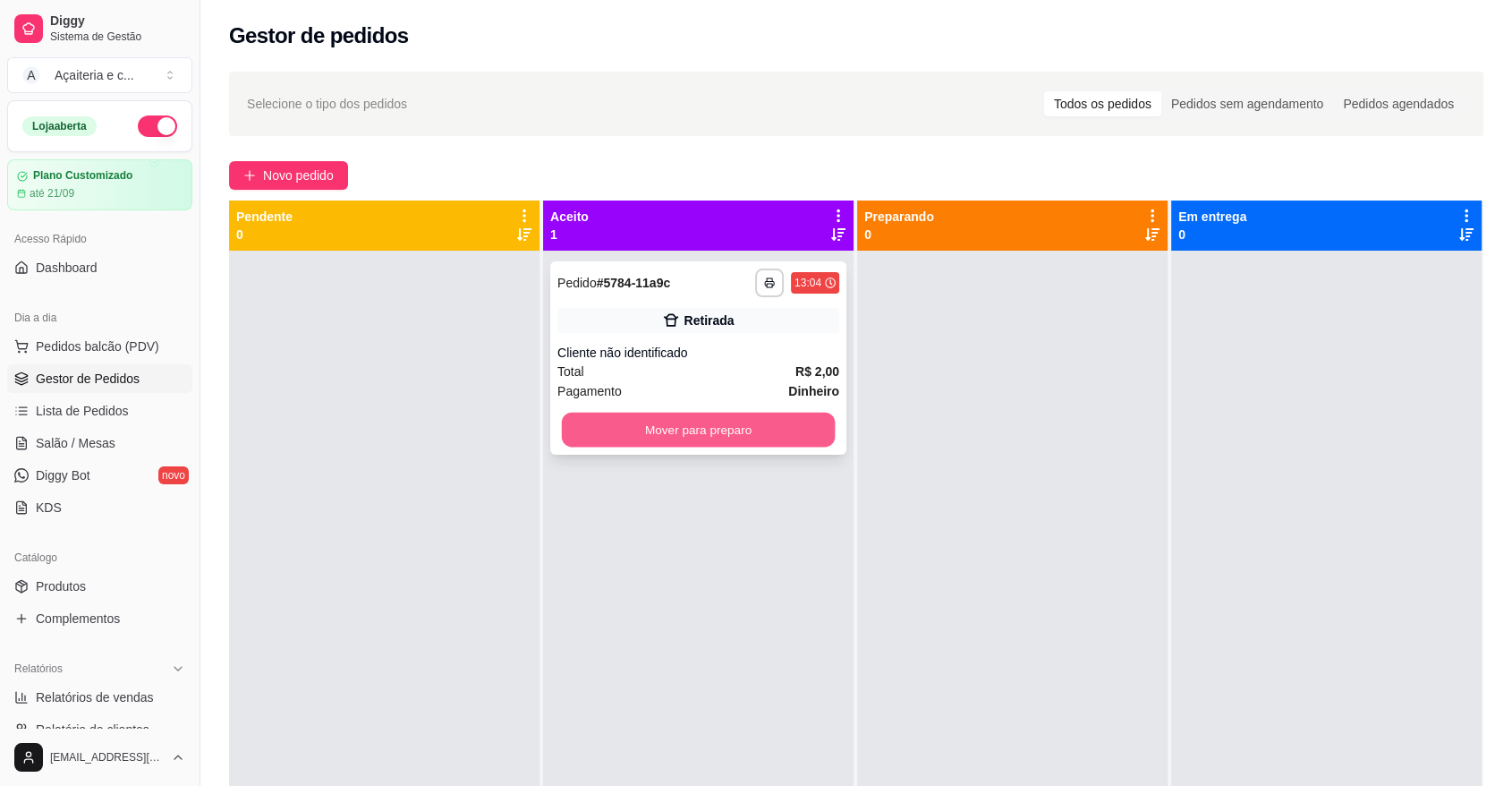
click at [795, 432] on button "Mover para preparo" at bounding box center [699, 430] width 274 height 35
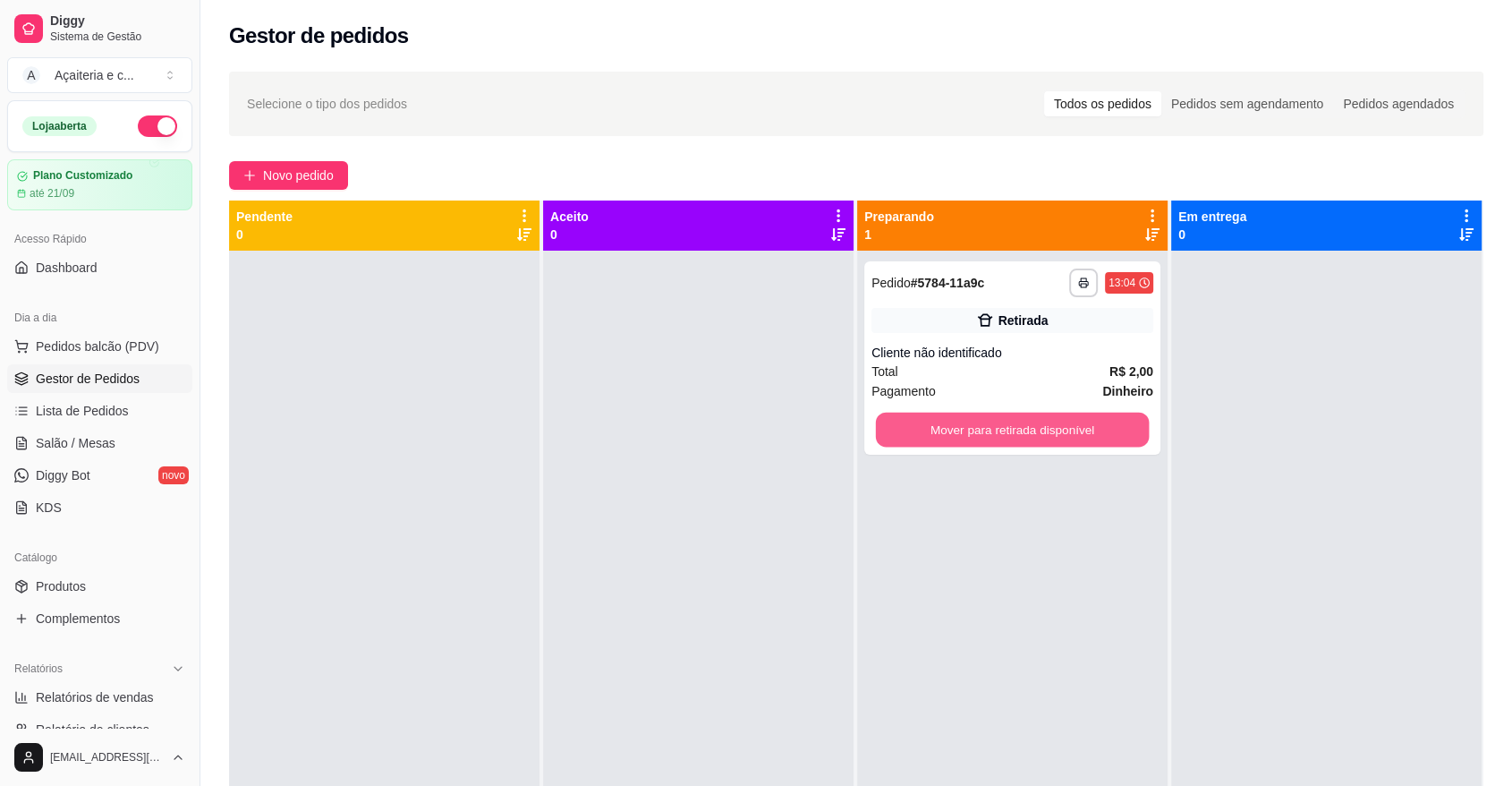
click at [917, 413] on button "Mover para retirada disponível" at bounding box center [1013, 430] width 274 height 35
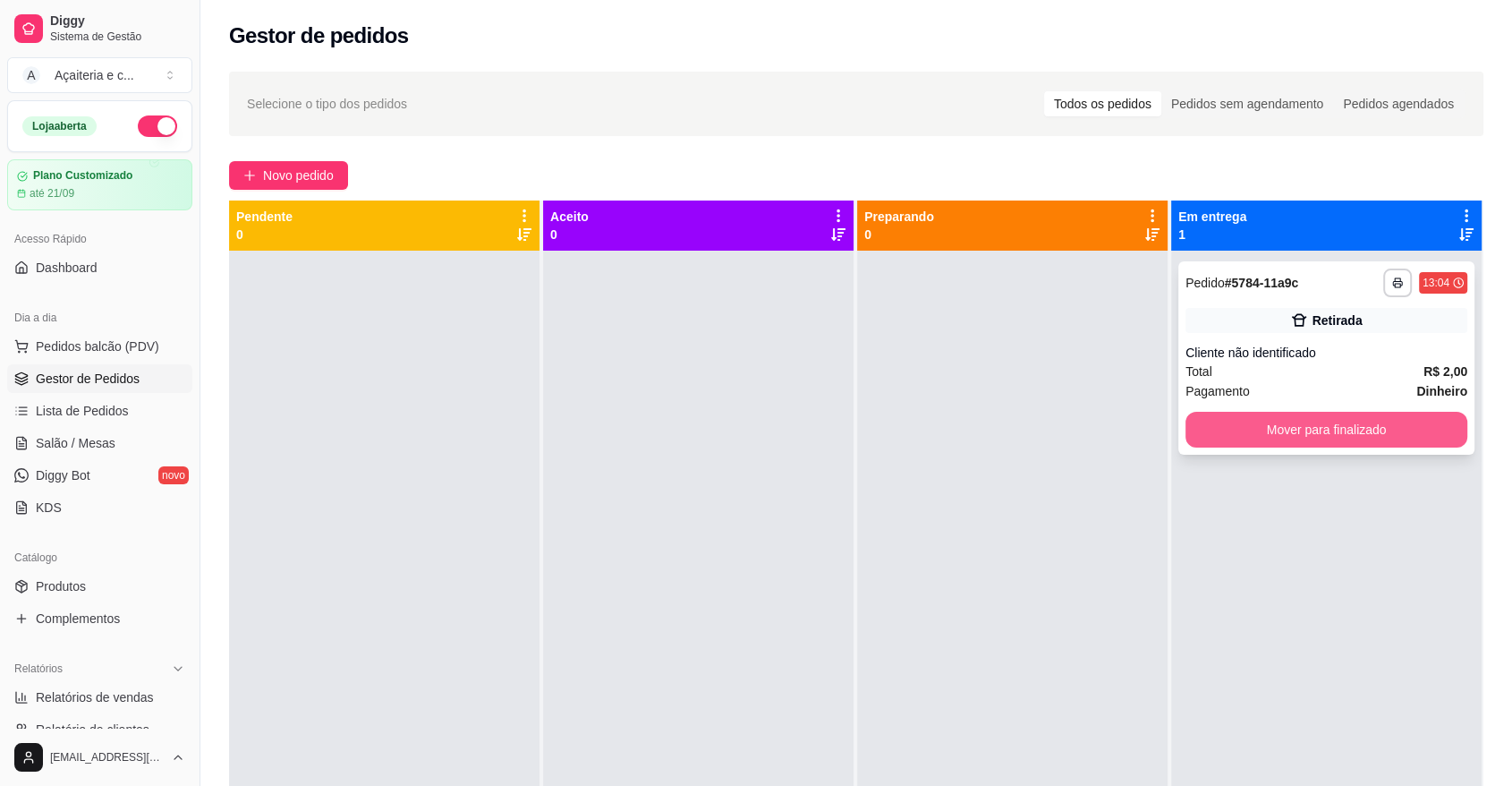
click at [1208, 416] on button "Mover para finalizado" at bounding box center [1326, 430] width 282 height 36
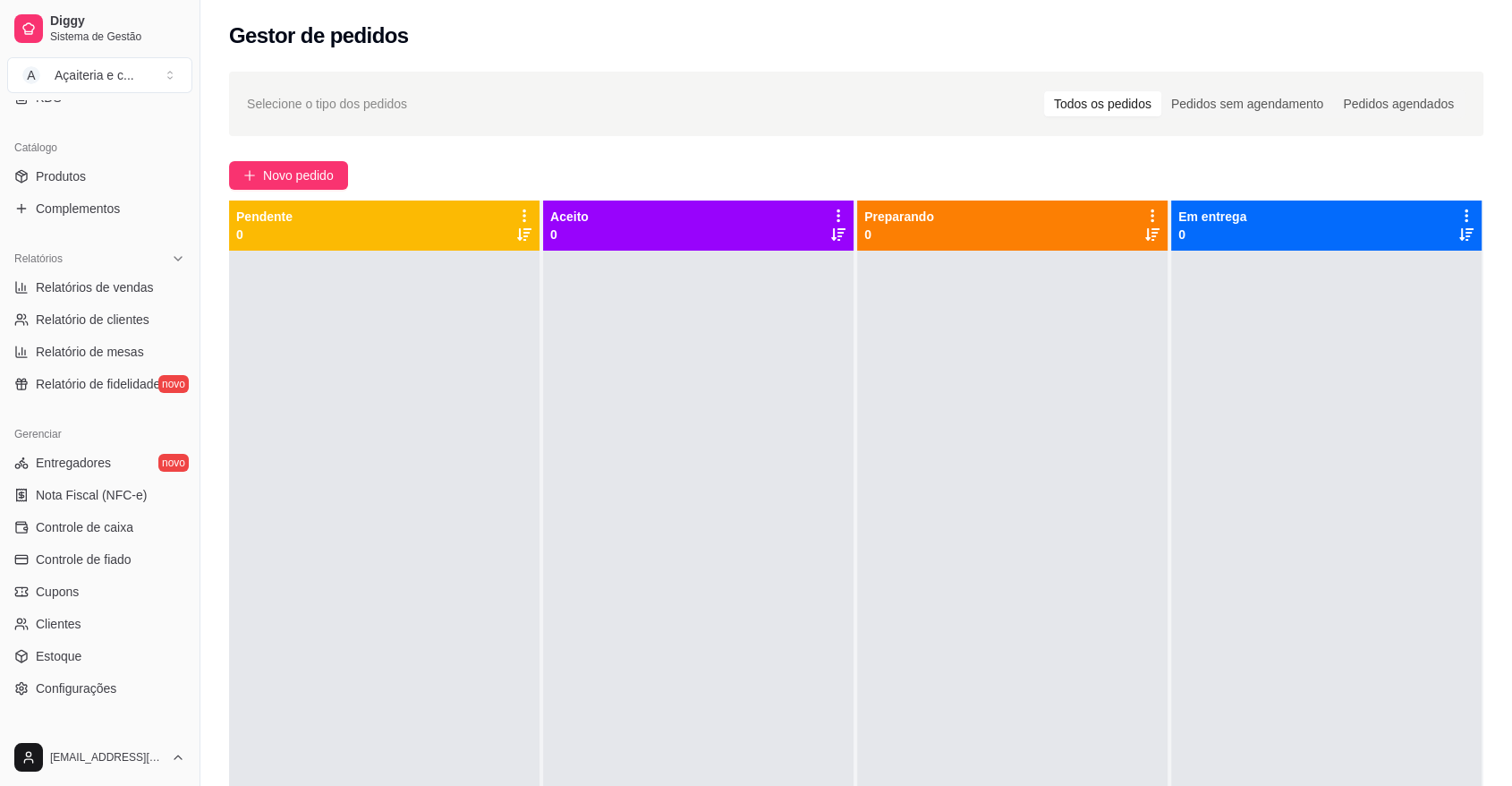
scroll to position [406, 0]
click at [89, 525] on span "Controle de caixa" at bounding box center [84, 530] width 97 height 18
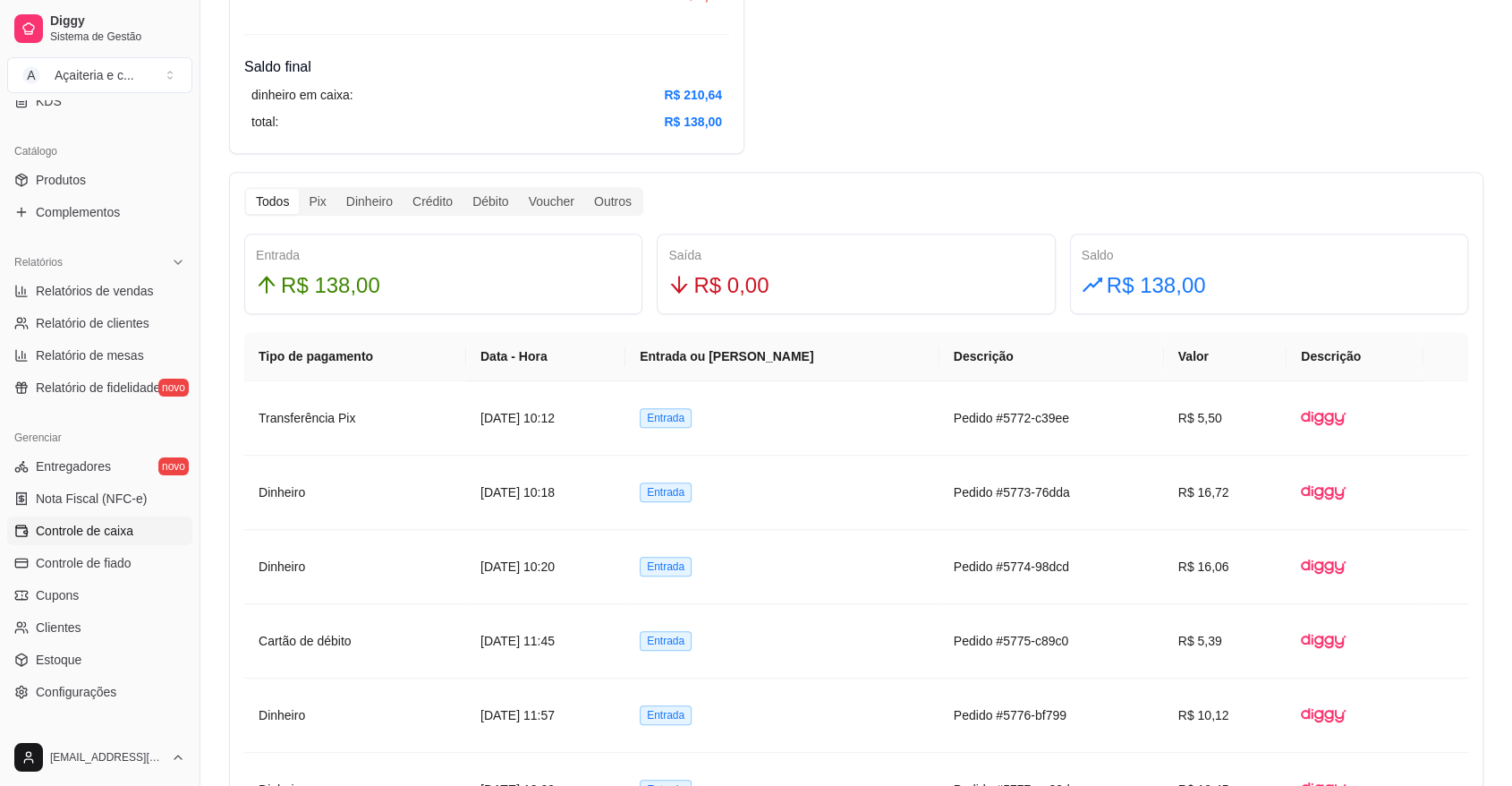
scroll to position [934, 0]
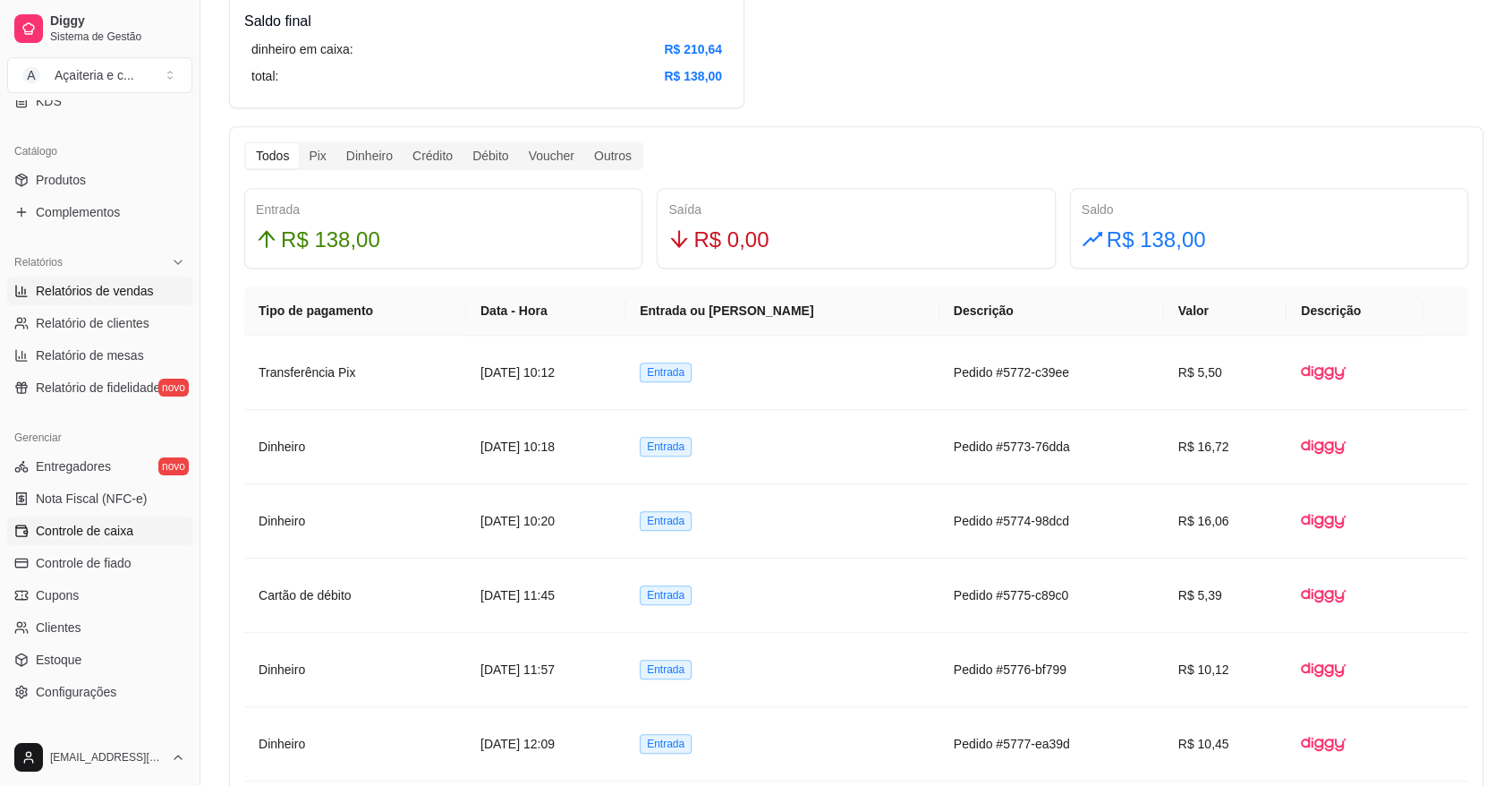
click at [118, 296] on span "Relatórios de vendas" at bounding box center [95, 291] width 118 height 18
select select "ALL"
select select "0"
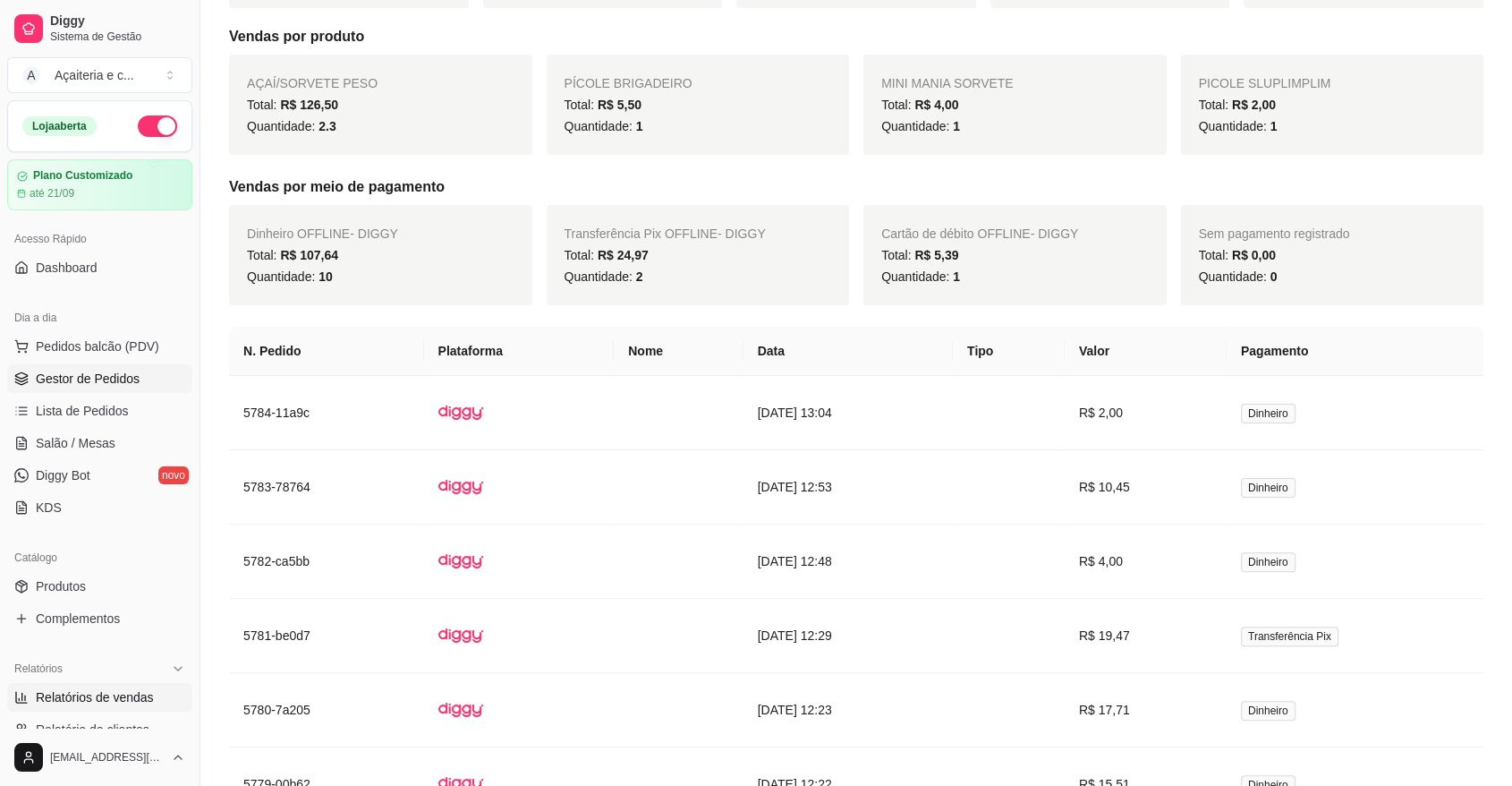
click at [49, 391] on link "Gestor de Pedidos" at bounding box center [100, 379] width 185 height 29
